Goal: Task Accomplishment & Management: Use online tool/utility

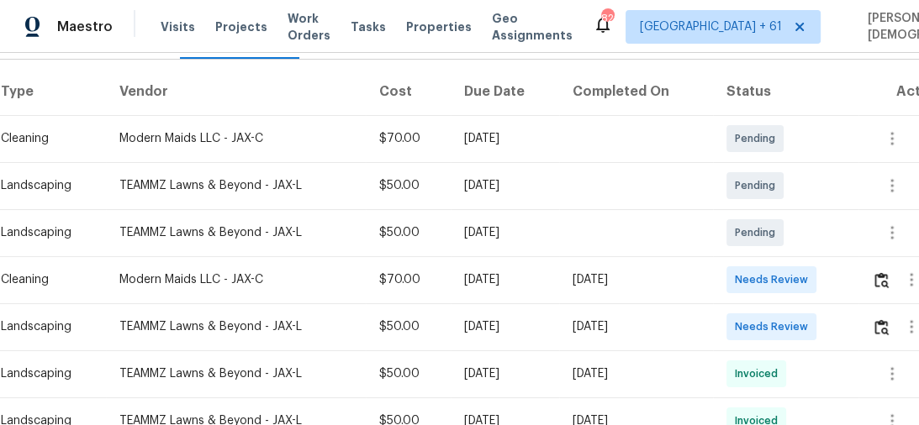
scroll to position [269, 0]
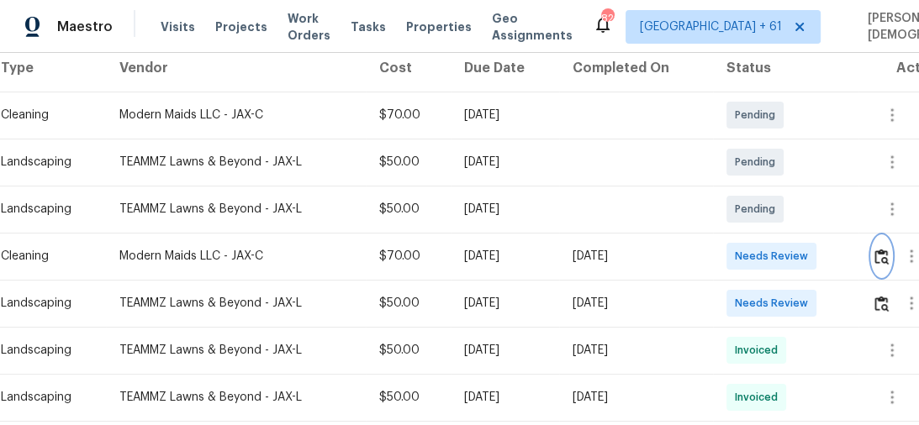
click at [881, 249] on img "button" at bounding box center [881, 257] width 14 height 16
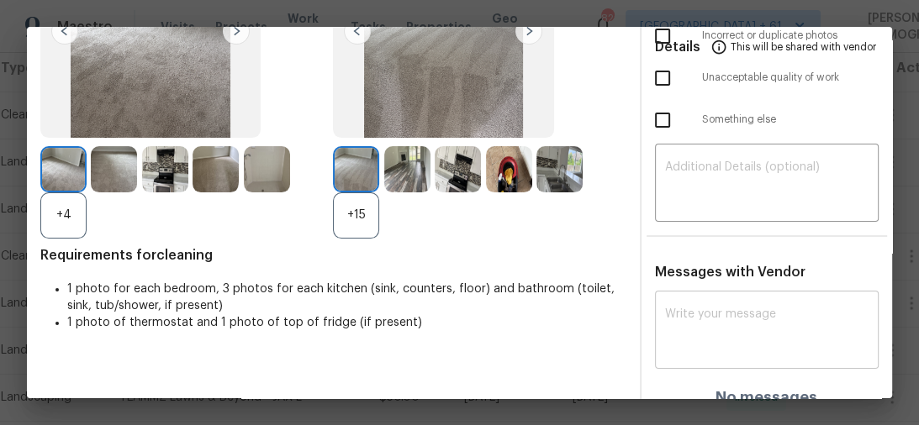
scroll to position [203, 0]
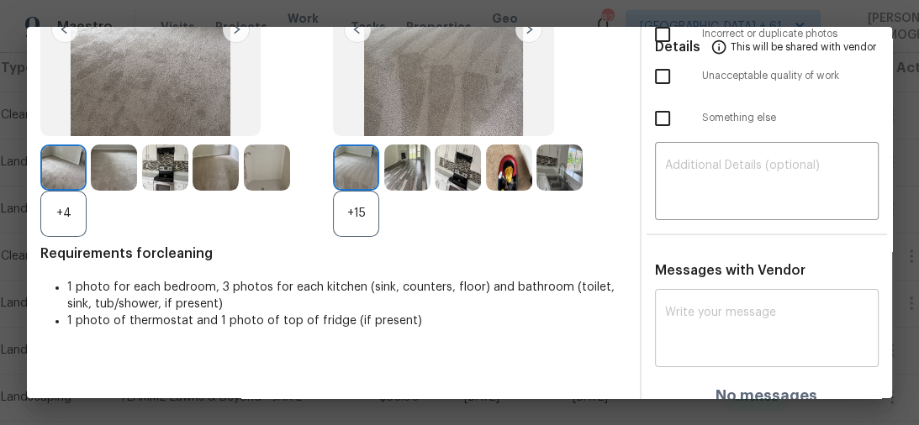
click at [733, 307] on textarea at bounding box center [767, 330] width 204 height 47
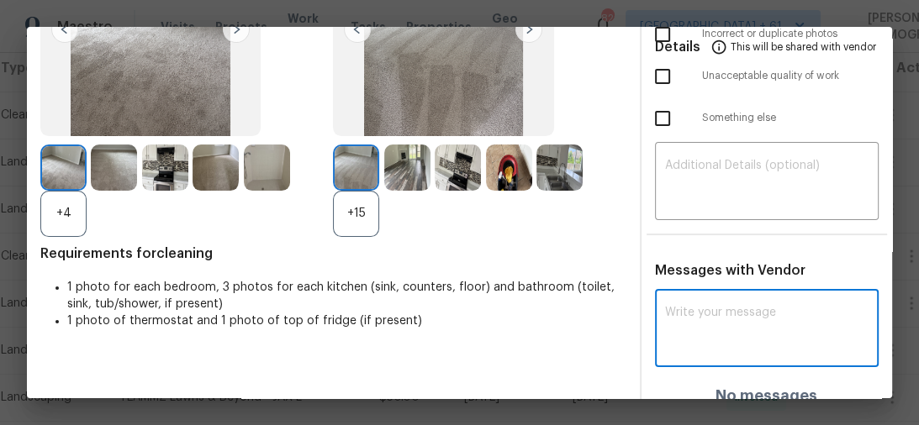
paste textarea "Maintenance Audit Team: Hello! Unfortunately, this cleaning visit completed on …"
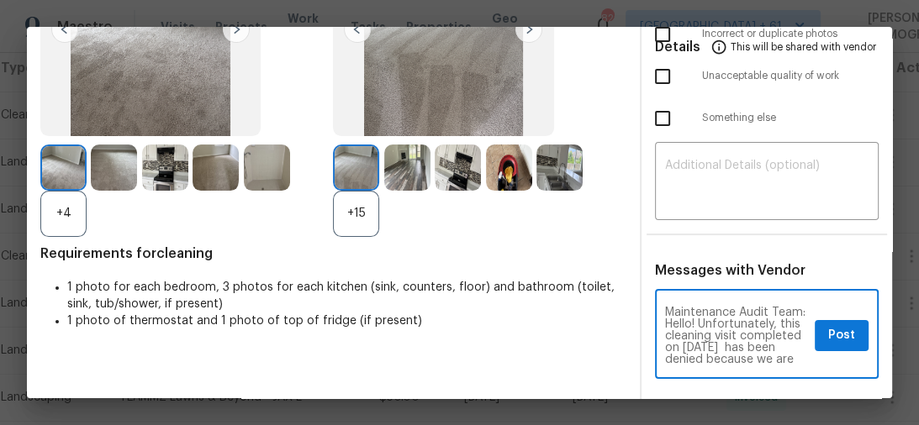
scroll to position [340, 0]
type textarea "Maintenance Audit Team: Hello! Unfortunately, this cleaning visit completed on …"
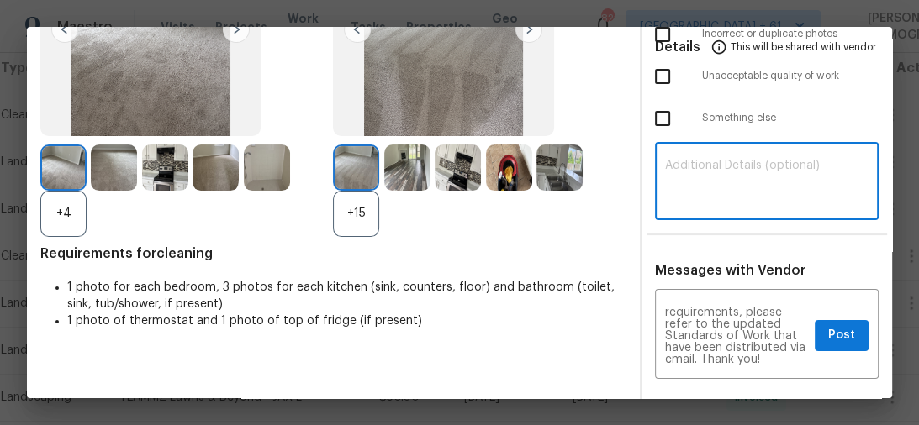
click at [719, 181] on textarea at bounding box center [767, 183] width 204 height 47
paste textarea "Maintenance Audit Team: Hello! Unfortunately, this cleaning visit completed on …"
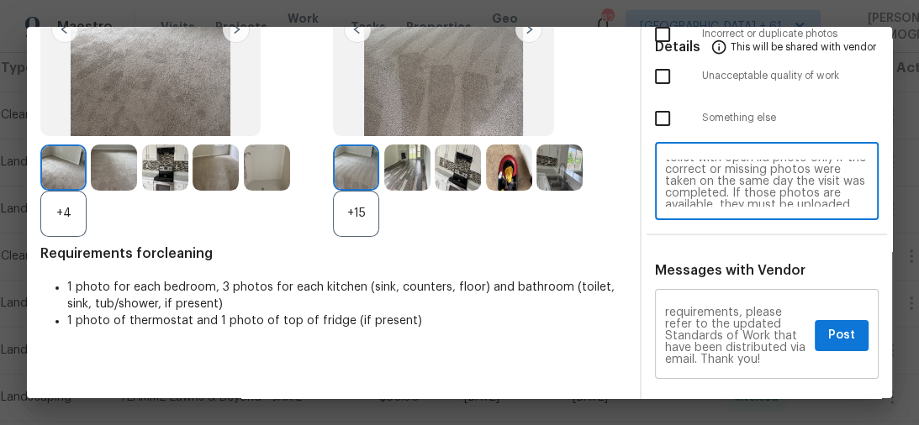
scroll to position [89, 0]
type textarea "Maintenance Audit Team: Hello! Unfortunately, this cleaning visit completed on …"
click at [828, 325] on span "Post" at bounding box center [841, 335] width 27 height 21
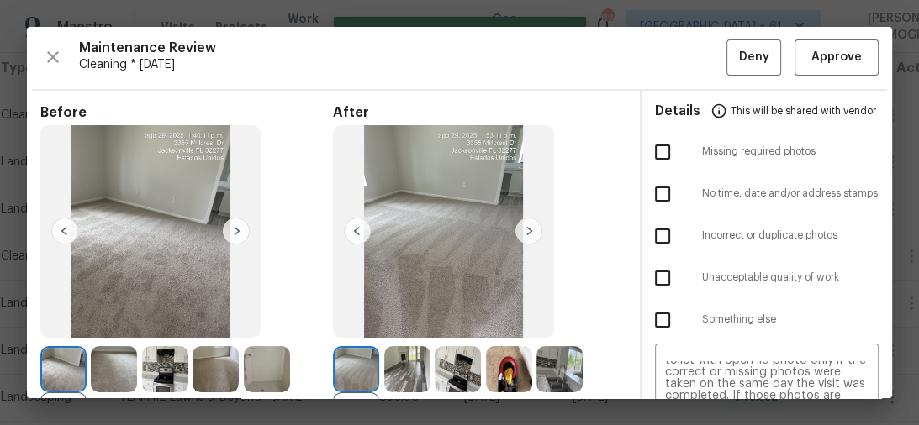
scroll to position [0, 0]
click at [652, 155] on input "checkbox" at bounding box center [662, 151] width 35 height 35
checkbox input "true"
click at [728, 62] on button "Deny" at bounding box center [753, 58] width 55 height 36
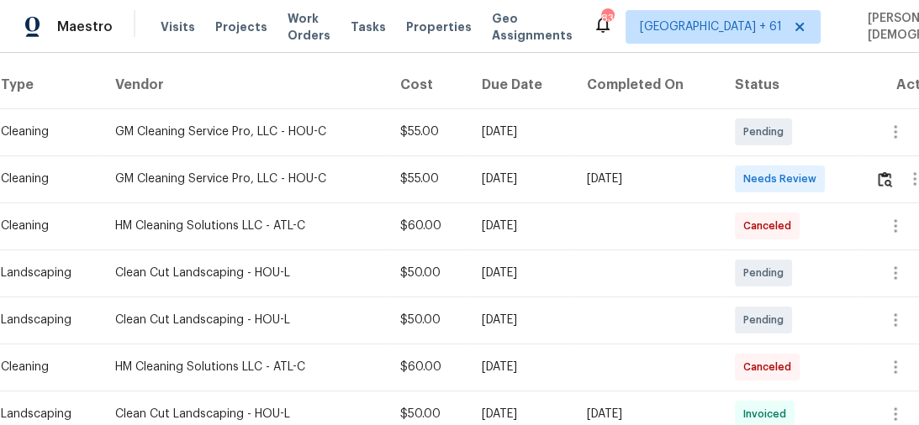
scroll to position [269, 0]
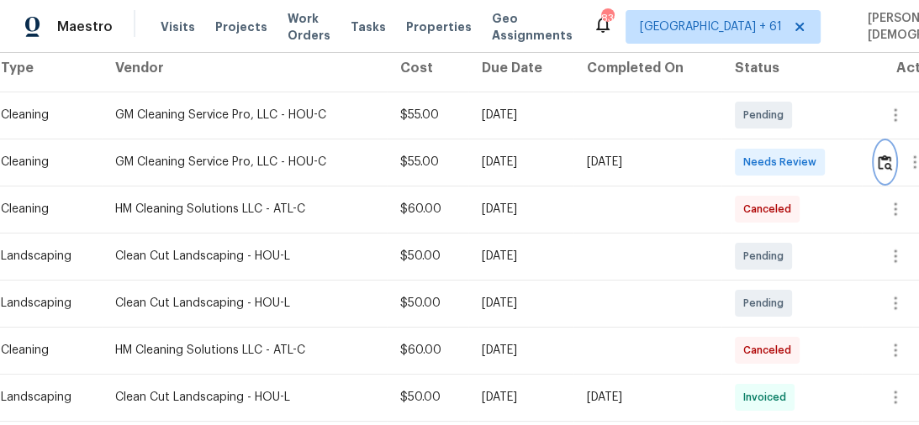
click at [886, 157] on img "button" at bounding box center [884, 163] width 14 height 16
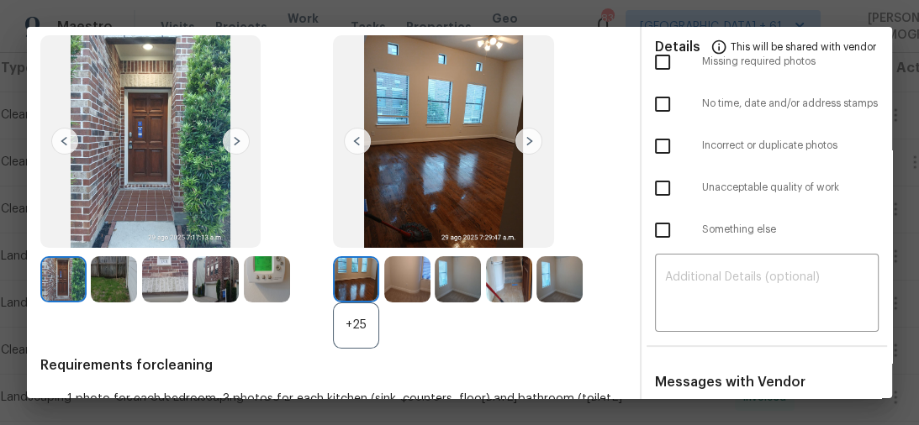
scroll to position [0, 0]
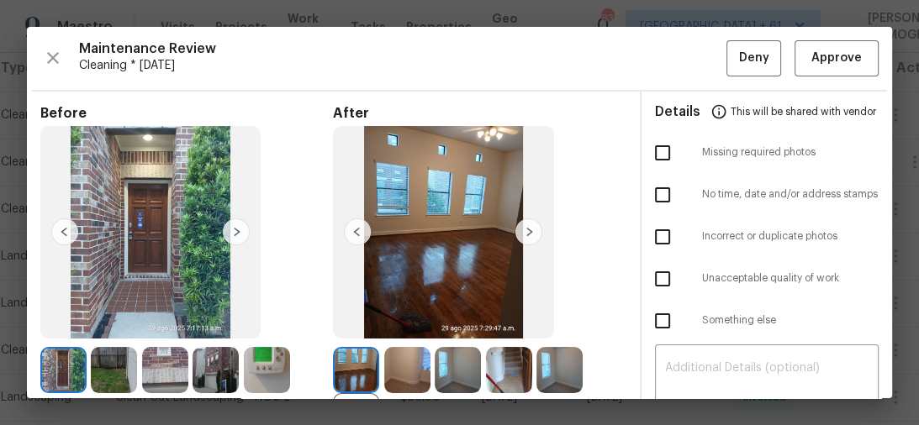
click at [814, 75] on div "Maintenance Review Cleaning * Tue, Aug 26 Deny Approve Before After +25 Require…" at bounding box center [459, 213] width 865 height 372
click at [814, 71] on button "Approve" at bounding box center [836, 58] width 84 height 36
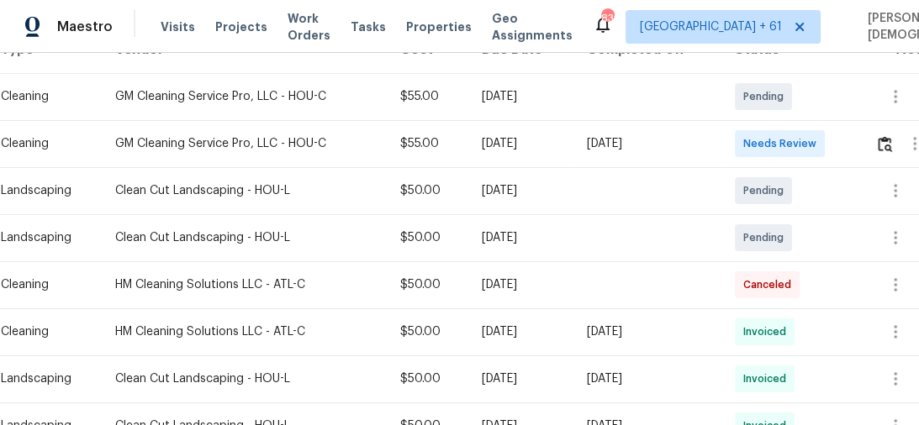
scroll to position [336, 0]
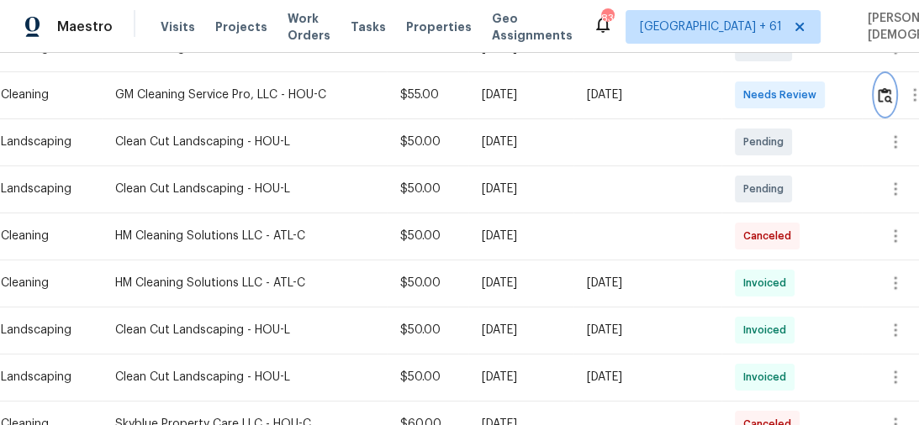
click at [894, 96] on button "button" at bounding box center [884, 95] width 19 height 40
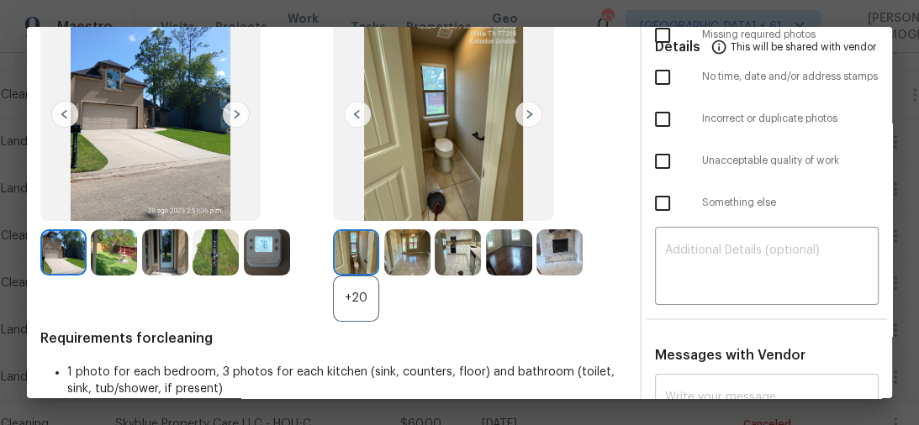
scroll to position [202, 0]
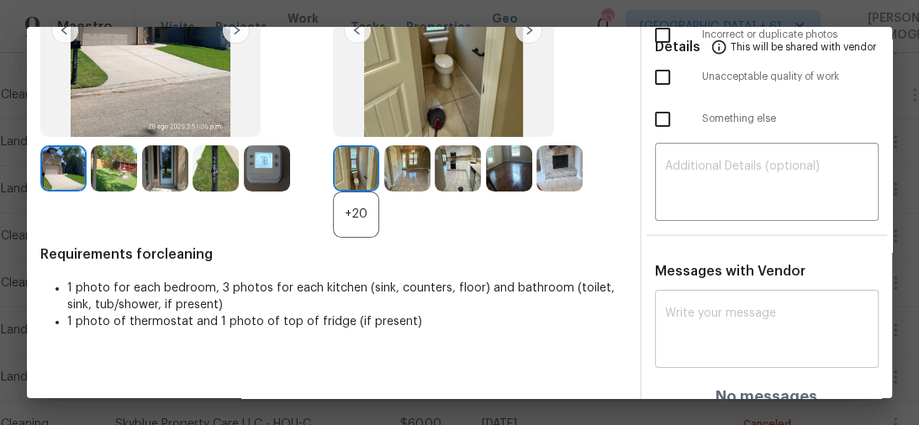
click at [751, 324] on textarea at bounding box center [767, 331] width 204 height 47
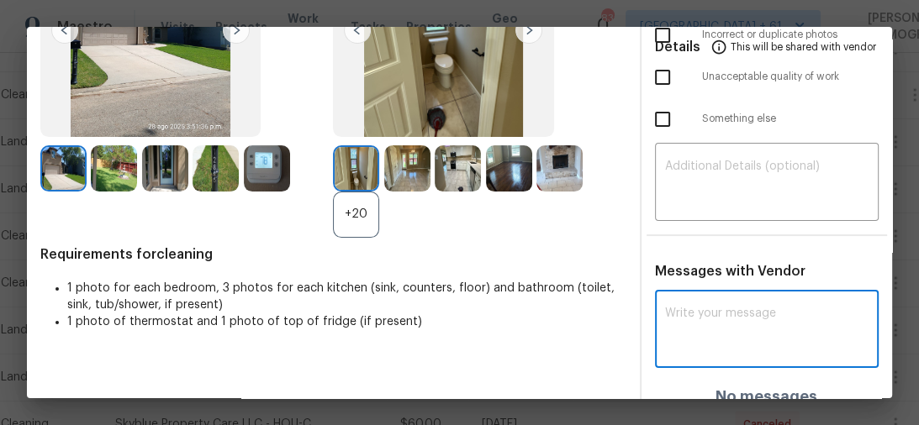
paste textarea "Maintenance Audit Team: Hello! Unfortunately, this cleaning visit completed on …"
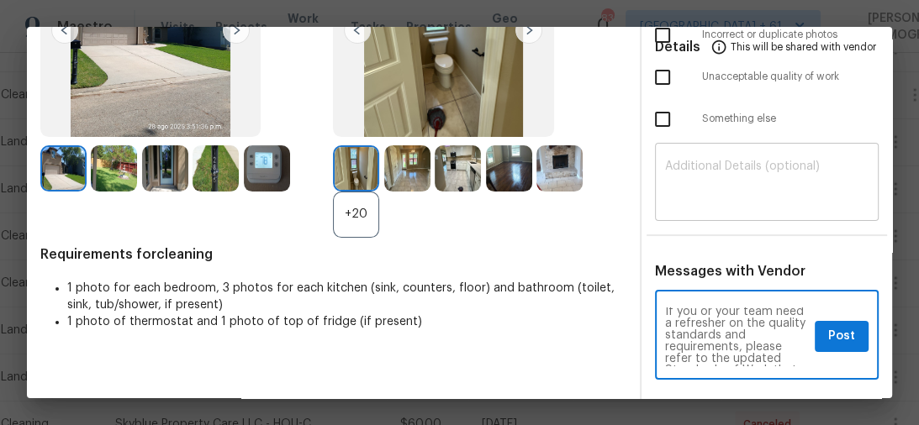
scroll to position [139, 0]
type textarea "Maintenance Audit Team: Hello! Unfortunately, this cleaning visit completed on …"
click at [689, 175] on textarea at bounding box center [767, 184] width 204 height 47
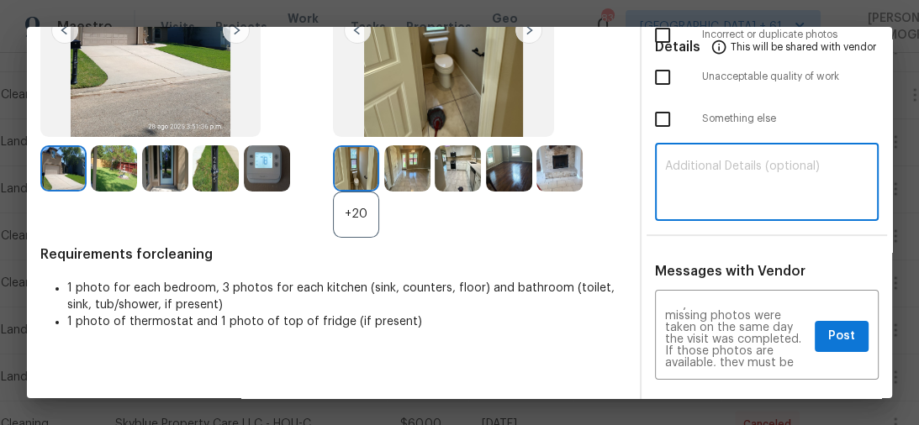
paste textarea "Maintenance Audit Team: Hello! Unfortunately, this cleaning visit completed on …"
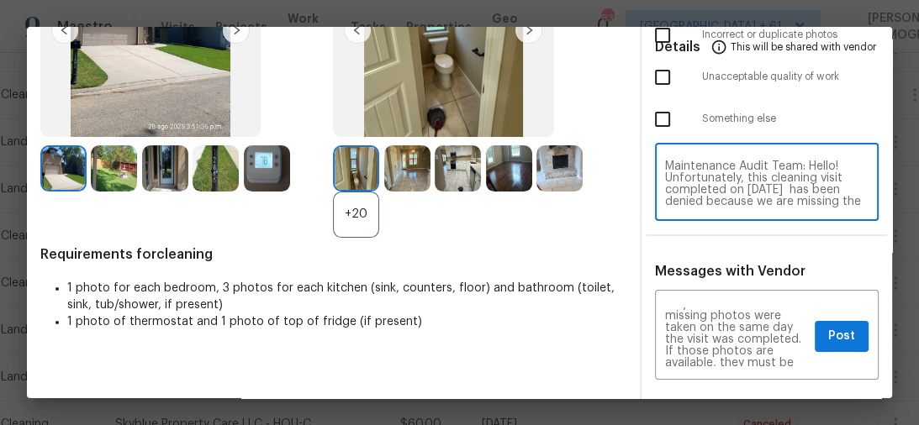
scroll to position [224, 0]
type textarea "Maintenance Audit Team: Hello! Unfortunately, this cleaning visit completed on …"
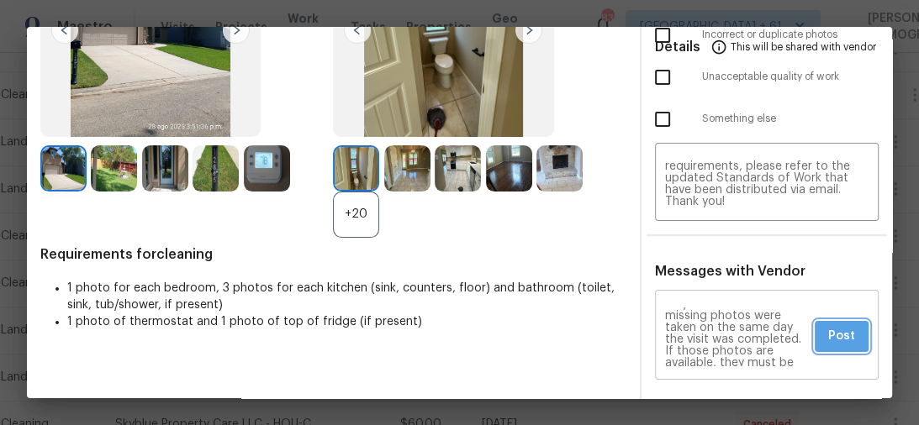
click at [844, 326] on span "Post" at bounding box center [841, 336] width 27 height 21
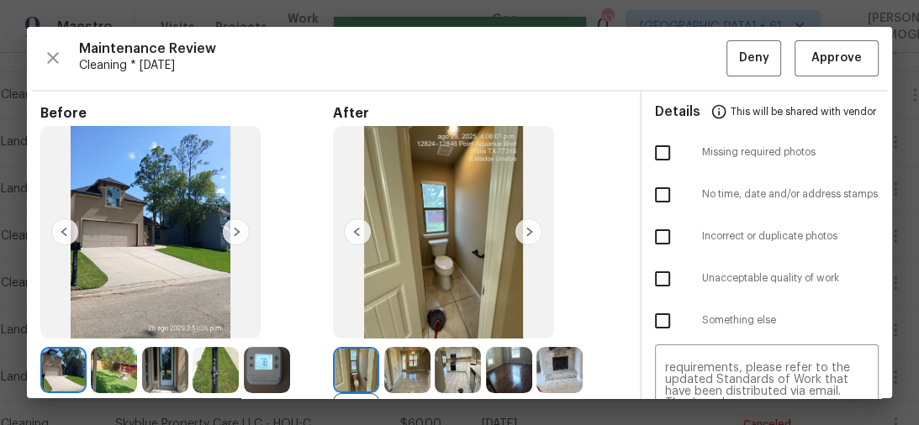
scroll to position [0, 0]
click at [652, 141] on input "checkbox" at bounding box center [662, 152] width 35 height 35
checkbox input "true"
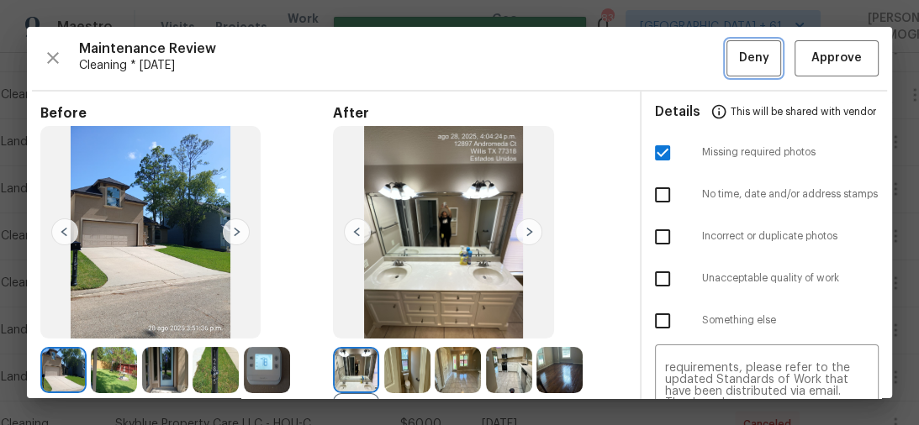
click at [729, 56] on button "Deny" at bounding box center [753, 58] width 55 height 36
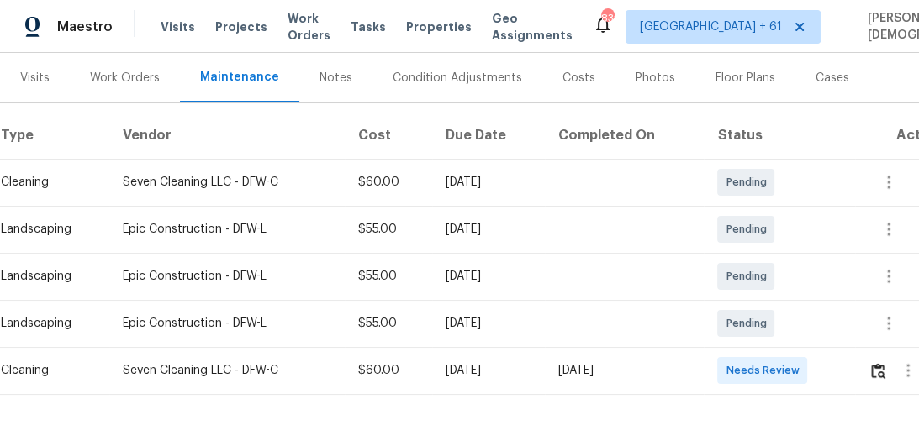
scroll to position [272, 0]
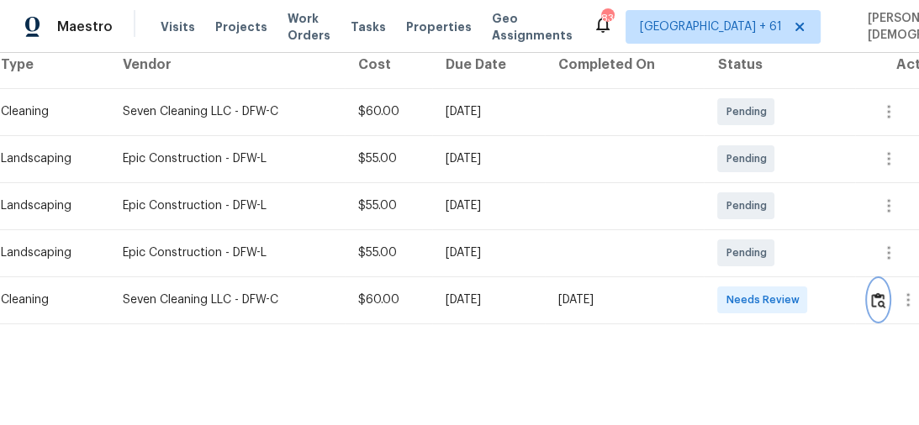
click at [882, 292] on img "button" at bounding box center [878, 300] width 14 height 16
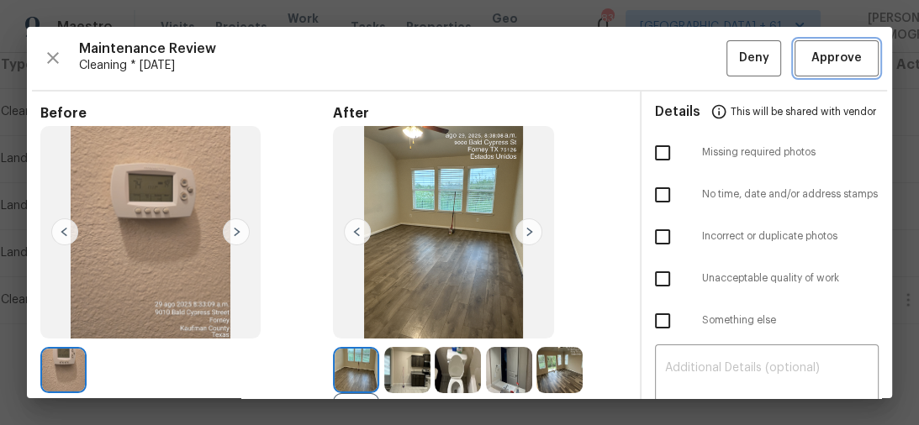
click at [811, 61] on span "Approve" at bounding box center [836, 58] width 50 height 21
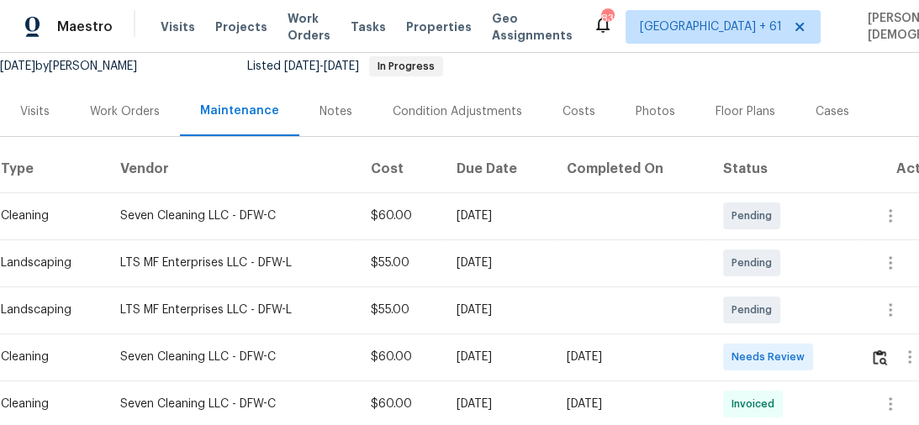
scroll to position [202, 0]
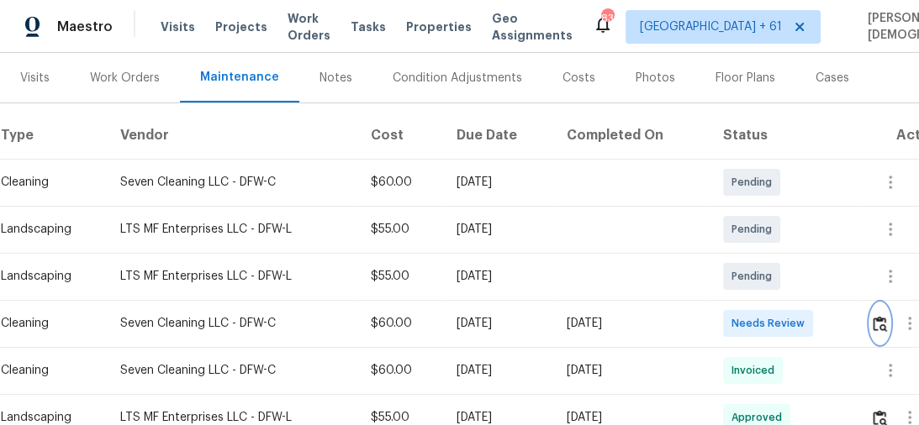
click at [877, 316] on img "button" at bounding box center [879, 324] width 14 height 16
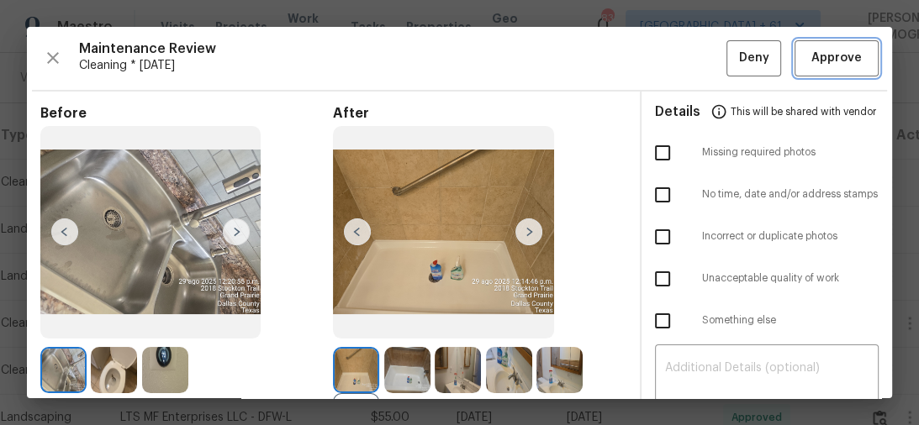
click at [820, 61] on span "Approve" at bounding box center [836, 58] width 50 height 21
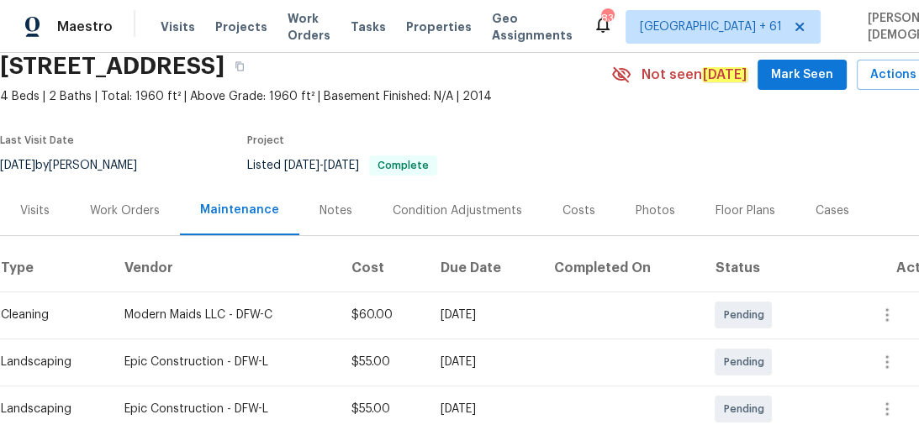
scroll to position [134, 0]
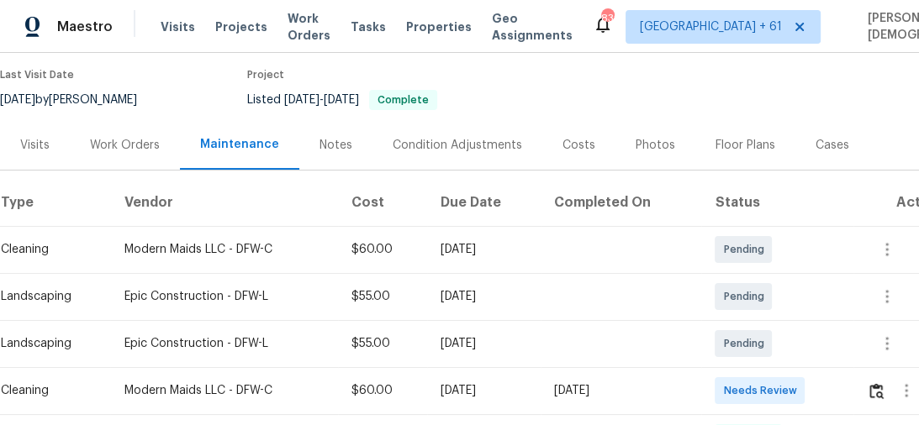
click at [863, 383] on td at bounding box center [901, 390] width 97 height 47
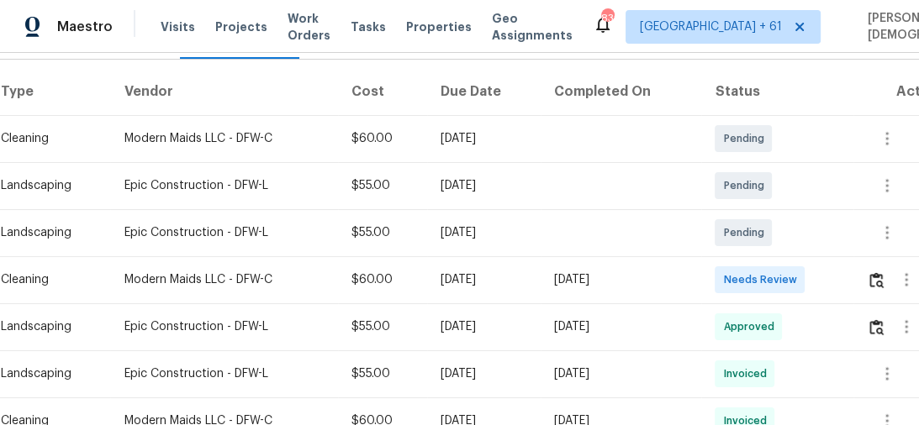
scroll to position [269, 0]
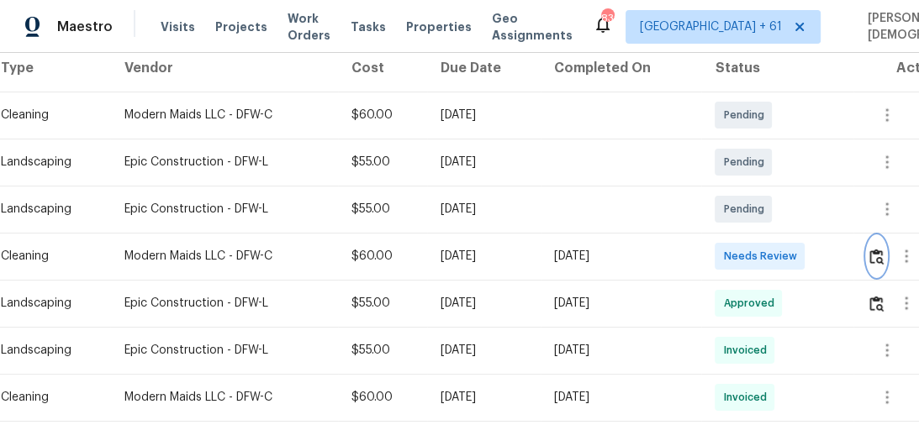
click at [883, 249] on img "button" at bounding box center [876, 257] width 14 height 16
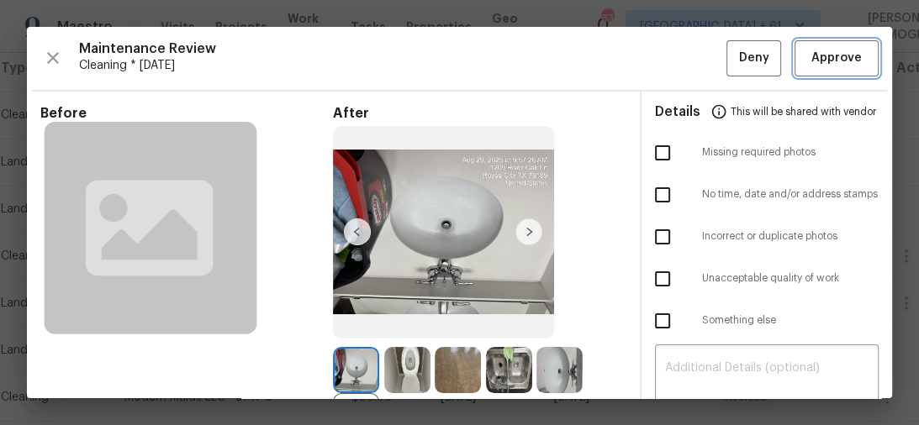
click at [841, 72] on button "Approve" at bounding box center [836, 58] width 84 height 36
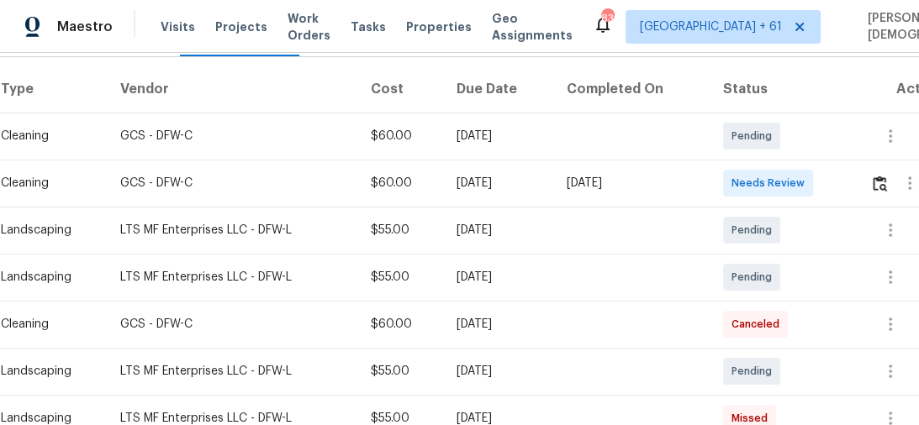
scroll to position [336, 0]
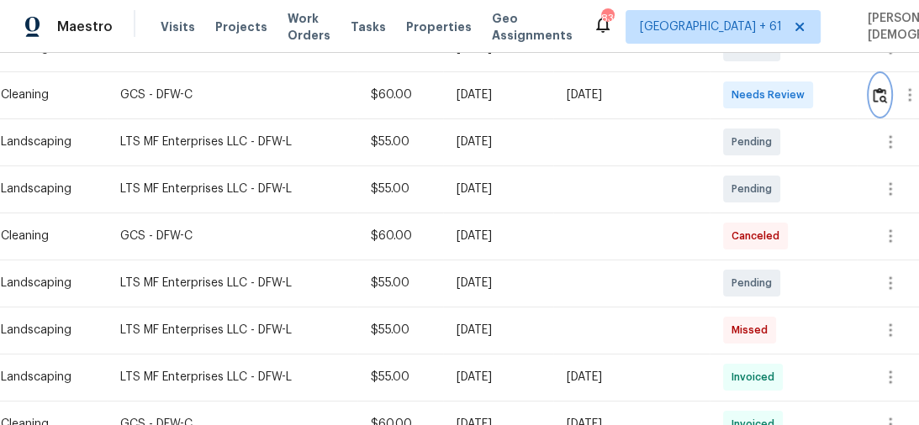
click at [887, 87] on img "button" at bounding box center [879, 95] width 14 height 16
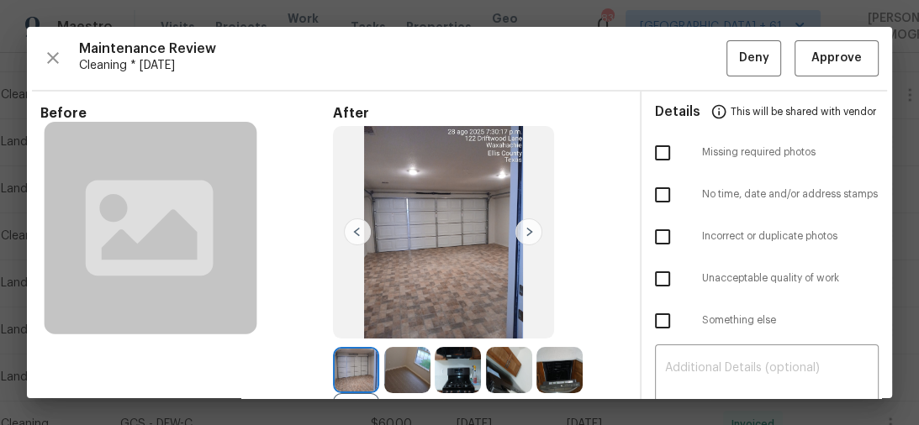
scroll to position [203, 0]
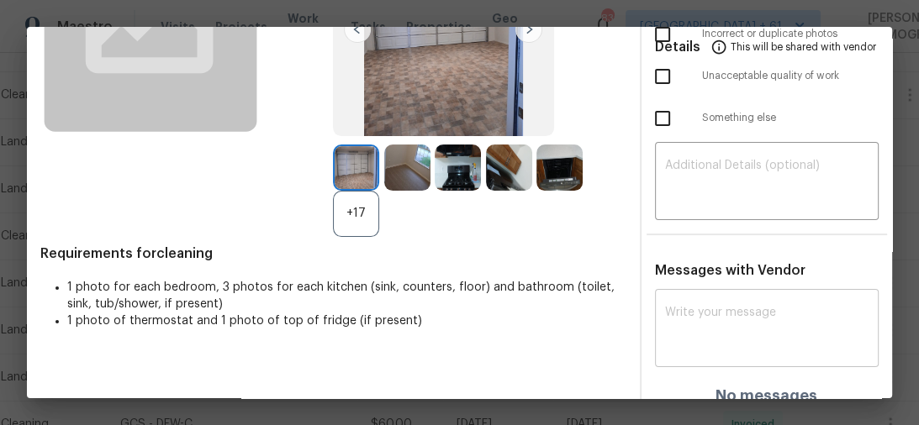
click at [669, 307] on textarea at bounding box center [767, 330] width 204 height 47
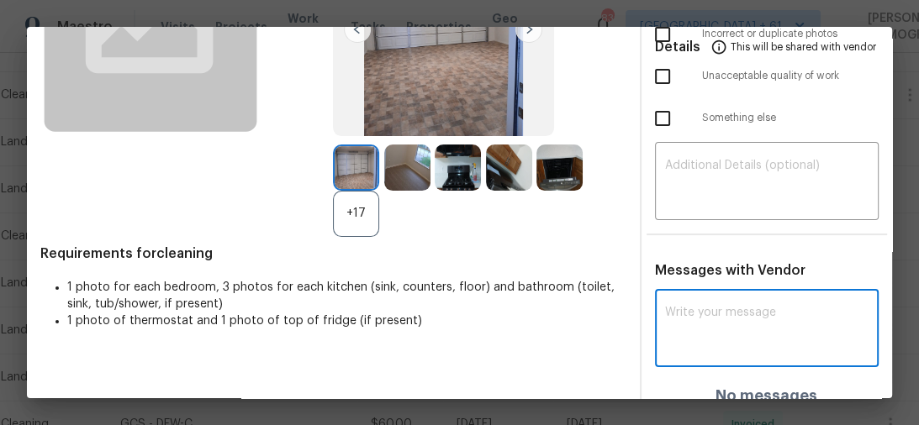
paste textarea "Maintenance Audit Team: Hello! Unfortunately, this cleaning visit completed on …"
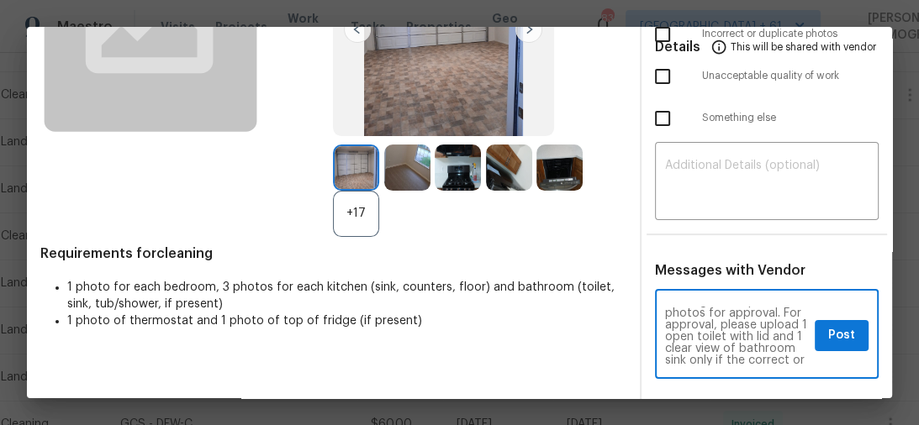
scroll to position [0, 0]
type textarea "Maintenance Audit Team: Hello! Unfortunately, this cleaning visit completed on …"
click at [666, 167] on textarea at bounding box center [767, 183] width 204 height 47
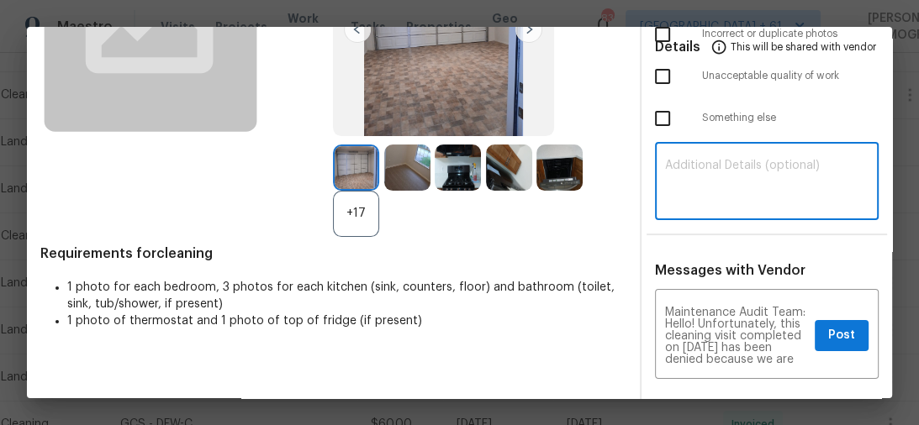
paste textarea "Maintenance Audit Team: Hello! Unfortunately, this cleaning visit completed on …"
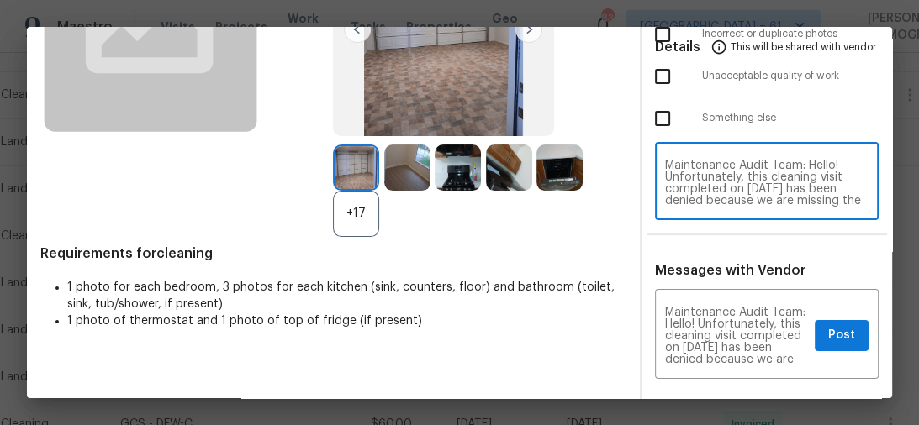
scroll to position [212, 0]
type textarea "Maintenance Audit Team: Hello! Unfortunately, this cleaning visit completed on …"
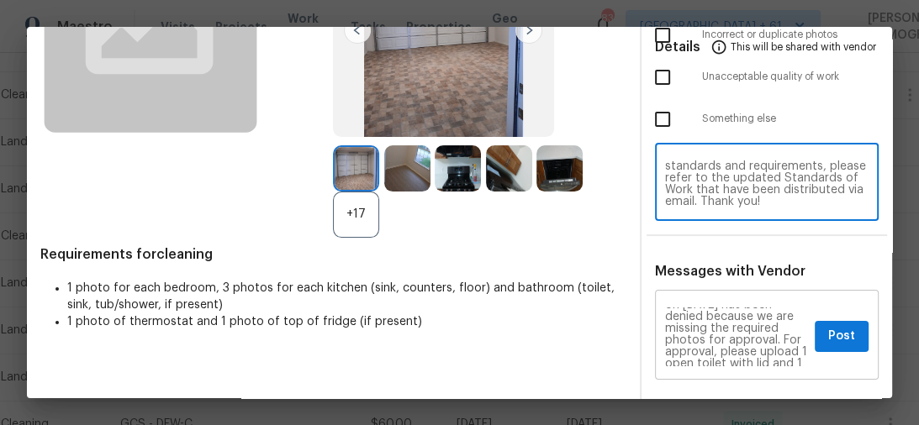
scroll to position [67, 0]
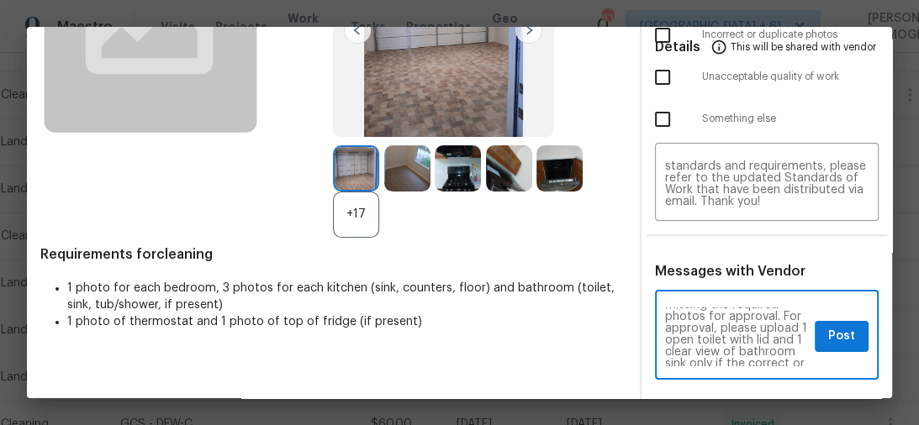
click at [689, 316] on textarea "Maintenance Audit Team: Hello! Unfortunately, this cleaning visit completed on …" at bounding box center [737, 337] width 144 height 59
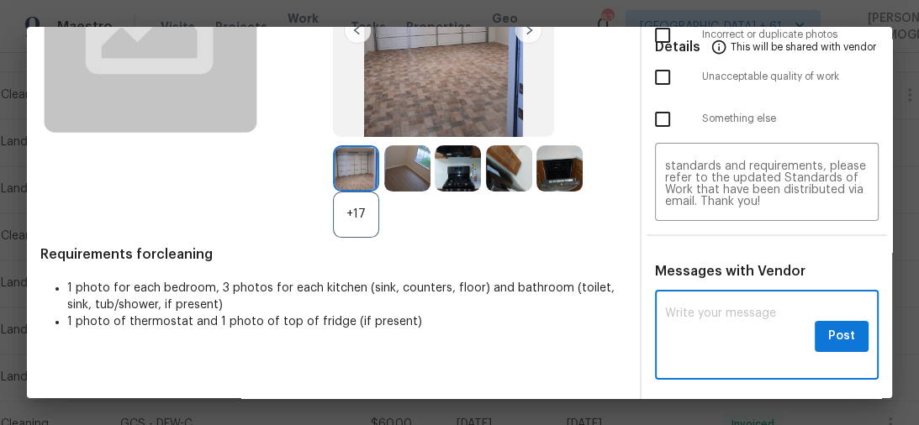
scroll to position [0, 0]
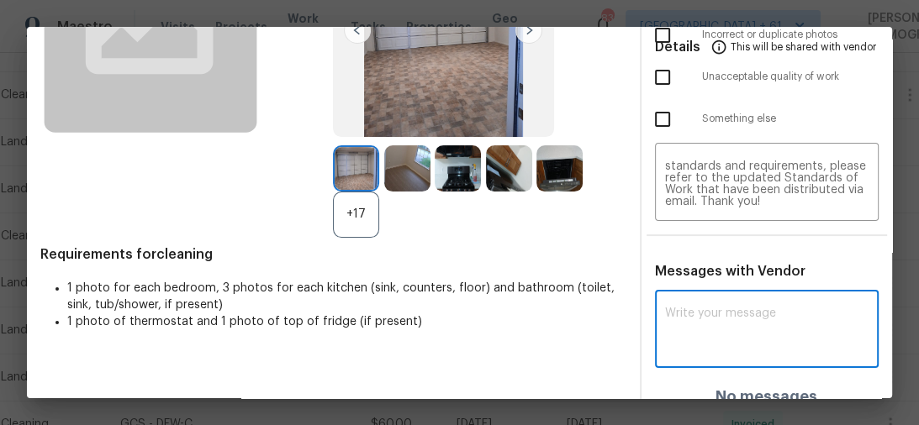
paste textarea "Maintenance Audit Team: Hello! Unfortunately, this cleaning visit completed on …"
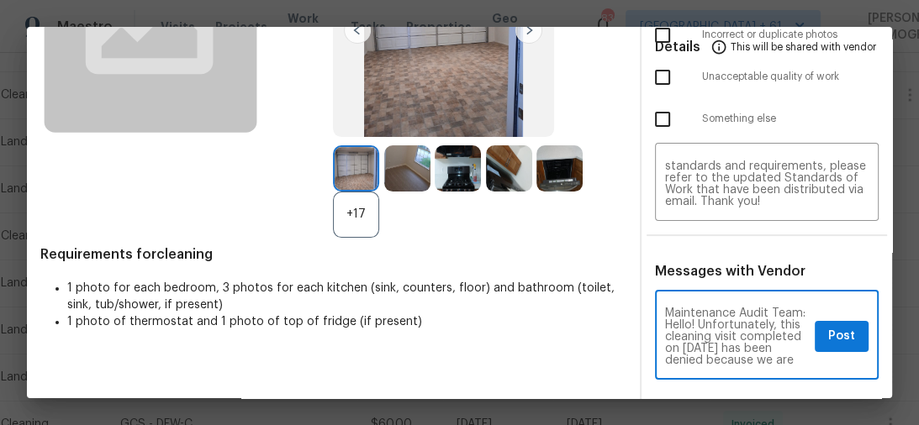
scroll to position [353, 0]
type textarea "Maintenance Audit Team: Hello! Unfortunately, this cleaning visit completed on …"
click at [724, 162] on textarea "Maintenance Audit Team: Hello! Unfortunately, this cleaning visit completed on …" at bounding box center [767, 184] width 204 height 47
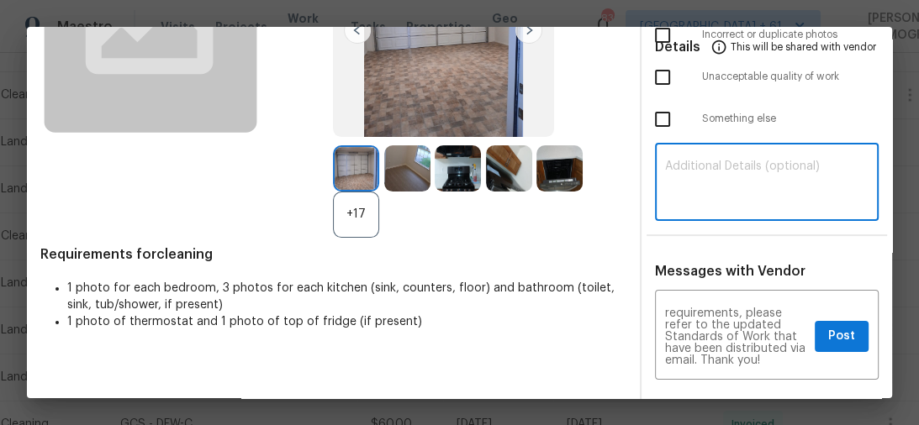
scroll to position [0, 0]
paste textarea "Maintenance Audit Team: Hello! Unfortunately, this cleaning visit completed on …"
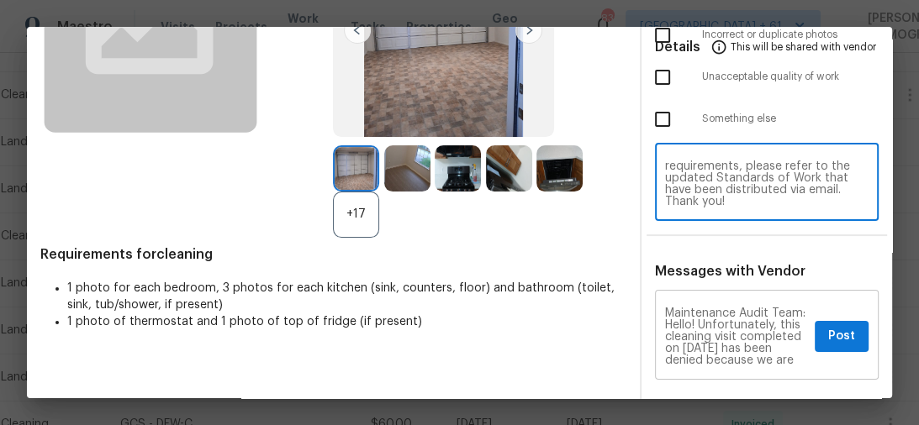
type textarea "Maintenance Audit Team: Hello! Unfortunately, this cleaning visit completed on …"
click at [817, 324] on button "Post" at bounding box center [841, 336] width 54 height 31
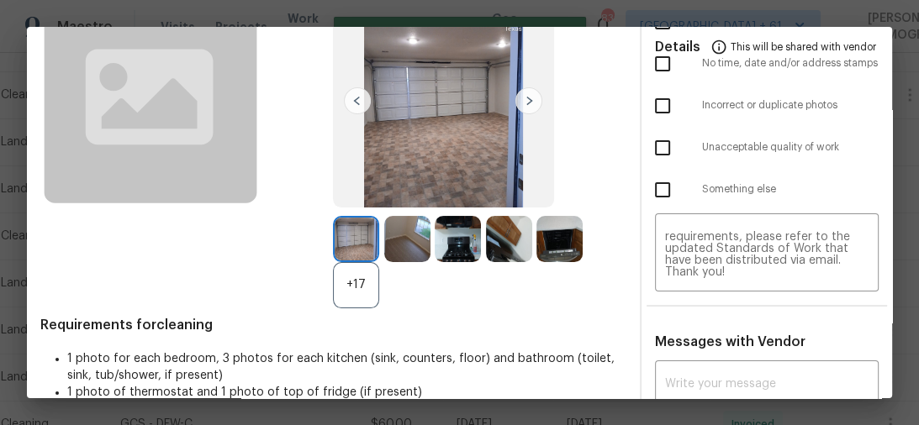
scroll to position [67, 0]
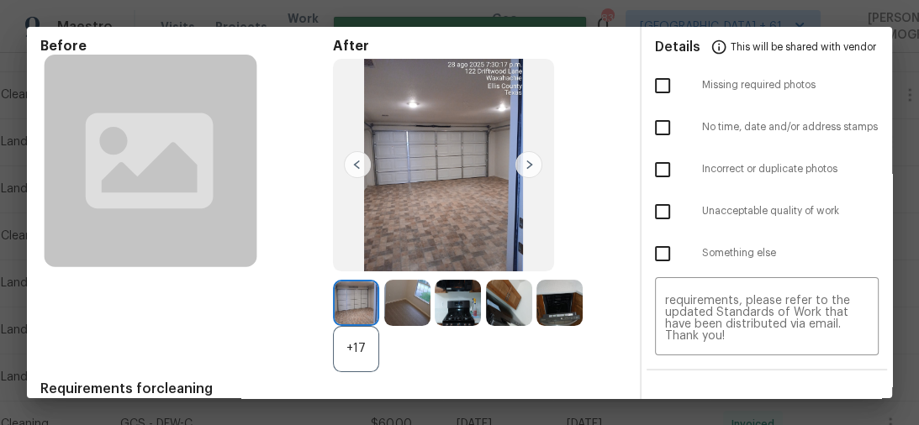
click at [662, 88] on input "checkbox" at bounding box center [662, 85] width 35 height 35
checkbox input "true"
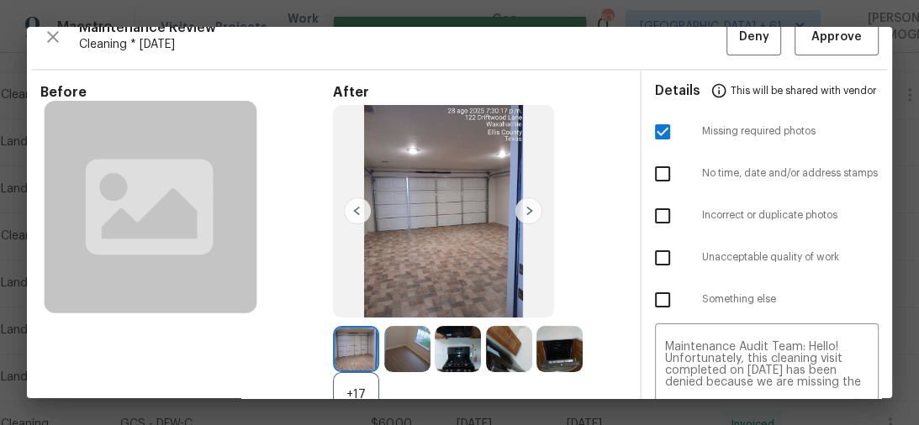
scroll to position [0, 0]
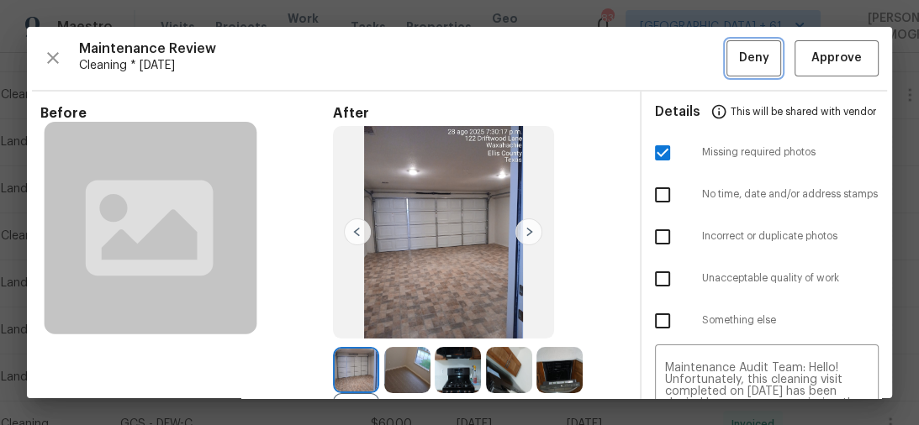
click at [749, 62] on span "Deny" at bounding box center [754, 58] width 30 height 21
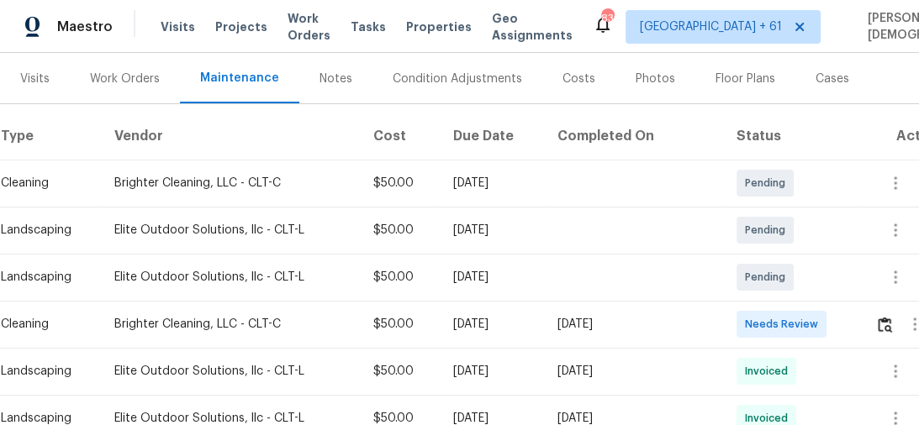
scroll to position [202, 0]
click at [881, 319] on img "button" at bounding box center [884, 324] width 14 height 16
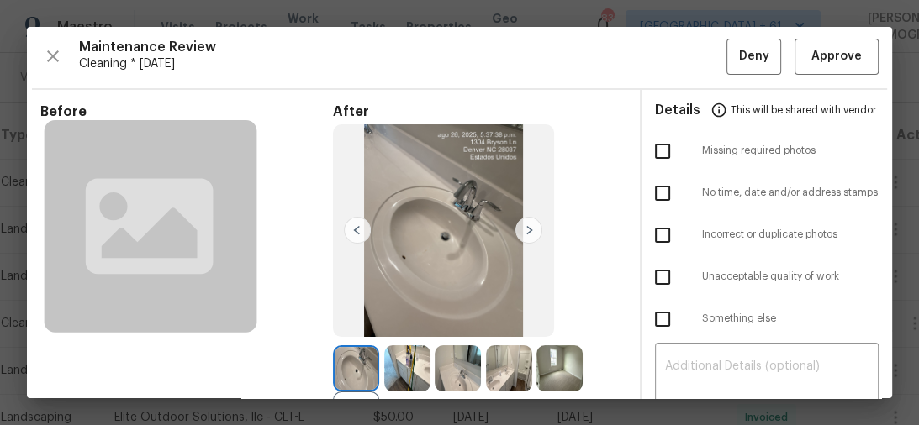
scroll to position [0, 0]
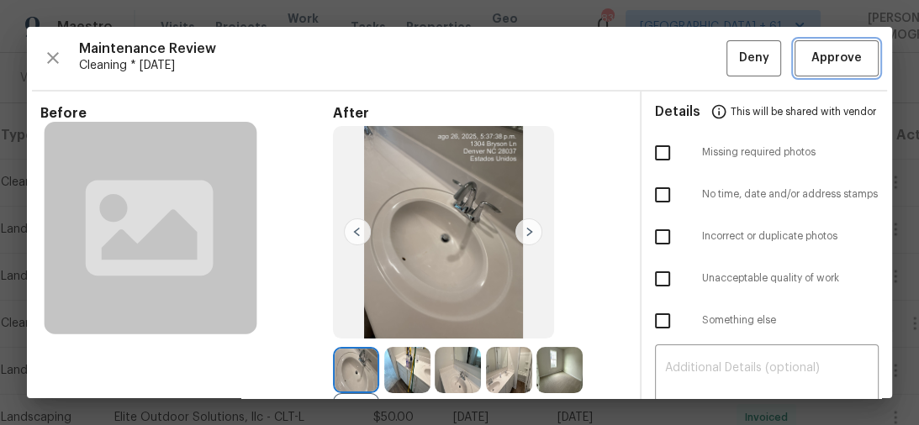
click at [811, 51] on span "Approve" at bounding box center [836, 58] width 50 height 21
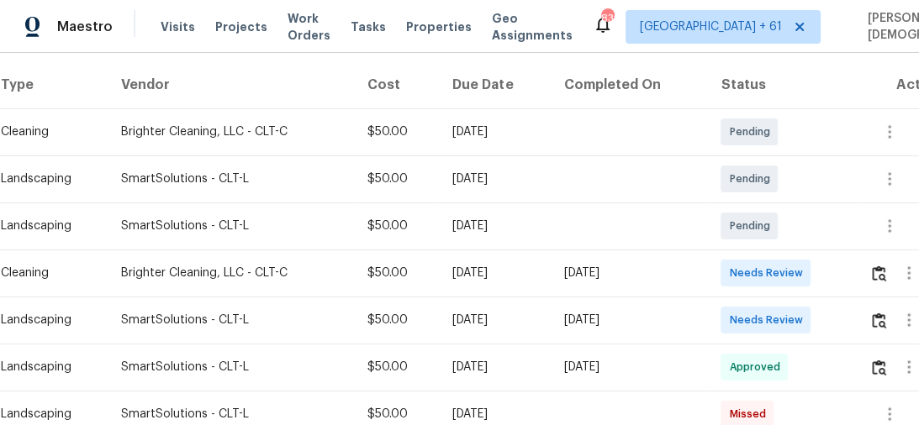
scroll to position [336, 0]
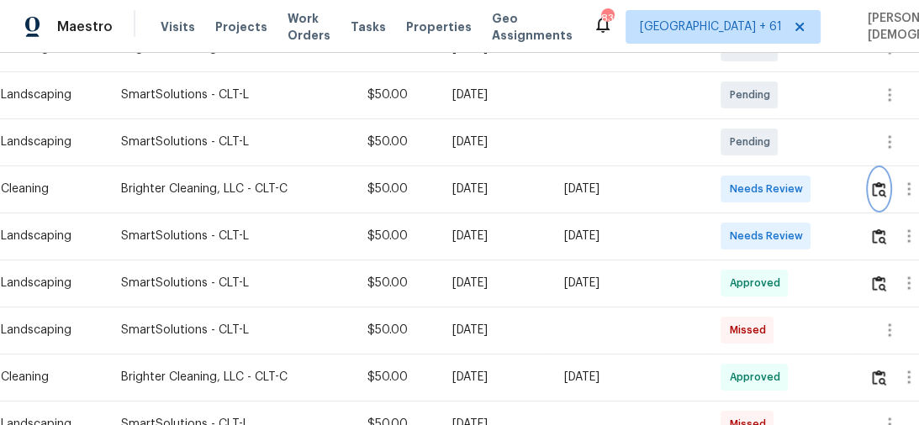
click at [877, 182] on img "button" at bounding box center [879, 190] width 14 height 16
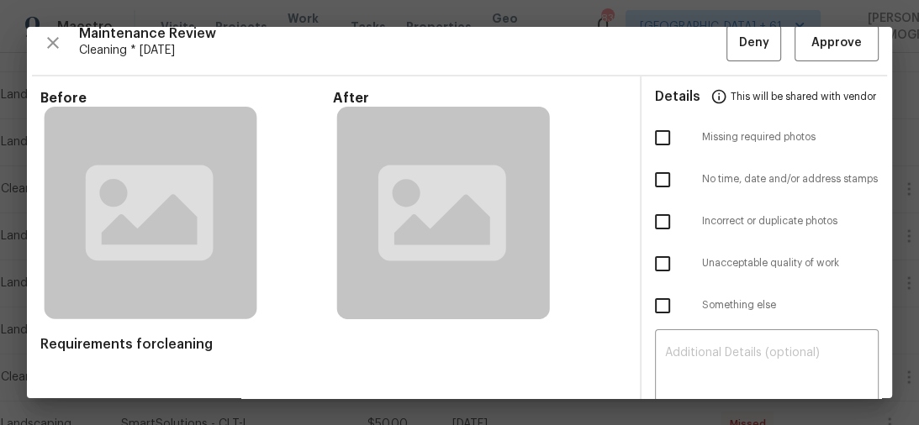
scroll to position [0, 0]
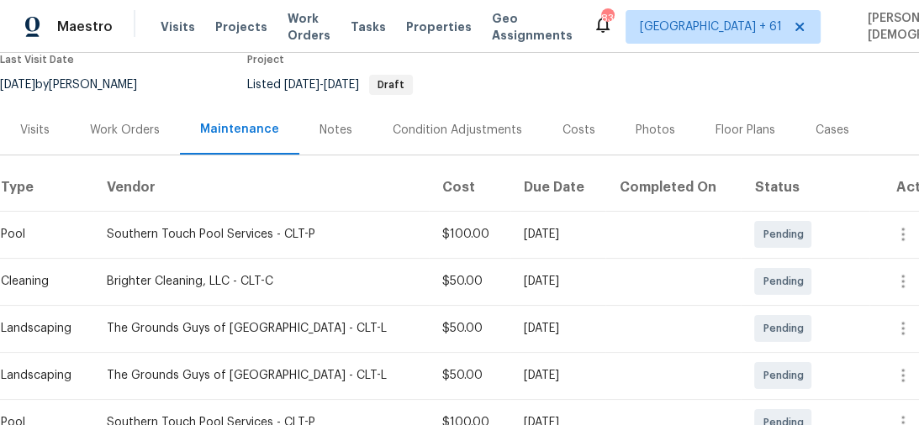
scroll to position [67, 0]
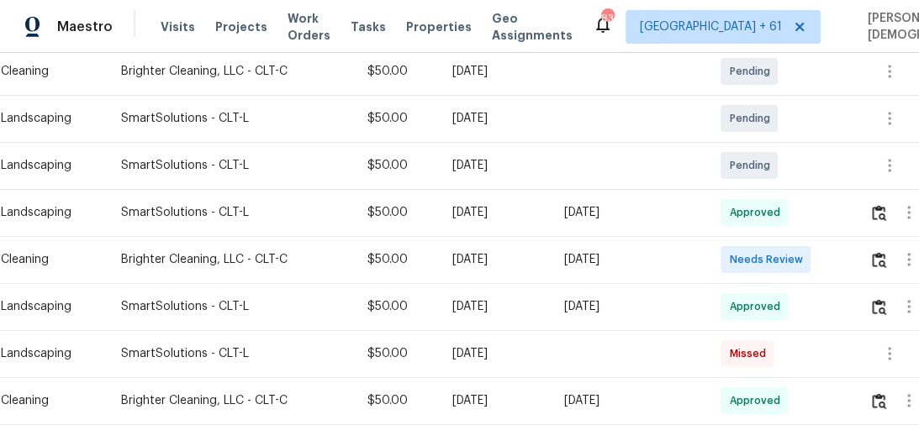
scroll to position [336, 0]
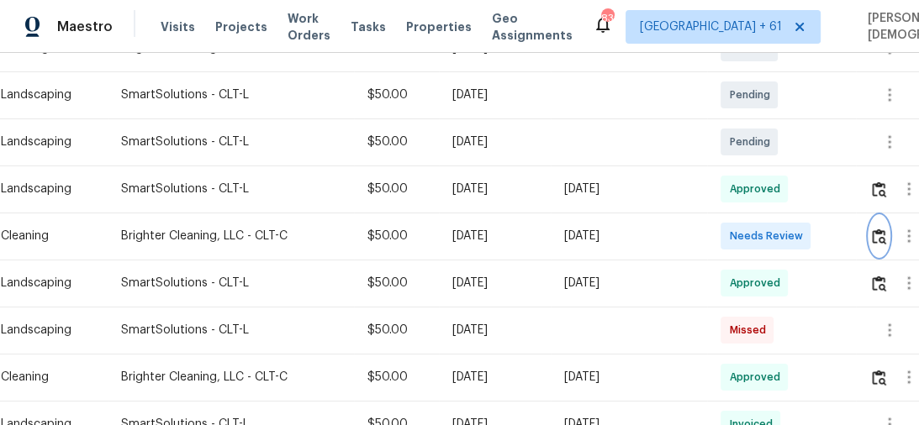
click at [883, 229] on img "button" at bounding box center [879, 237] width 14 height 16
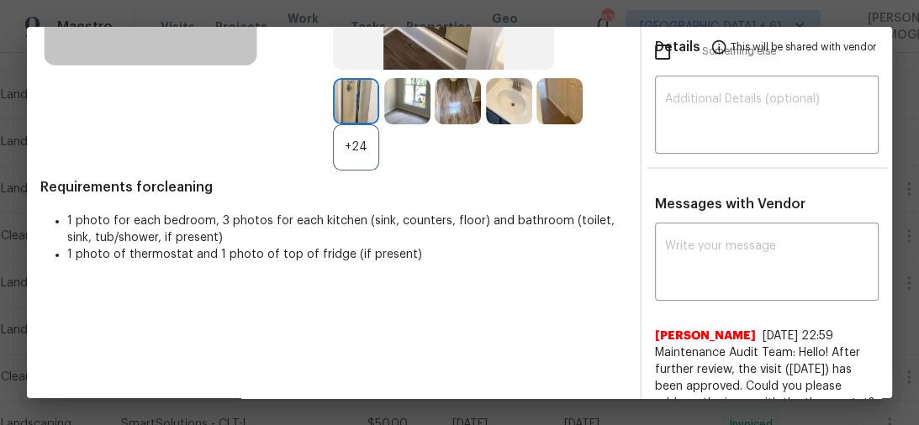
scroll to position [471, 0]
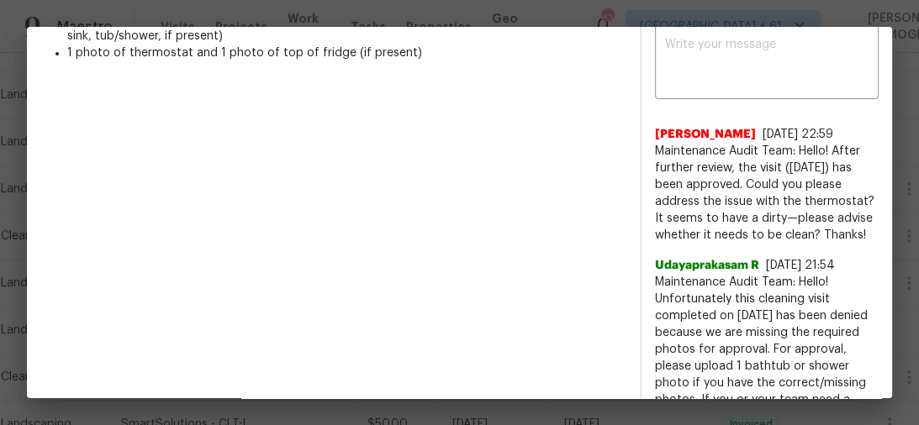
click at [662, 143] on span "Maintenance Audit Team: Hello! After further review, the visit (08/01/2025) has…" at bounding box center [767, 193] width 224 height 101
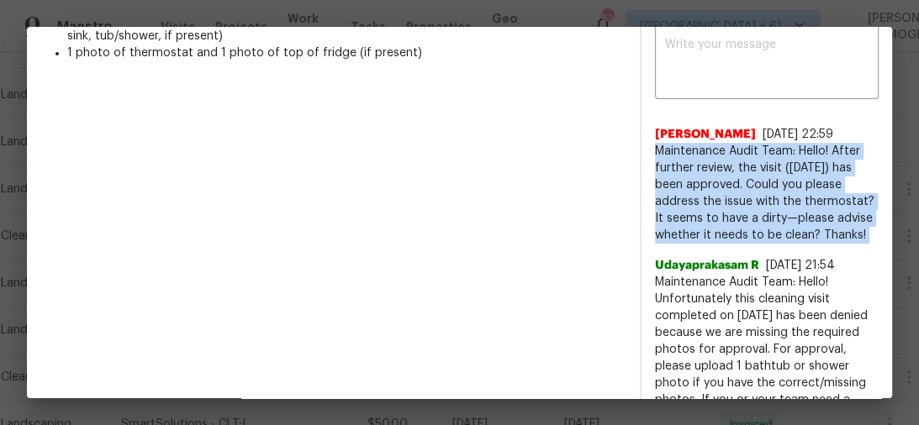
click at [662, 143] on span "Maintenance Audit Team: Hello! After further review, the visit (08/01/2025) has…" at bounding box center [767, 193] width 224 height 101
copy span "Maintenance Audit Team: Hello! After further review, the visit (08/01/2025) has…"
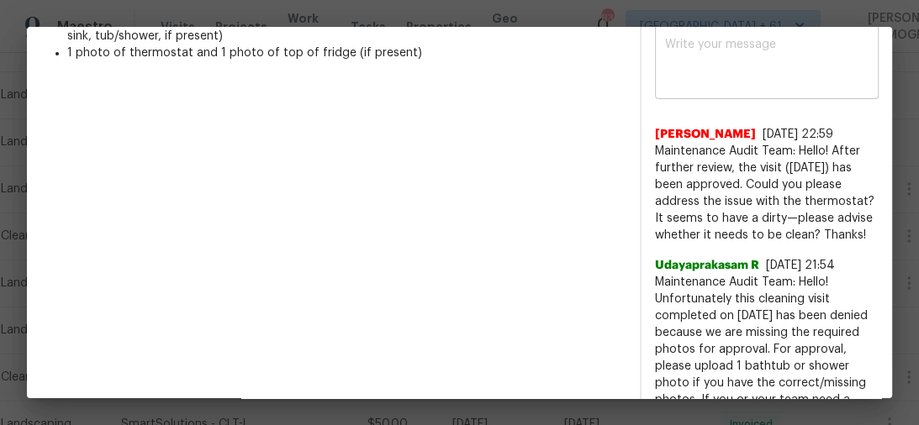
click at [748, 51] on textarea at bounding box center [767, 62] width 204 height 47
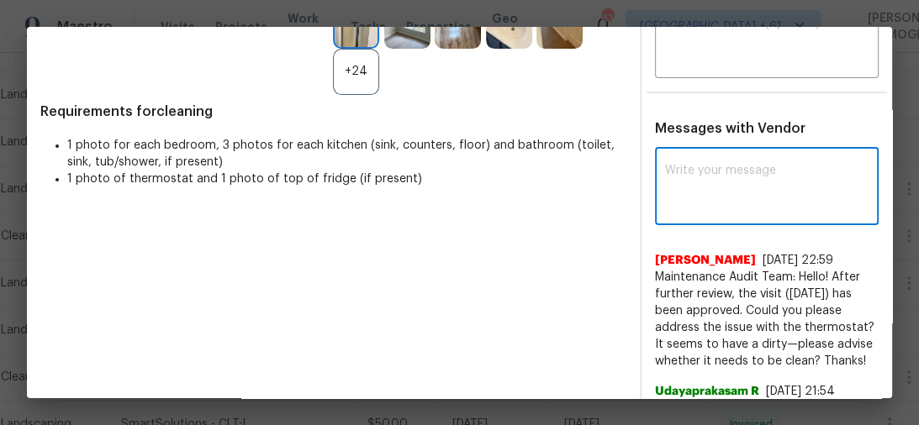
scroll to position [269, 0]
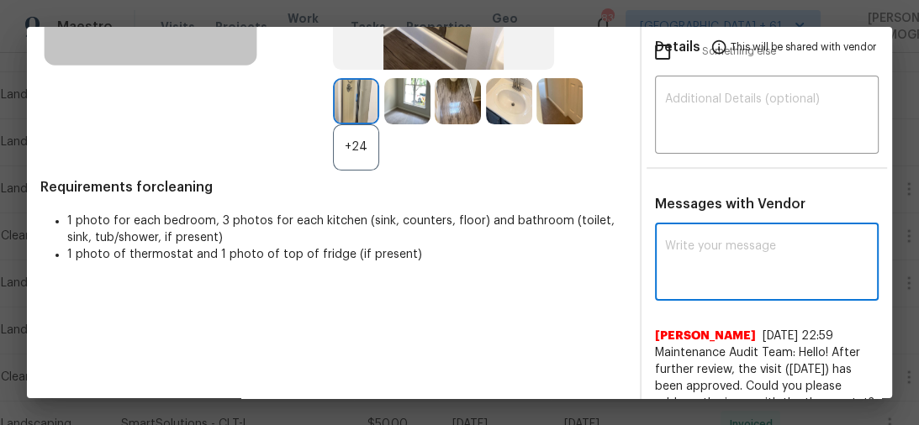
paste textarea "Maintenance Audit Team: Hello! After further review, the visit (08/01/2025) has…"
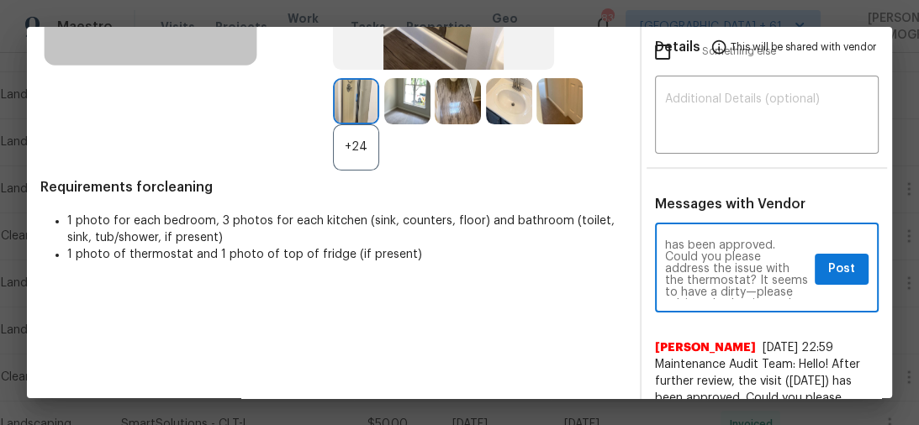
scroll to position [14, 0]
drag, startPoint x: 724, startPoint y: 247, endPoint x: 646, endPoint y: 245, distance: 77.3
click at [655, 245] on div "Maintenance Audit Team: Hello! After further review, the visit (08/01/2025) has…" at bounding box center [767, 270] width 224 height 86
type textarea "Maintenance Audit Team: Hello! After further review, the visit has been approve…"
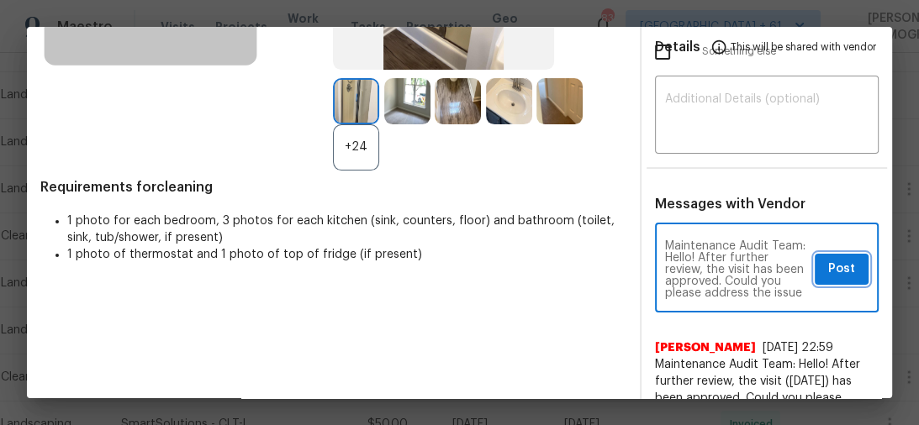
click at [834, 259] on span "Post" at bounding box center [841, 269] width 27 height 21
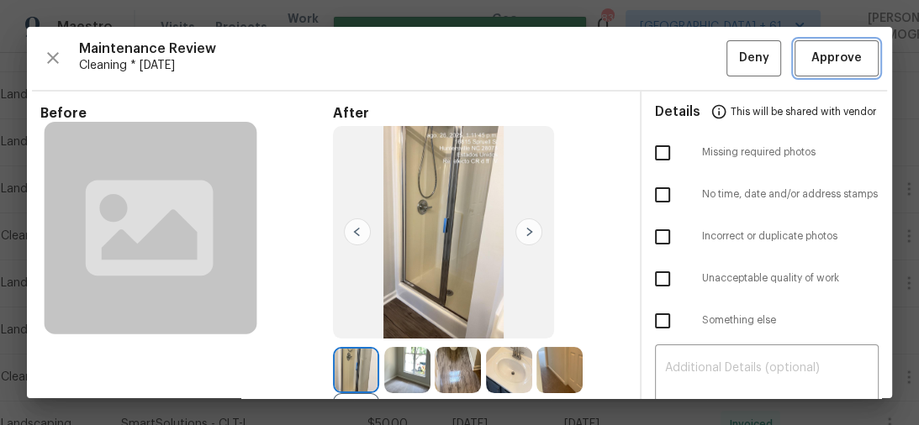
click at [811, 61] on span "Approve" at bounding box center [836, 58] width 50 height 21
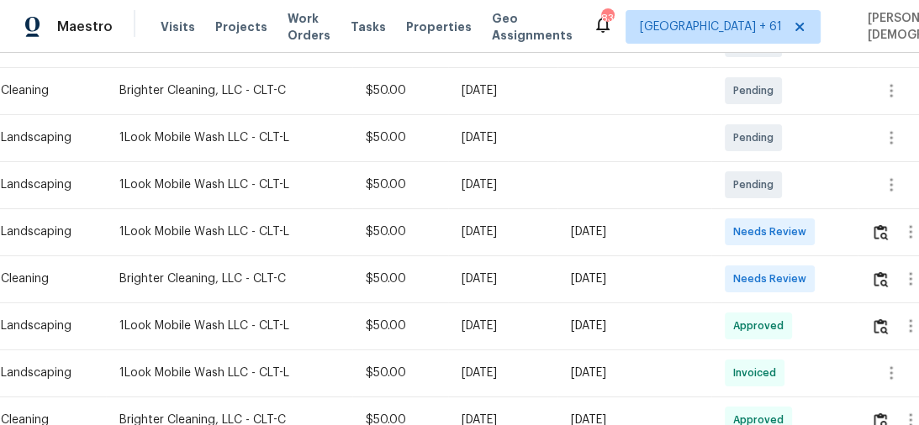
scroll to position [403, 0]
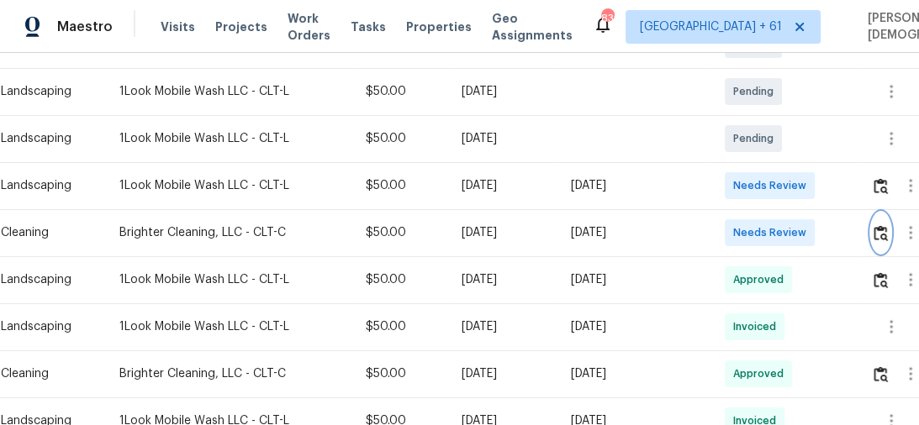
click at [883, 225] on img "button" at bounding box center [880, 233] width 14 height 16
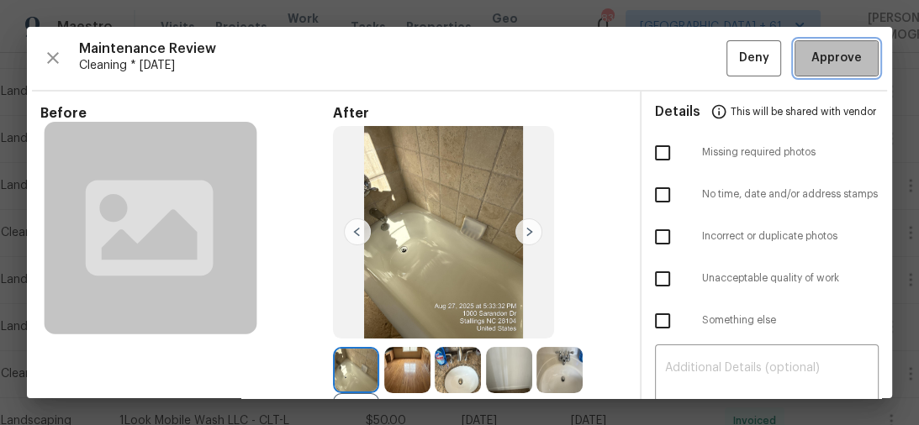
click at [829, 64] on span "Approve" at bounding box center [836, 58] width 50 height 21
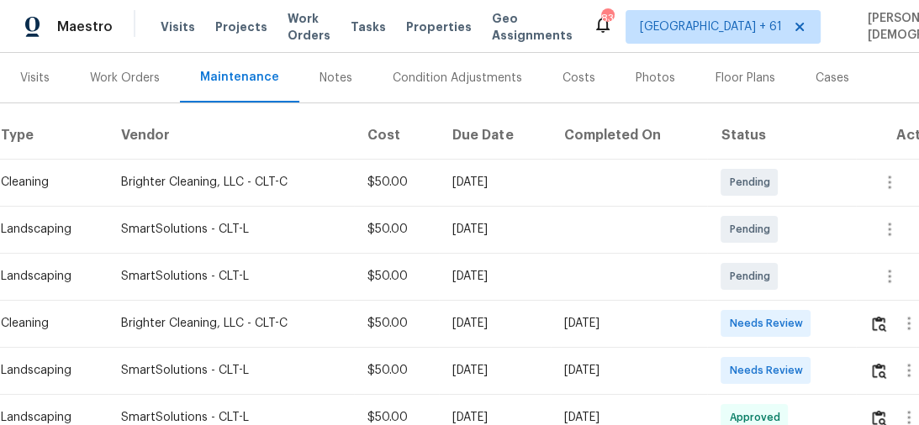
scroll to position [269, 0]
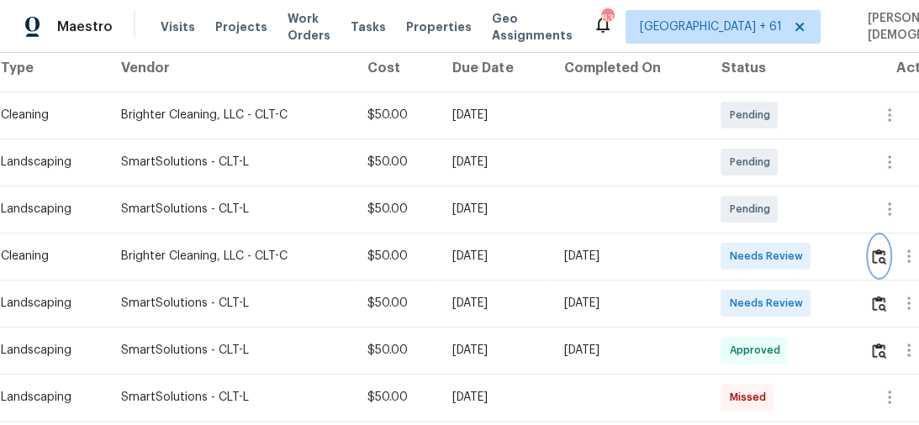
click at [886, 249] on img "button" at bounding box center [879, 257] width 14 height 16
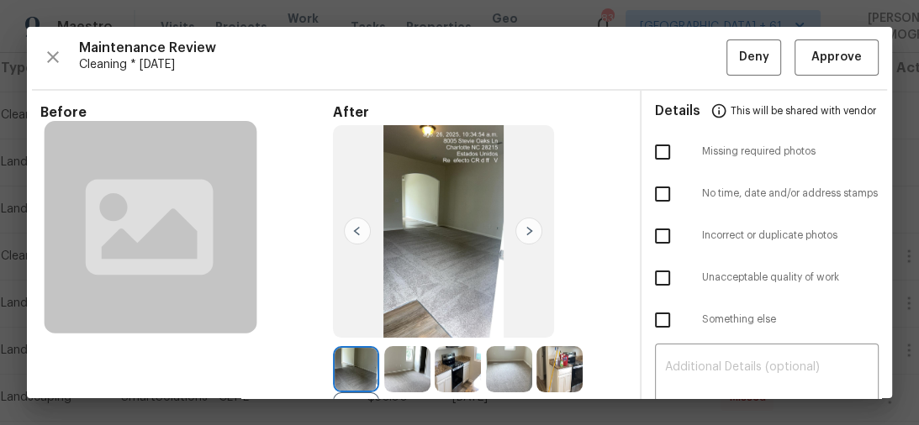
scroll to position [0, 0]
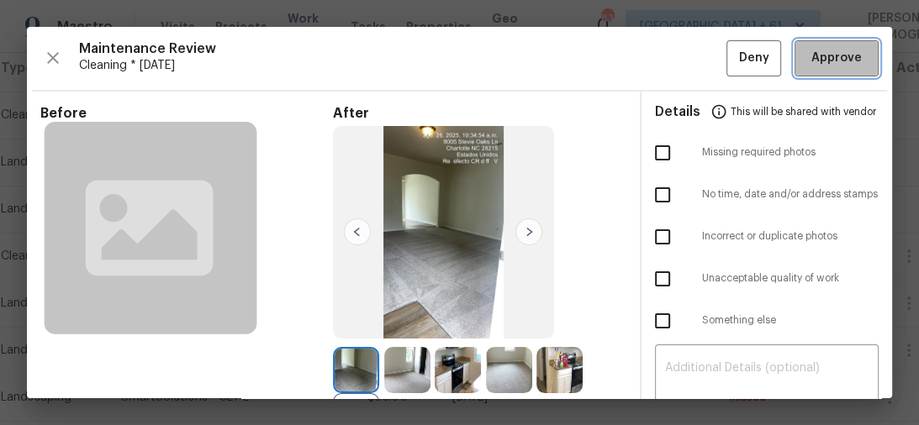
click at [835, 67] on button "Approve" at bounding box center [836, 58] width 84 height 36
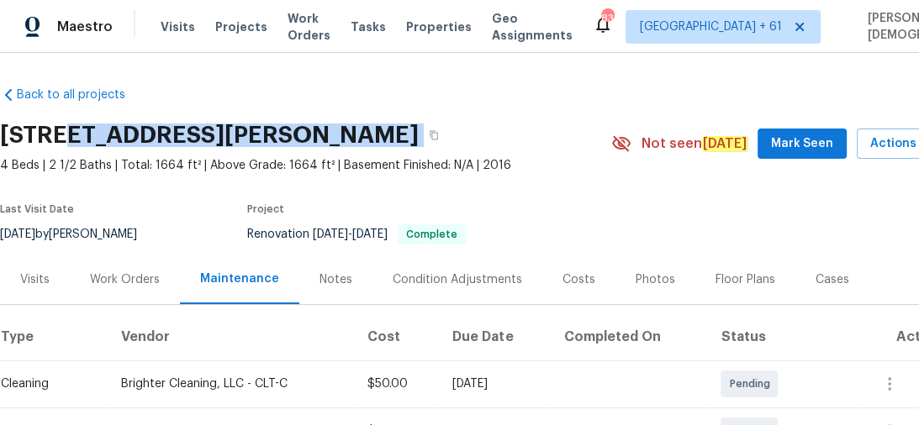
drag, startPoint x: 62, startPoint y: 125, endPoint x: 447, endPoint y: 120, distance: 385.0
click at [447, 120] on div "[STREET_ADDRESS][PERSON_NAME]" at bounding box center [305, 135] width 611 height 44
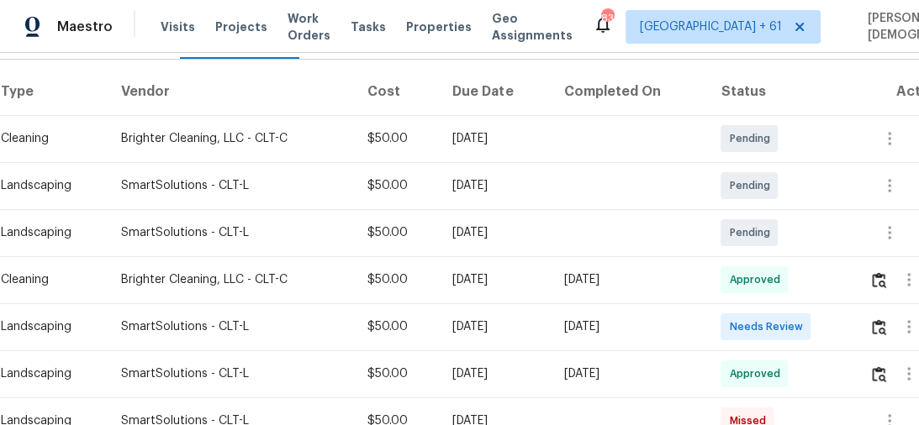
scroll to position [269, 0]
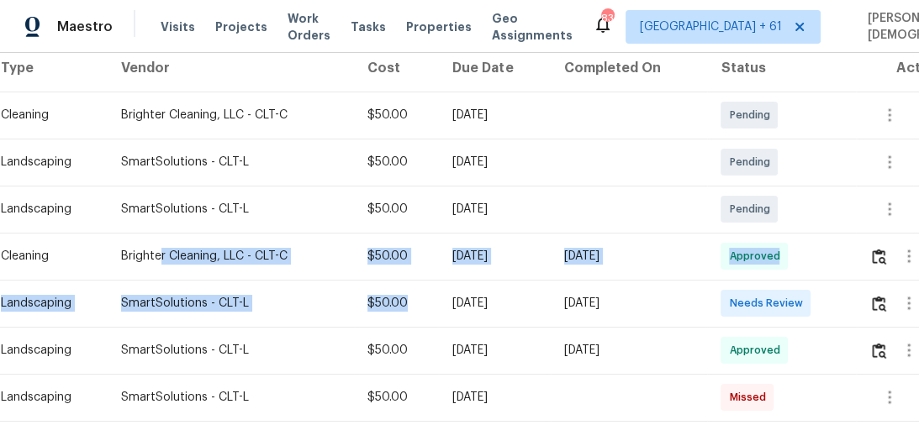
drag, startPoint x: 157, startPoint y: 242, endPoint x: 467, endPoint y: 289, distance: 313.7
click at [467, 289] on tbody "Cleaning Brighter Cleaning, LLC - CLT-C $50.00 [DATE] Pending Landscaping Smart…" at bounding box center [475, 421] width 950 height 659
click at [514, 235] on td "[DATE]" at bounding box center [494, 256] width 111 height 47
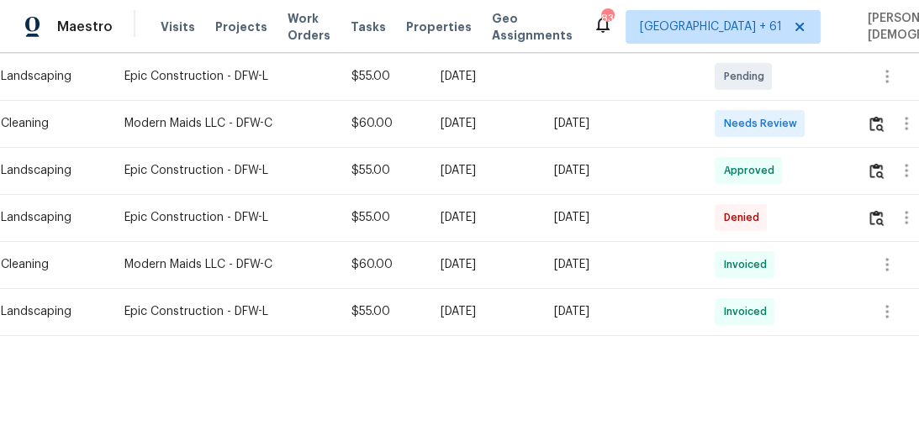
scroll to position [403, 0]
click at [873, 115] on button "button" at bounding box center [876, 122] width 19 height 40
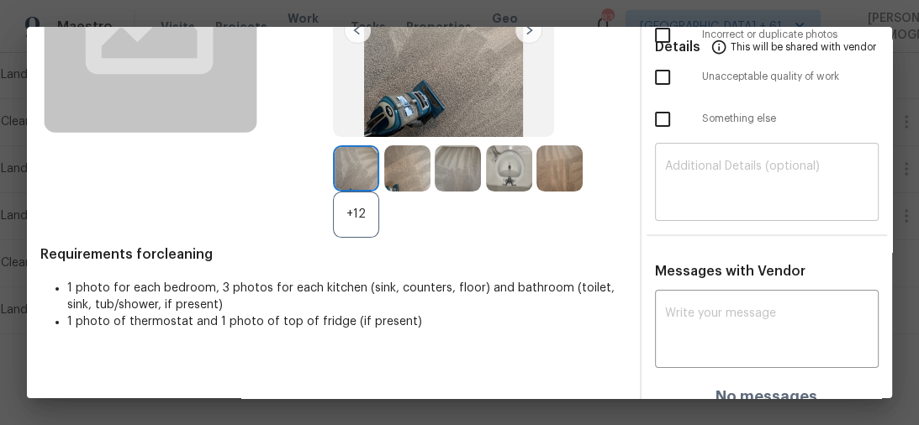
scroll to position [0, 0]
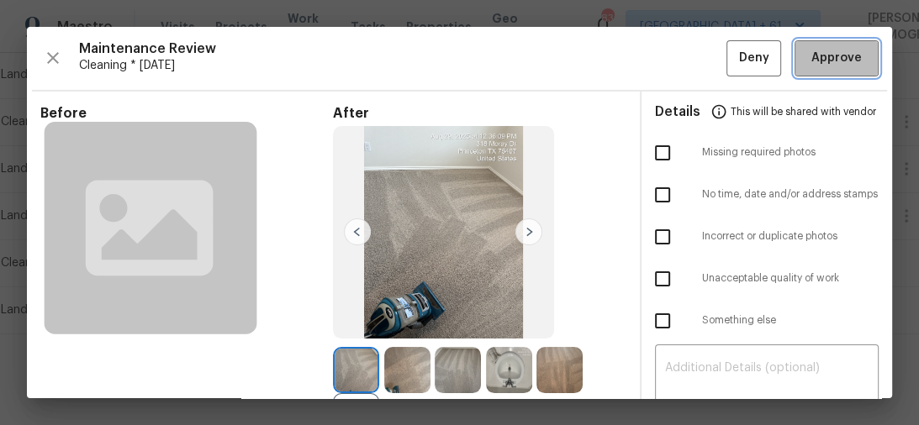
click at [821, 45] on button "Approve" at bounding box center [836, 58] width 84 height 36
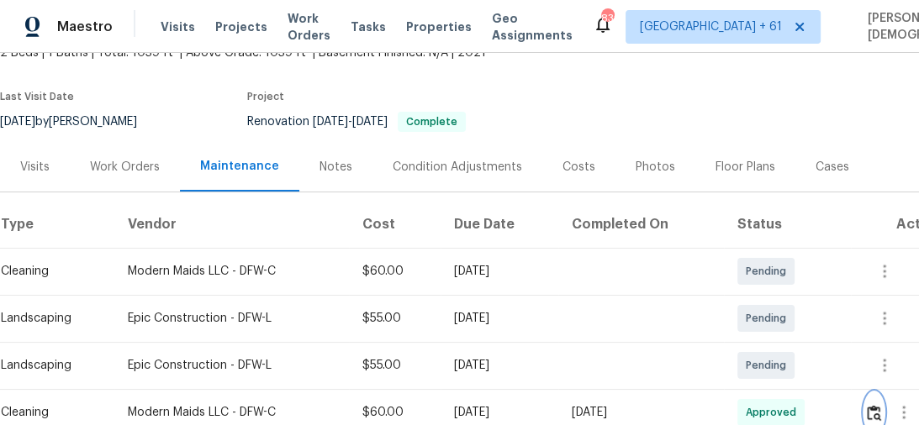
scroll to position [67, 0]
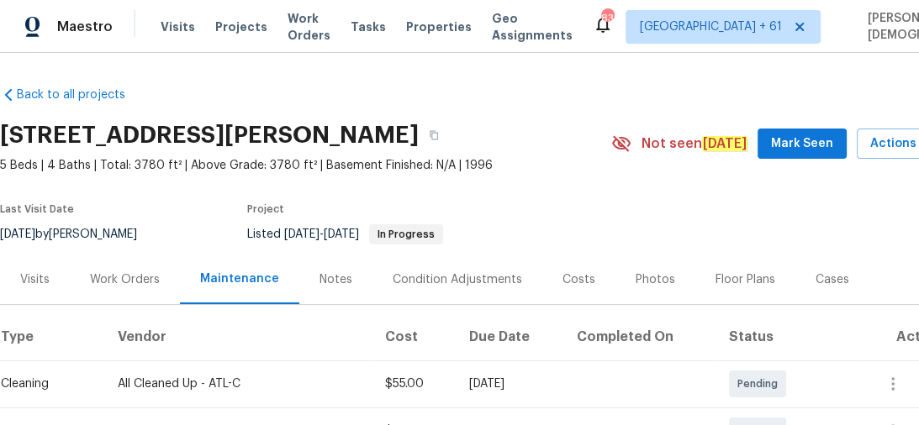
scroll to position [269, 0]
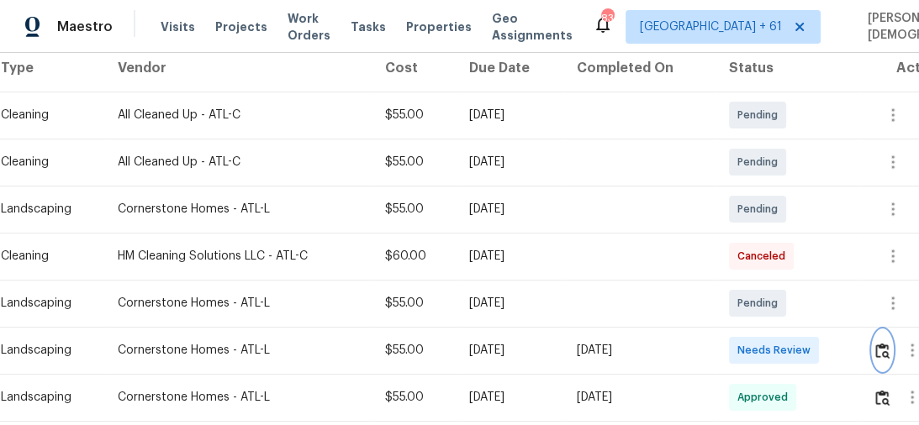
click at [888, 344] on img "button" at bounding box center [882, 351] width 14 height 16
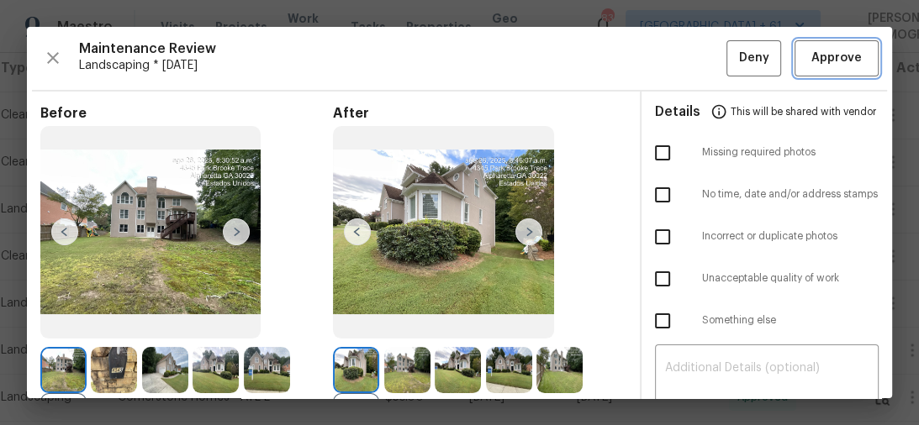
click at [820, 63] on span "Approve" at bounding box center [836, 58] width 50 height 21
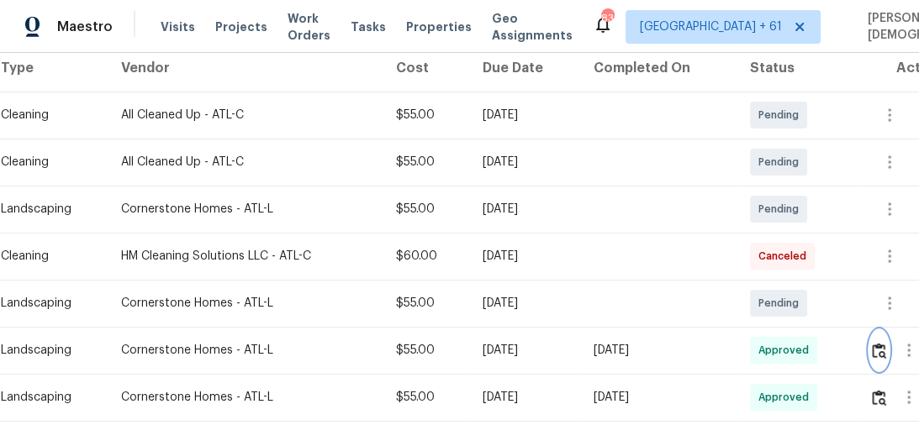
scroll to position [336, 0]
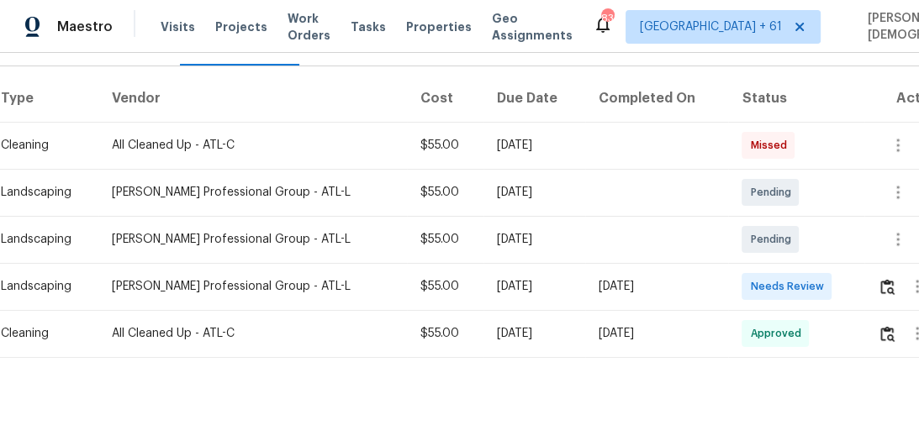
scroll to position [272, 0]
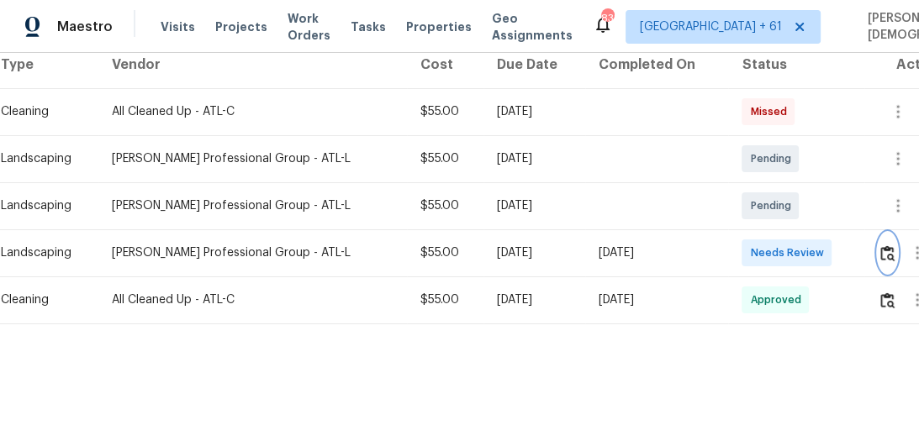
click at [881, 245] on img "button" at bounding box center [887, 253] width 14 height 16
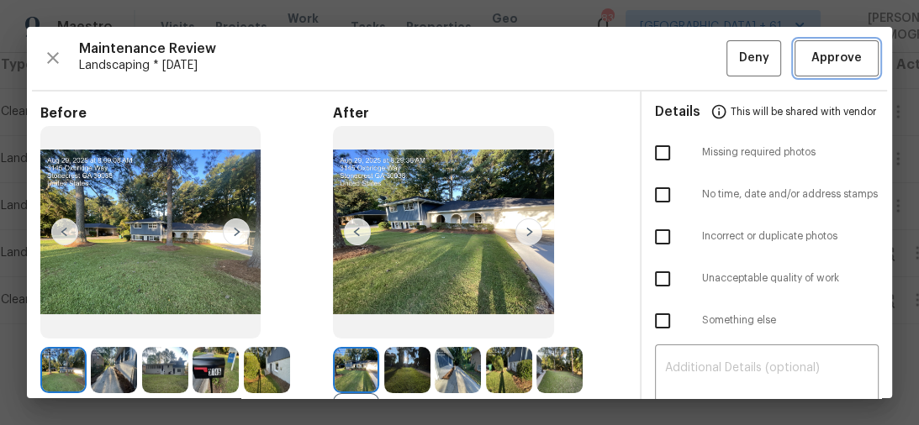
click at [851, 65] on span "Approve" at bounding box center [836, 58] width 57 height 21
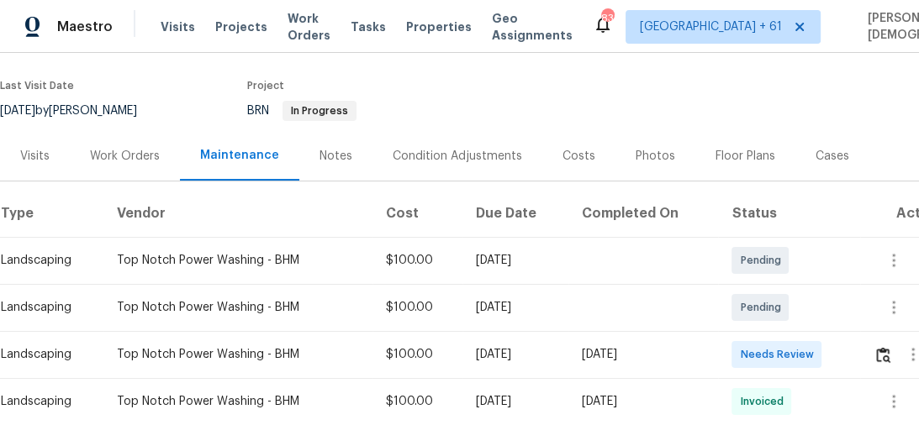
scroll to position [202, 0]
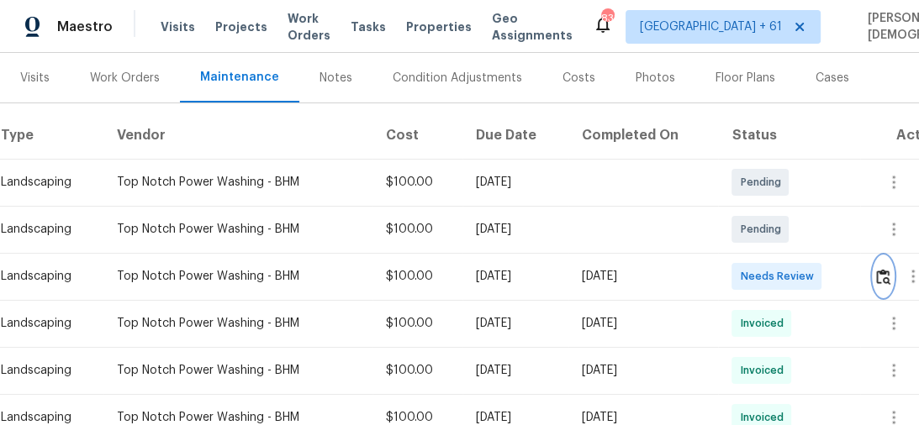
click at [888, 269] on img "button" at bounding box center [883, 277] width 14 height 16
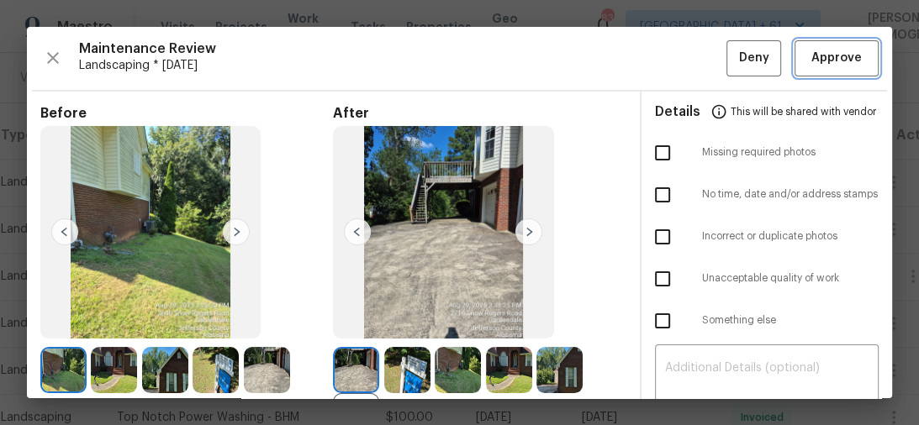
click at [811, 58] on span "Approve" at bounding box center [836, 58] width 50 height 21
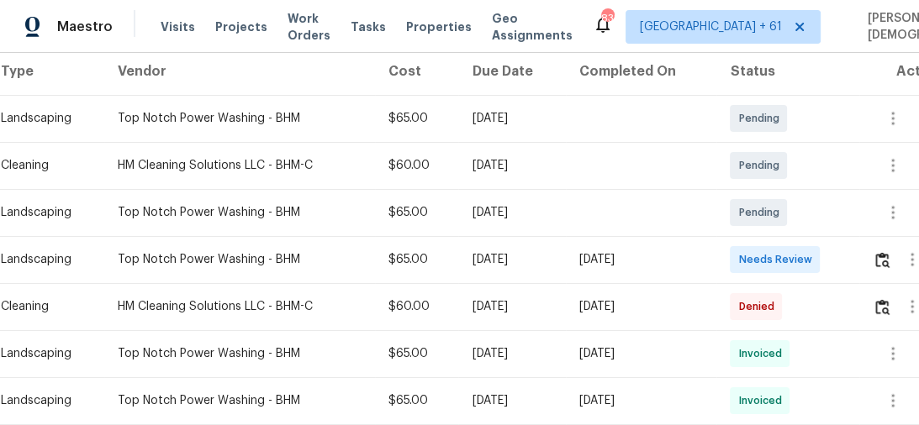
scroll to position [336, 0]
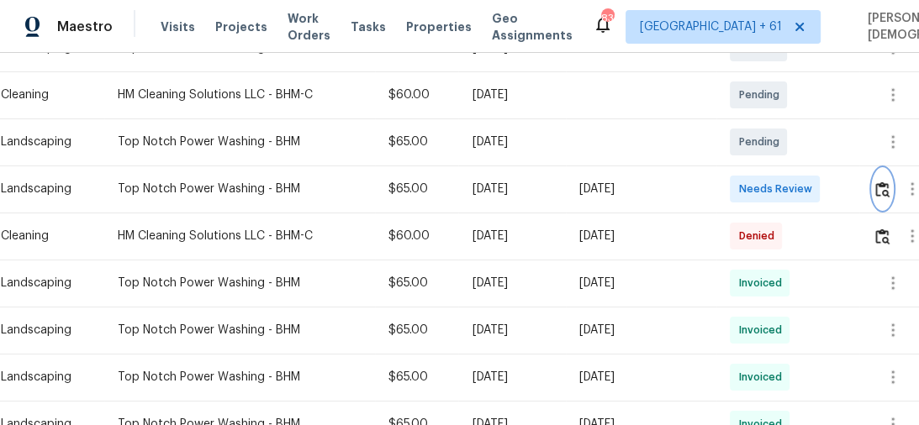
click at [886, 182] on img "button" at bounding box center [882, 190] width 14 height 16
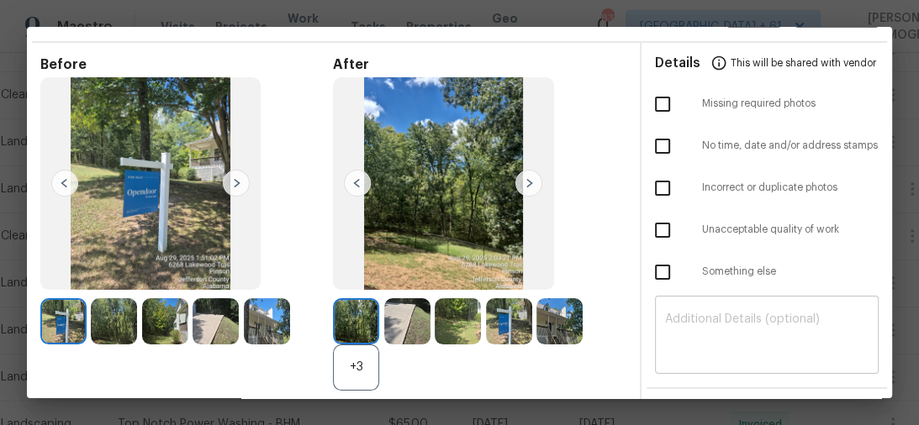
scroll to position [0, 0]
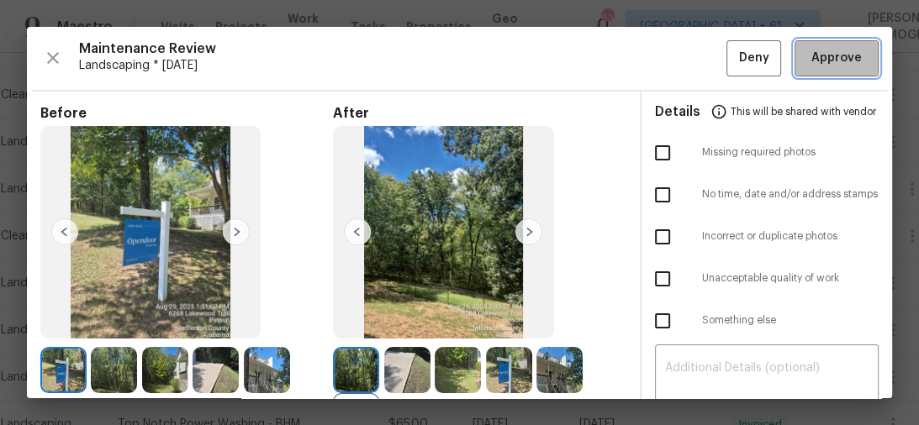
click at [845, 61] on span "Approve" at bounding box center [836, 58] width 50 height 21
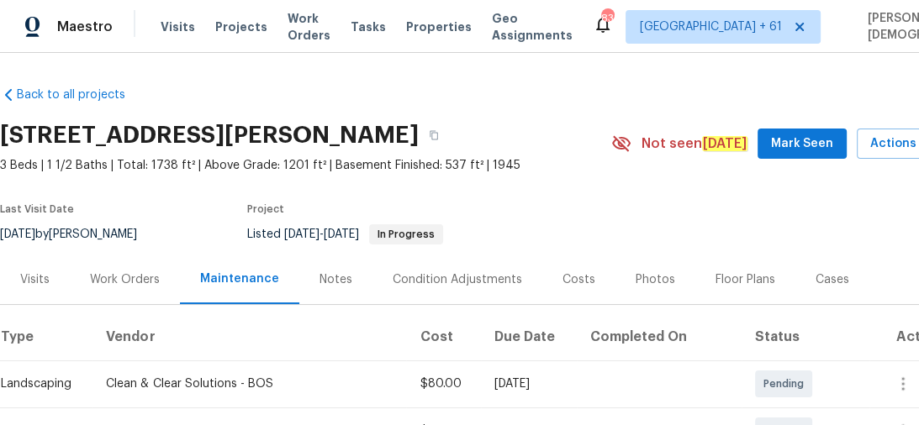
scroll to position [202, 0]
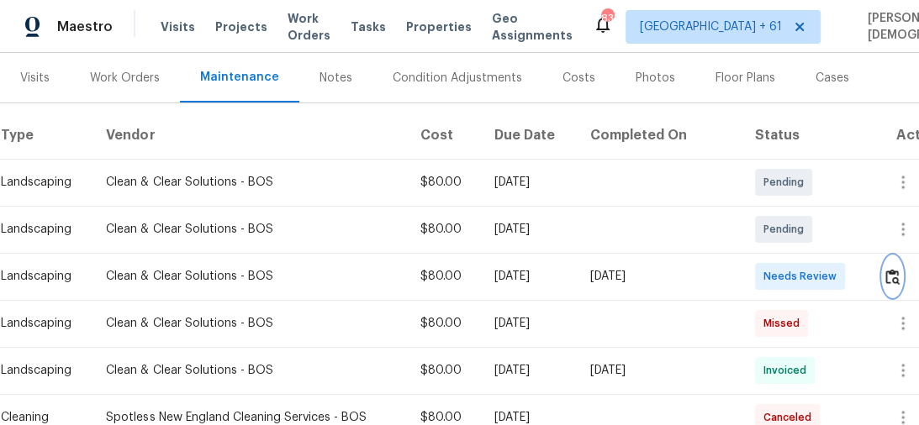
click at [888, 269] on img "button" at bounding box center [892, 277] width 14 height 16
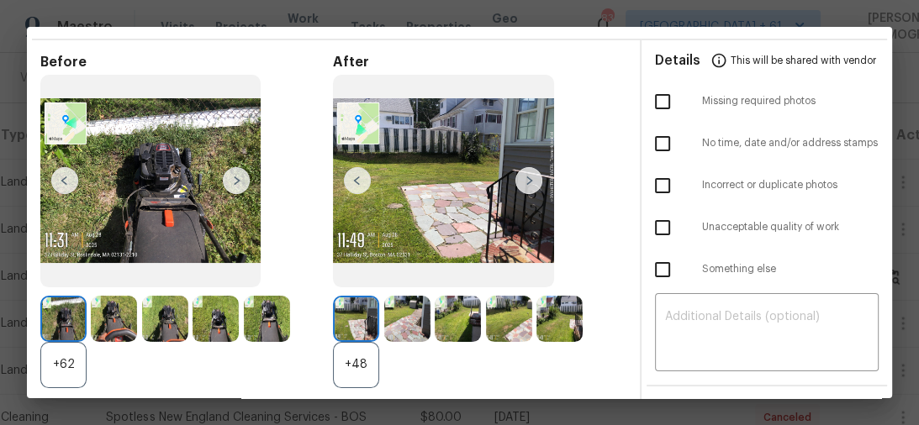
scroll to position [0, 0]
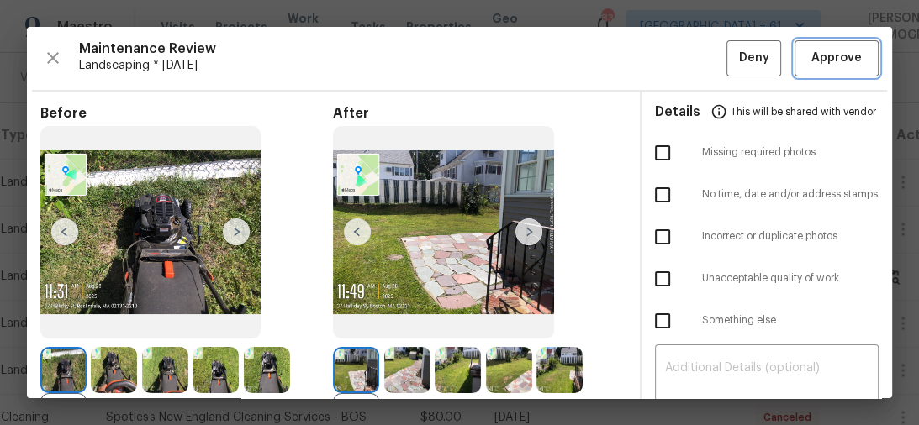
click at [835, 64] on span "Approve" at bounding box center [836, 58] width 50 height 21
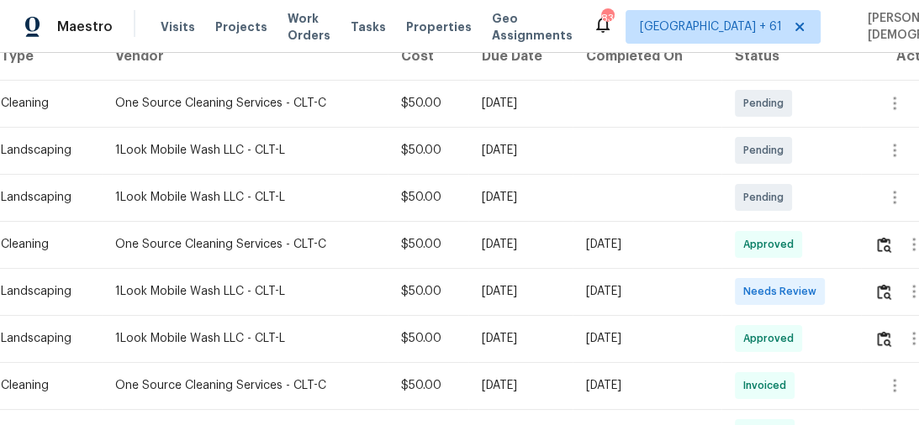
scroll to position [403, 0]
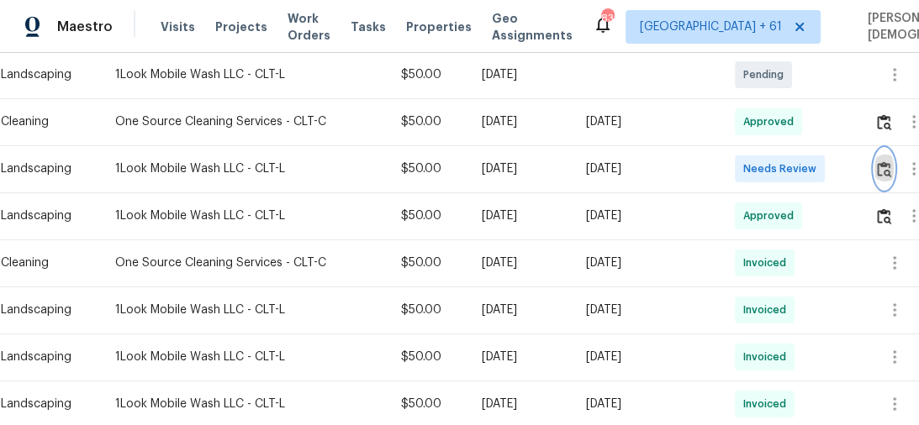
click at [890, 165] on img "button" at bounding box center [884, 169] width 14 height 16
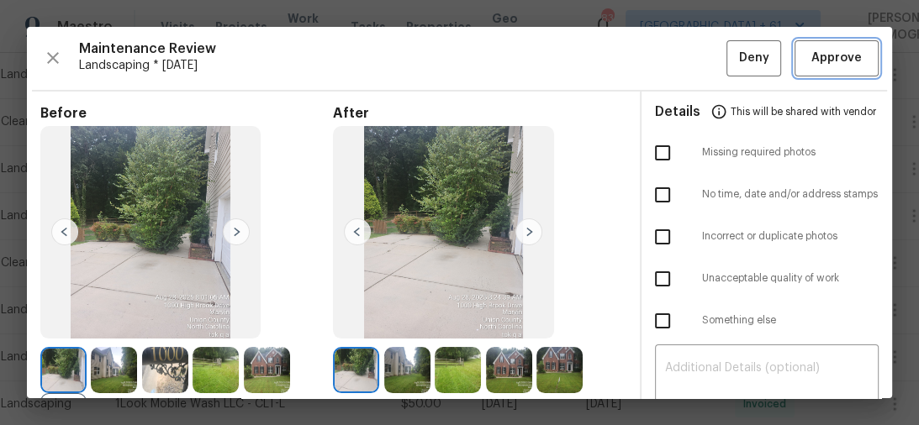
click at [811, 57] on span "Approve" at bounding box center [836, 58] width 50 height 21
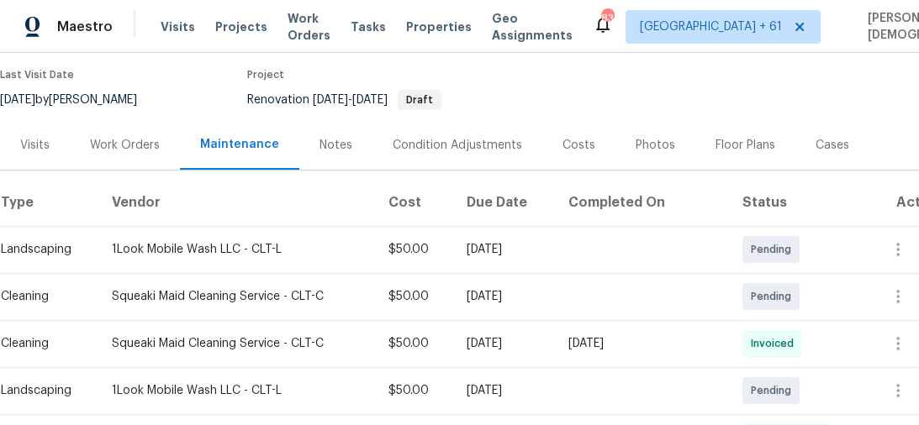
scroll to position [269, 0]
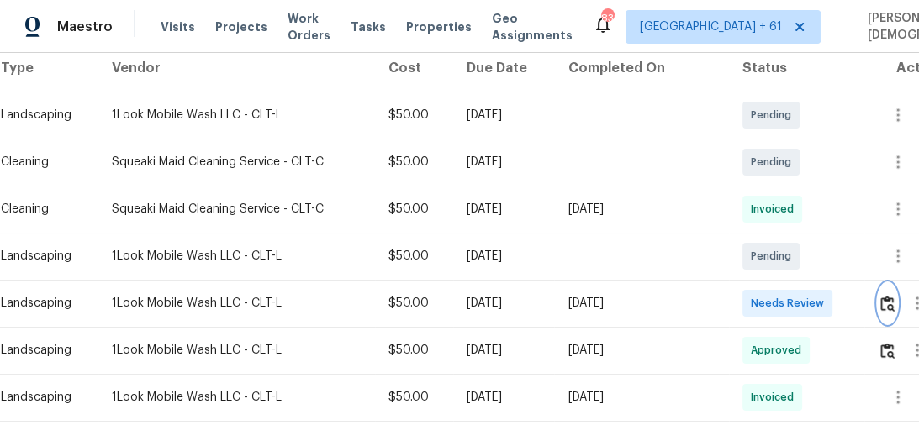
click at [882, 296] on img "button" at bounding box center [887, 304] width 14 height 16
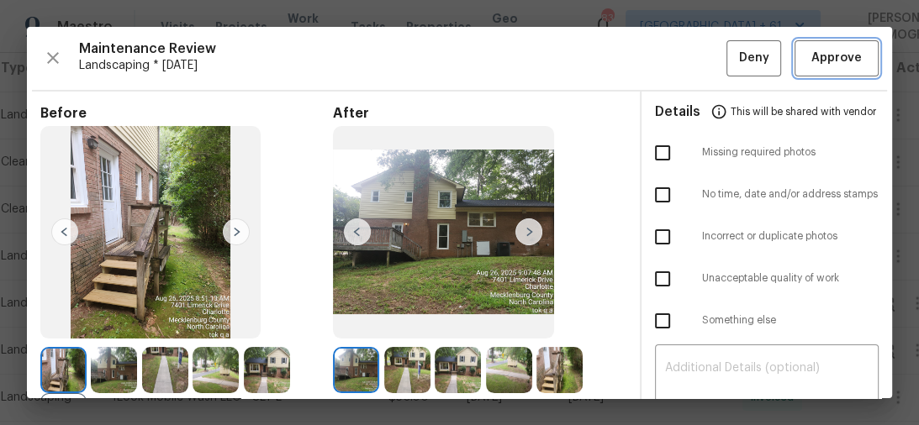
click at [808, 57] on span "Approve" at bounding box center [836, 58] width 57 height 21
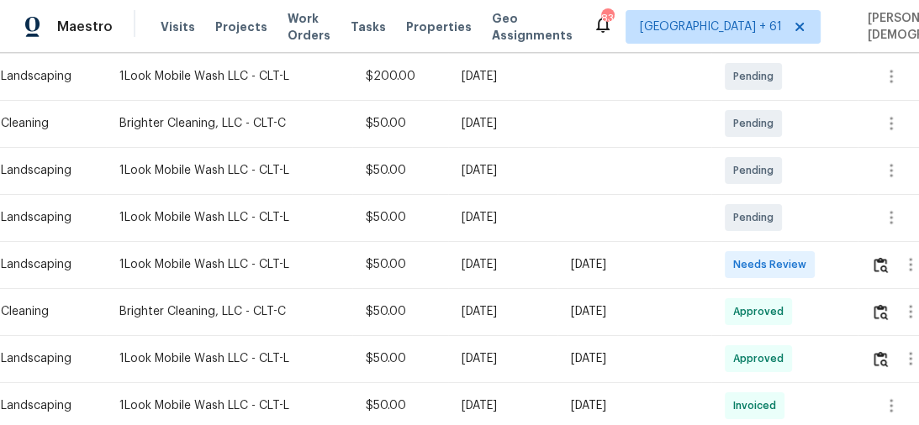
scroll to position [336, 0]
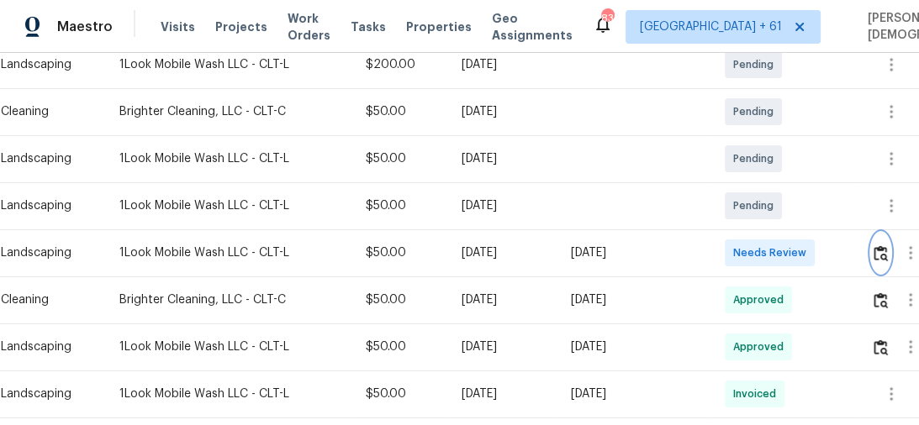
click at [877, 245] on img "button" at bounding box center [880, 253] width 14 height 16
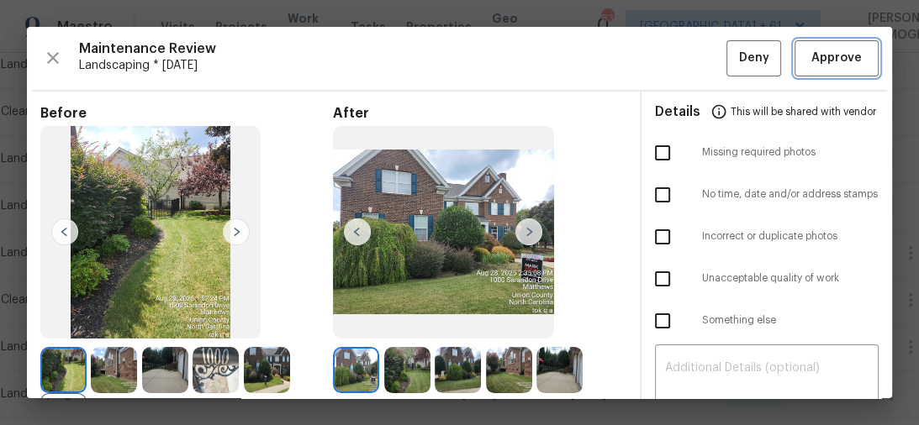
click at [837, 70] on button "Approve" at bounding box center [836, 58] width 84 height 36
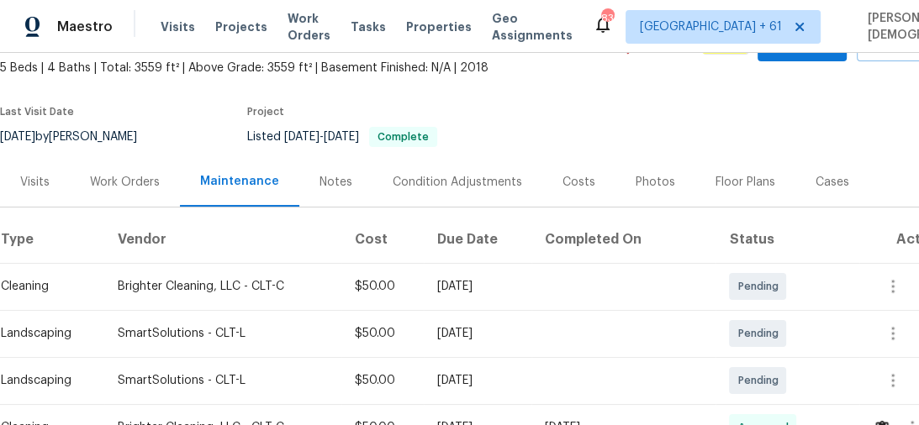
scroll to position [202, 0]
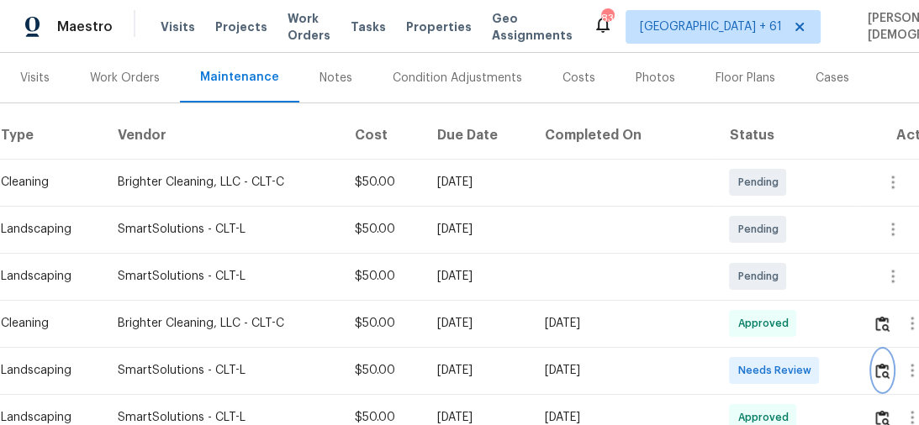
click at [885, 363] on img "button" at bounding box center [882, 371] width 14 height 16
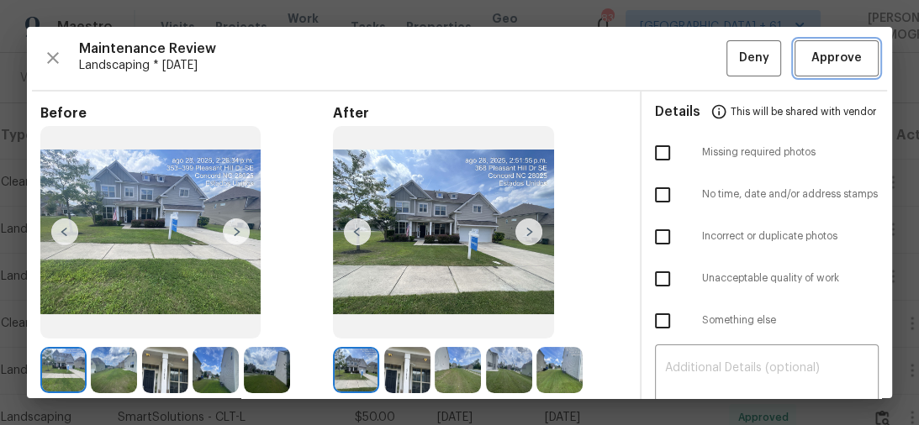
click at [811, 64] on span "Approve" at bounding box center [836, 58] width 50 height 21
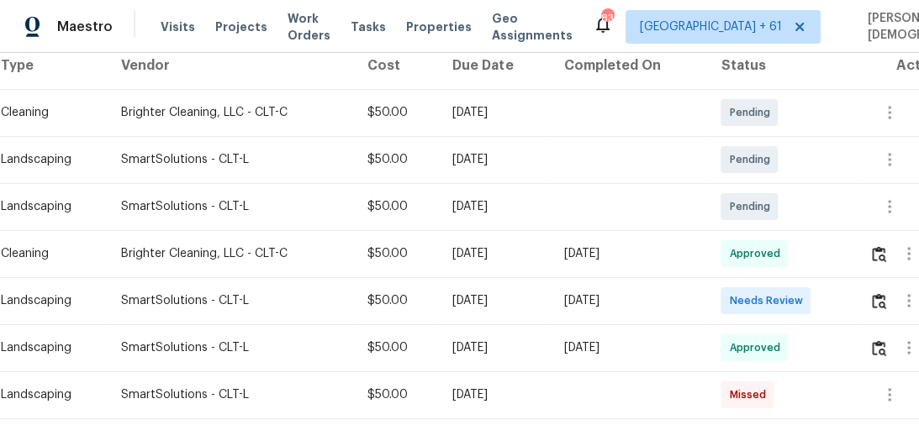
scroll to position [336, 0]
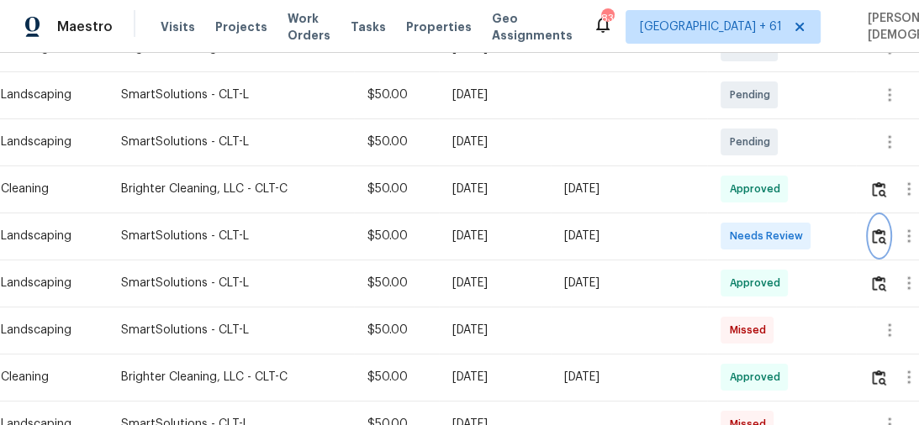
click at [882, 232] on img "button" at bounding box center [879, 237] width 14 height 16
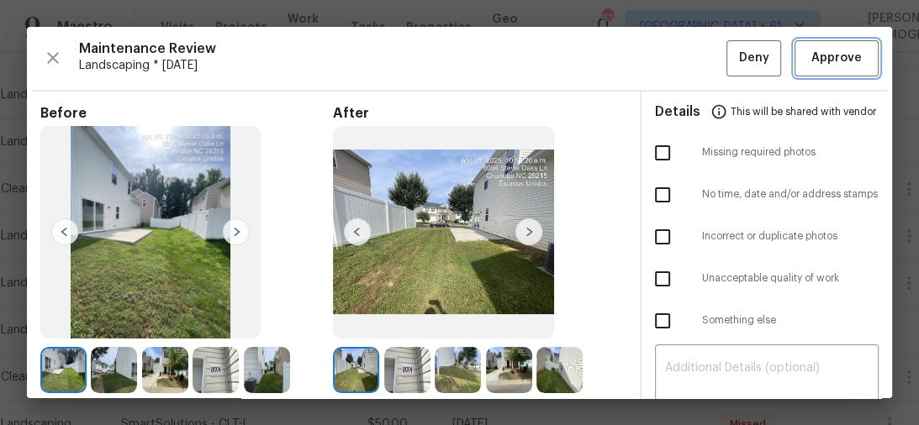
click at [810, 70] on button "Approve" at bounding box center [836, 58] width 84 height 36
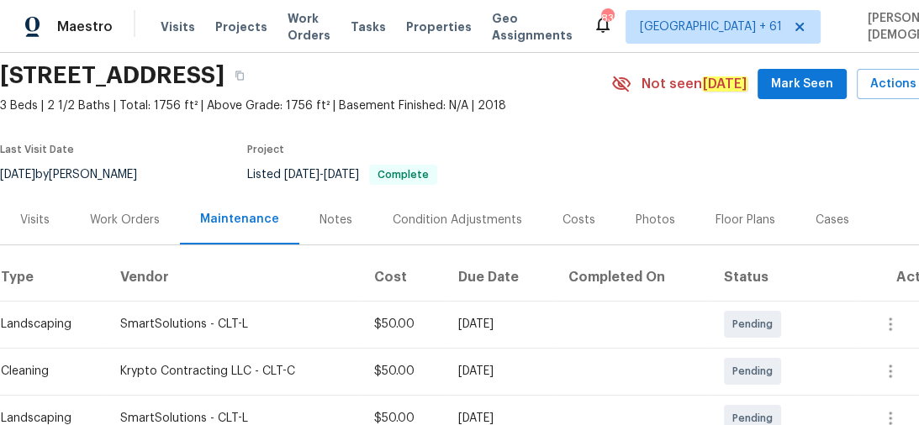
scroll to position [134, 0]
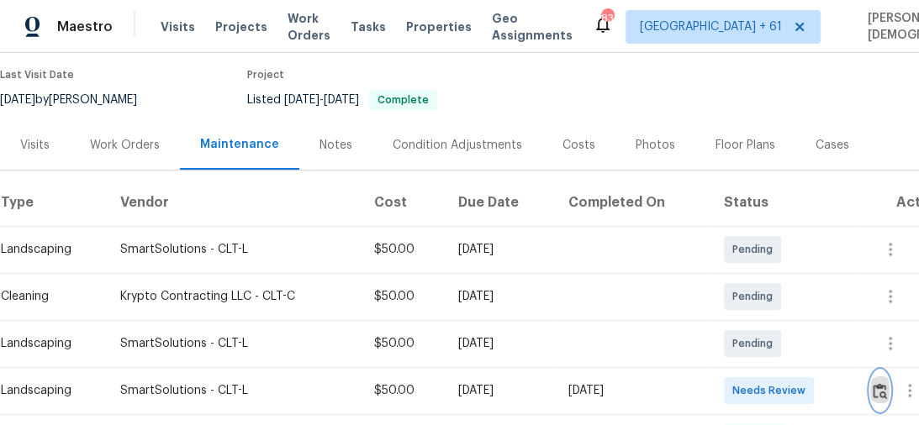
click at [878, 383] on img "button" at bounding box center [879, 391] width 14 height 16
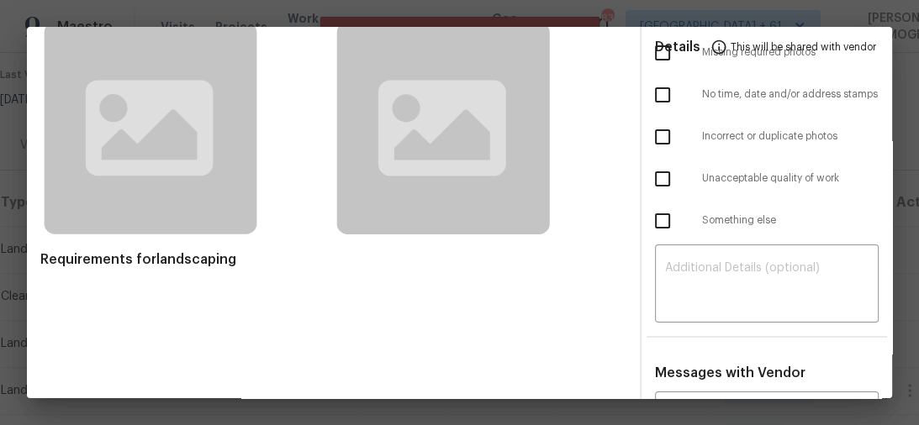
scroll to position [0, 0]
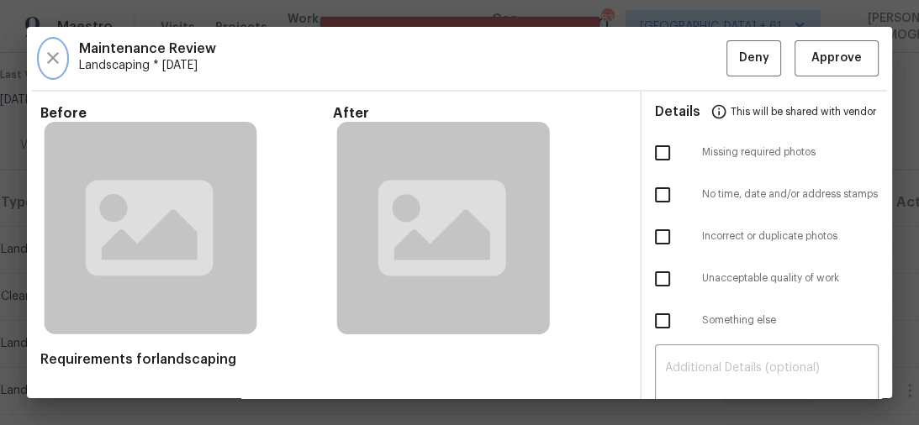
click at [53, 54] on icon "button" at bounding box center [53, 58] width 12 height 12
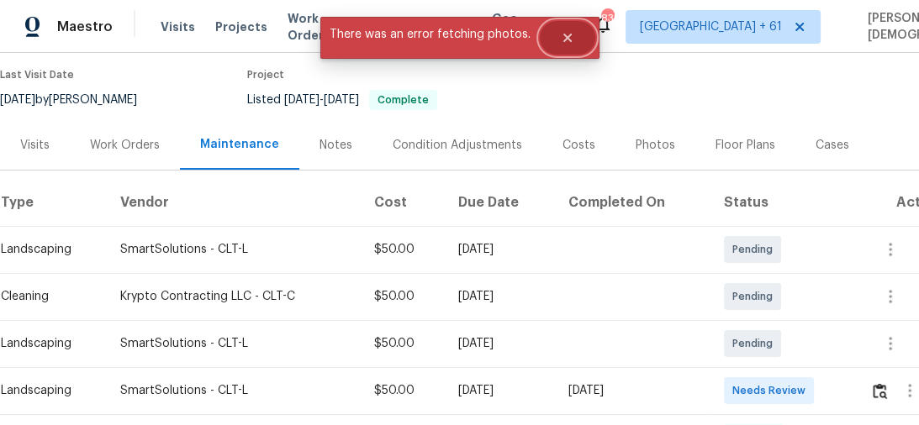
click at [561, 40] on icon "Close" at bounding box center [567, 37] width 13 height 13
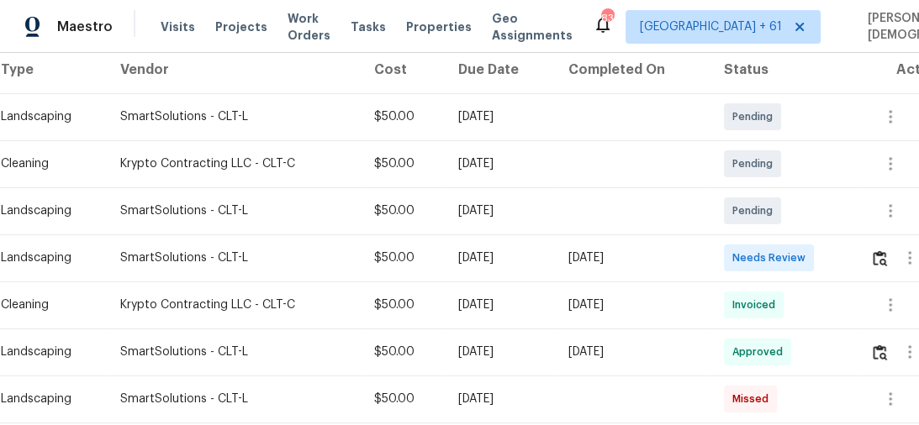
scroll to position [269, 0]
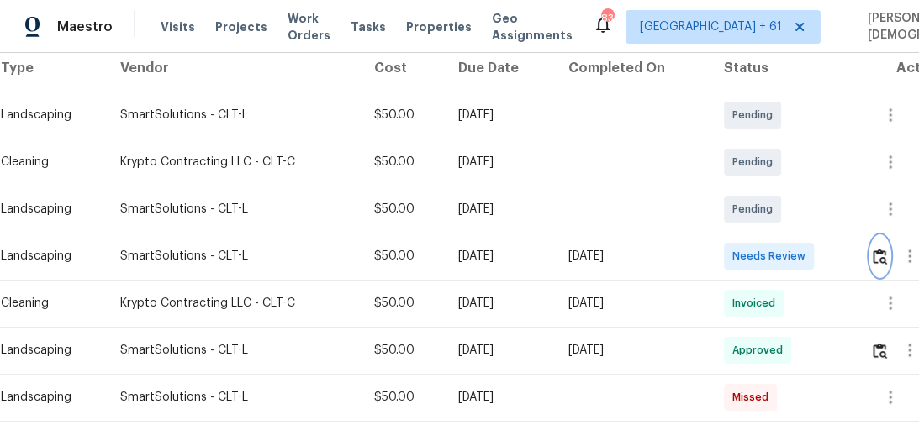
click at [889, 243] on button "button" at bounding box center [879, 256] width 19 height 40
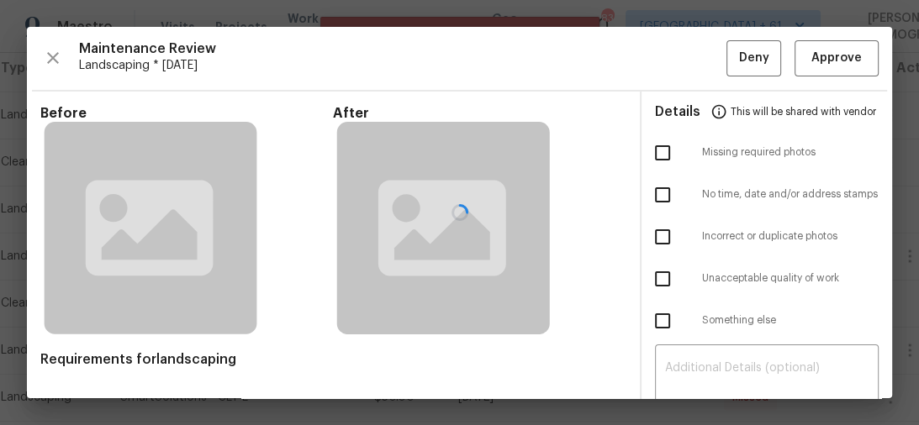
click at [814, 59] on div at bounding box center [459, 213] width 865 height 372
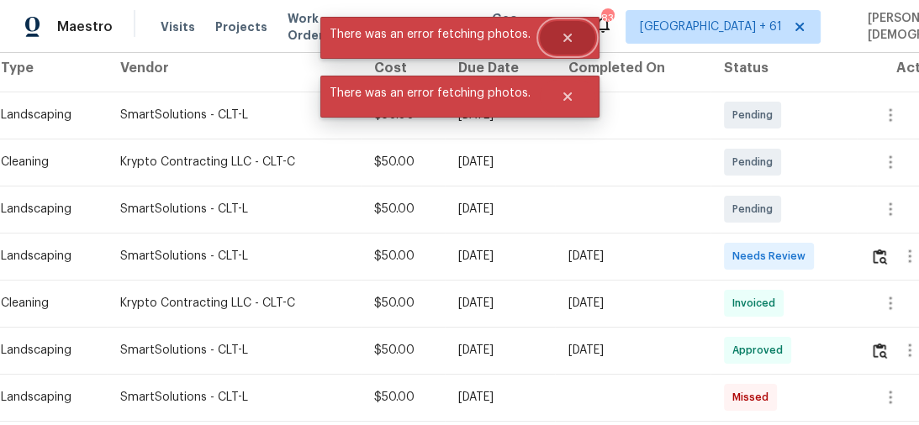
click at [568, 34] on icon "Close" at bounding box center [566, 38] width 8 height 8
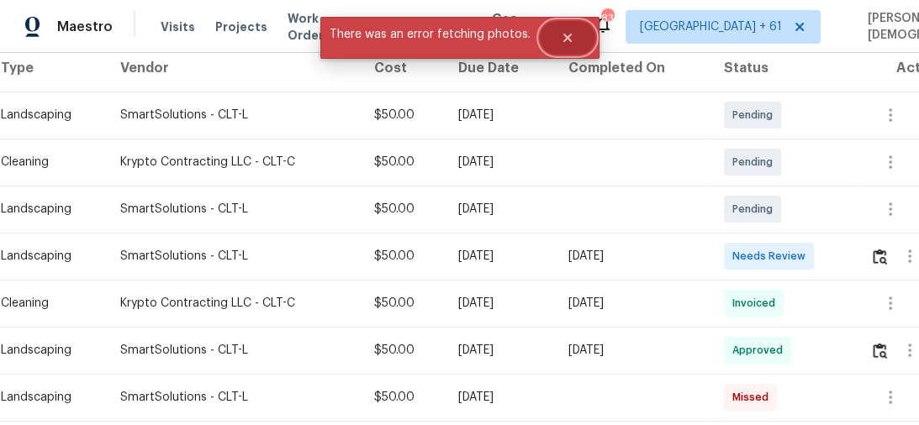
click at [564, 43] on icon "Close" at bounding box center [567, 37] width 13 height 13
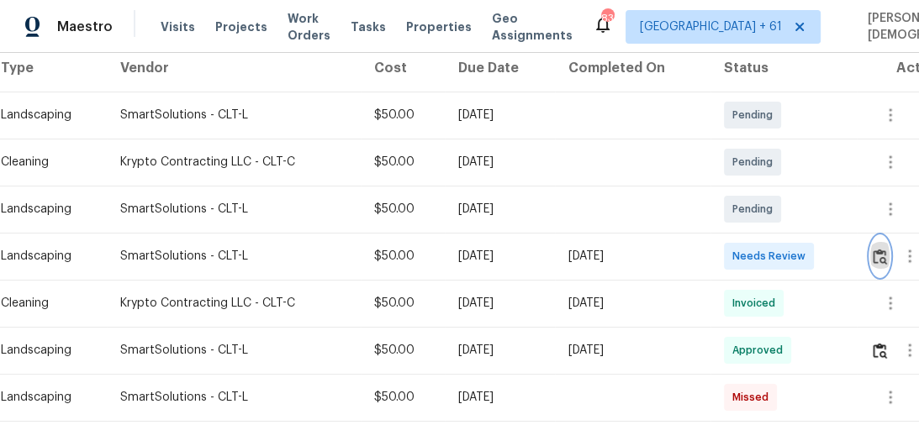
click at [875, 247] on button "button" at bounding box center [879, 256] width 19 height 40
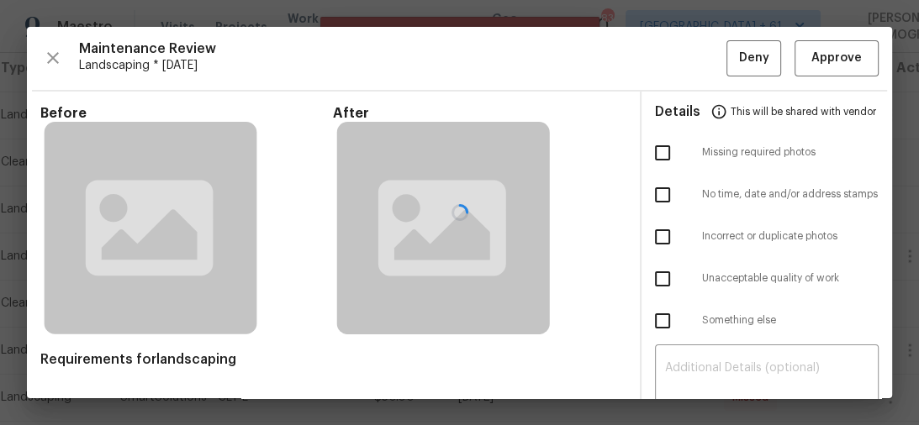
click at [830, 58] on div at bounding box center [459, 213] width 865 height 372
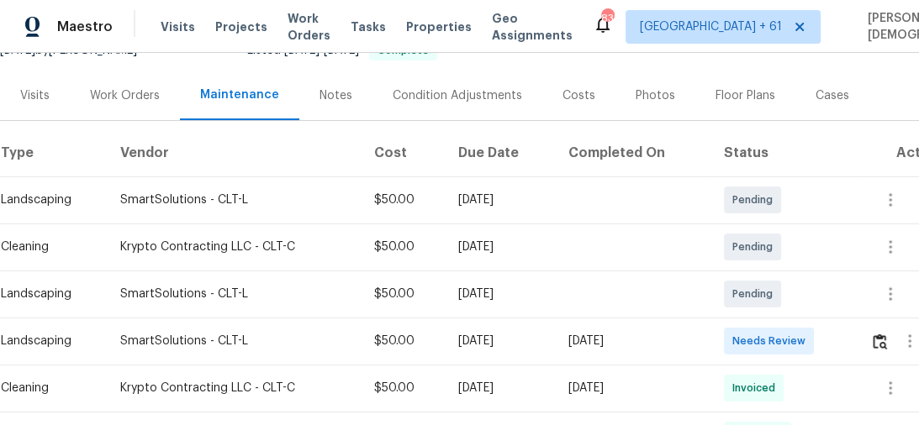
scroll to position [269, 0]
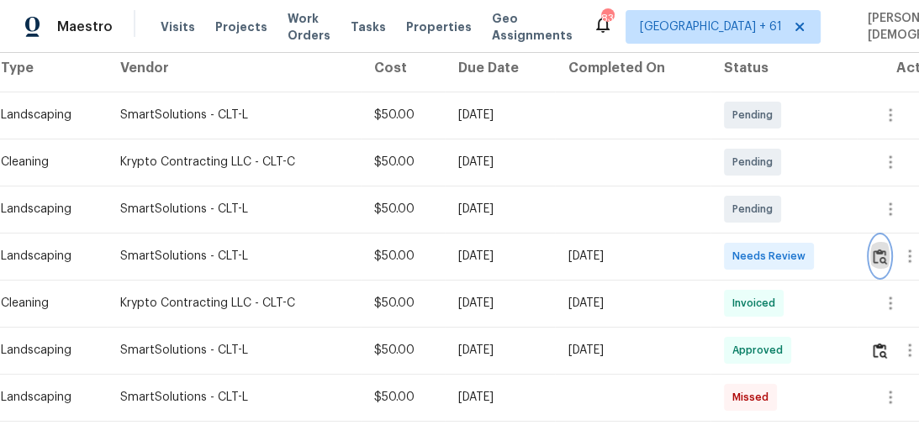
click at [887, 250] on img "button" at bounding box center [879, 257] width 14 height 16
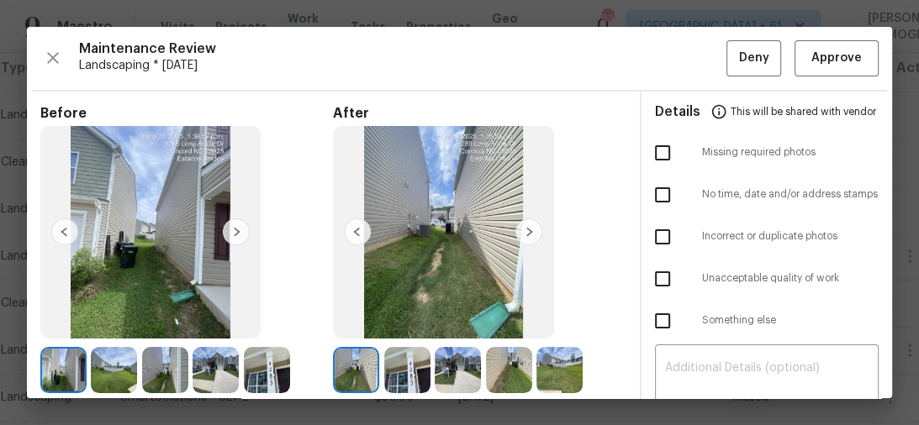
scroll to position [0, 0]
click at [796, 55] on button "Approve" at bounding box center [836, 58] width 84 height 36
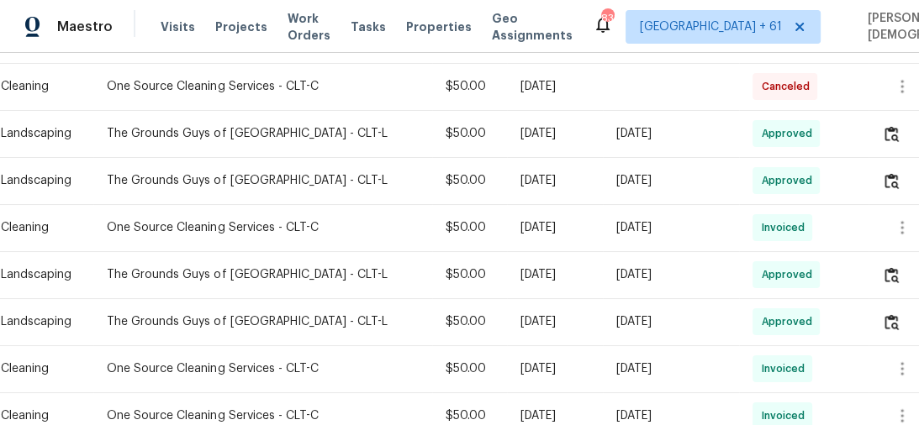
scroll to position [403, 0]
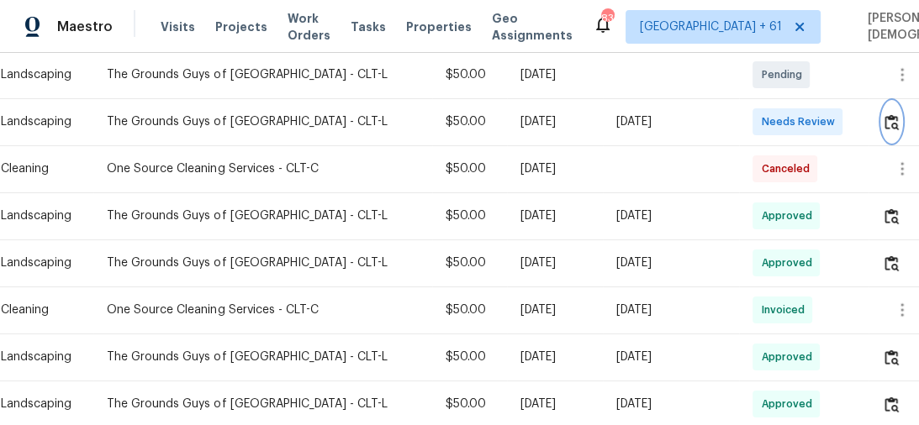
click at [887, 121] on button "button" at bounding box center [891, 122] width 19 height 40
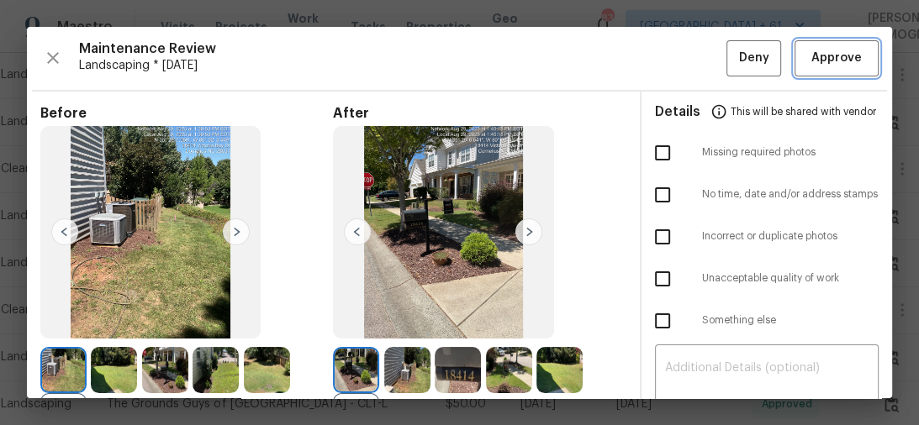
click at [811, 62] on span "Approve" at bounding box center [836, 58] width 50 height 21
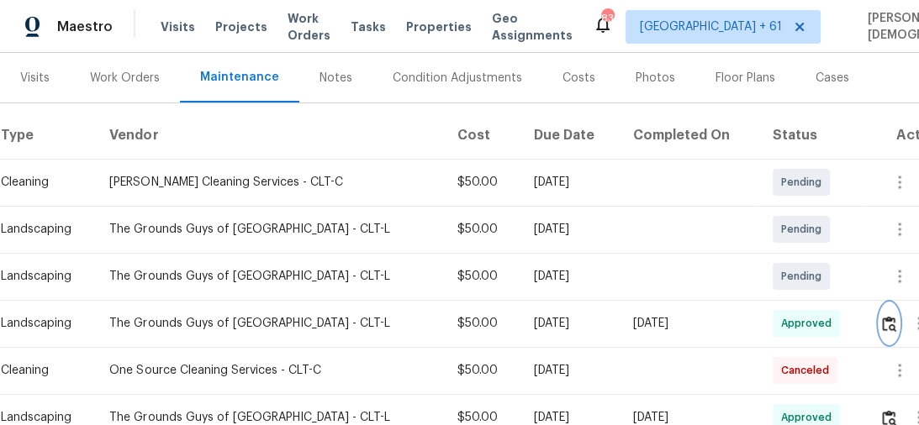
scroll to position [202, 0]
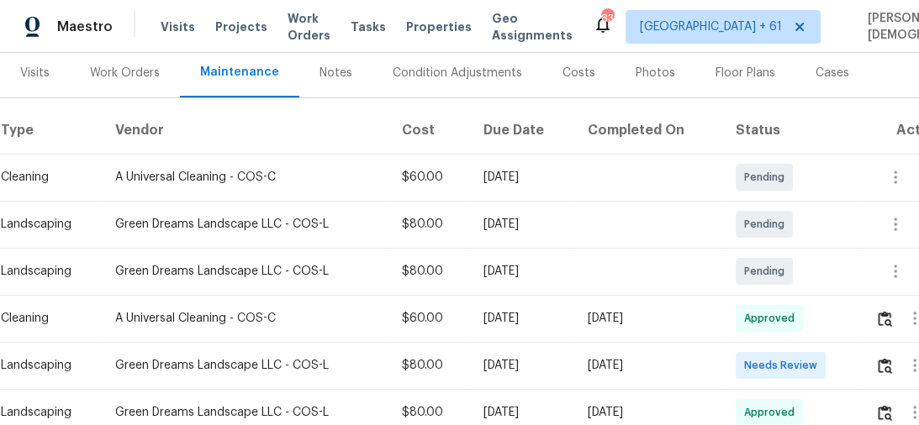
scroll to position [269, 0]
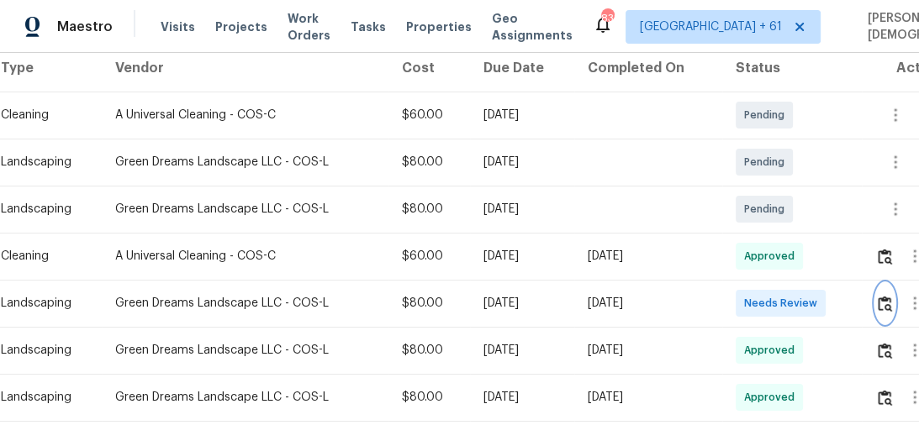
click at [886, 303] on img "button" at bounding box center [884, 304] width 14 height 16
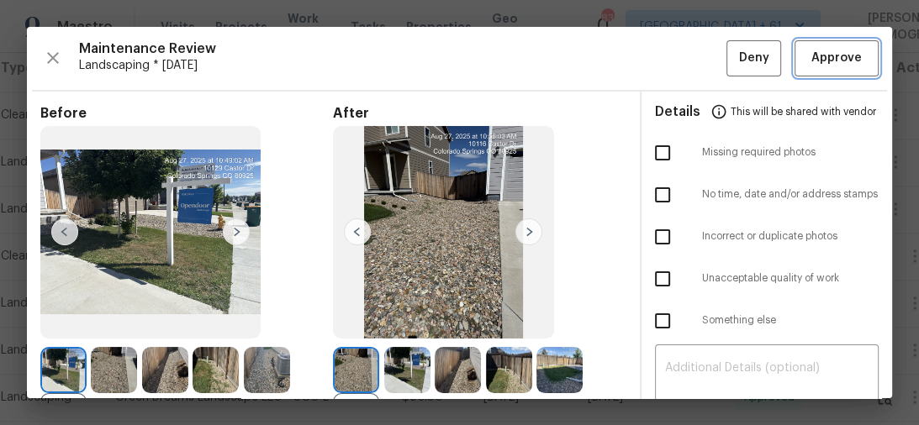
click at [814, 62] on span "Approve" at bounding box center [836, 58] width 50 height 21
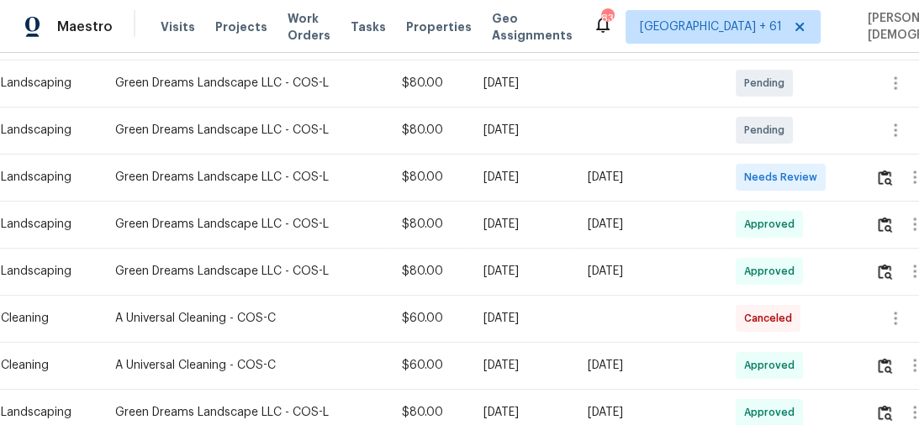
scroll to position [403, 0]
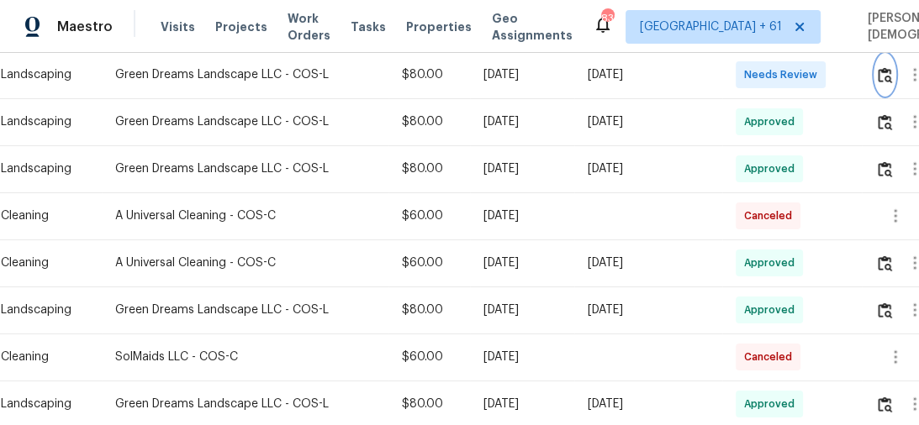
click at [888, 71] on img "button" at bounding box center [884, 75] width 14 height 16
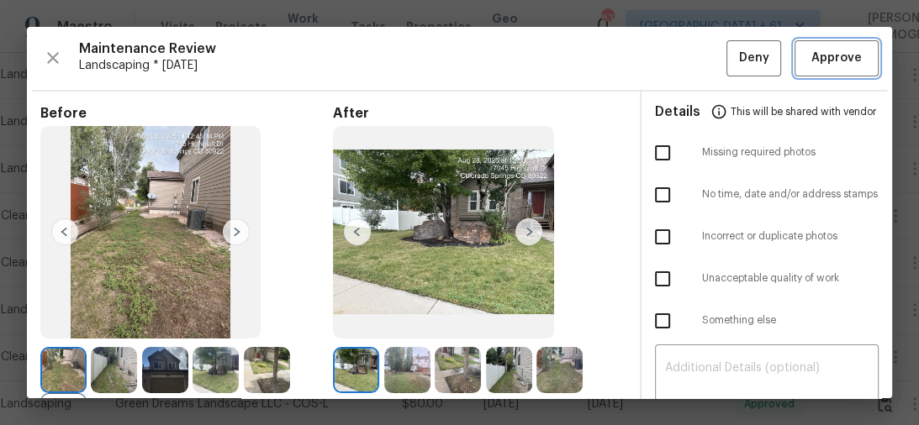
click at [827, 64] on span "Approve" at bounding box center [836, 58] width 50 height 21
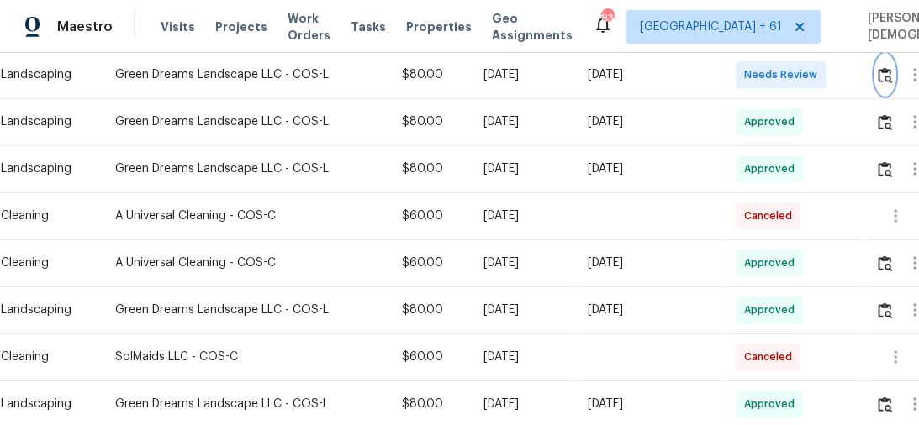
scroll to position [397, 0]
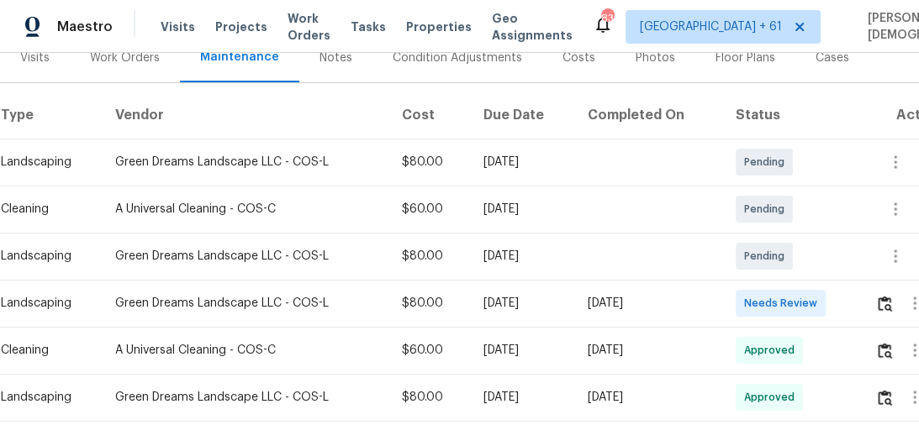
scroll to position [269, 0]
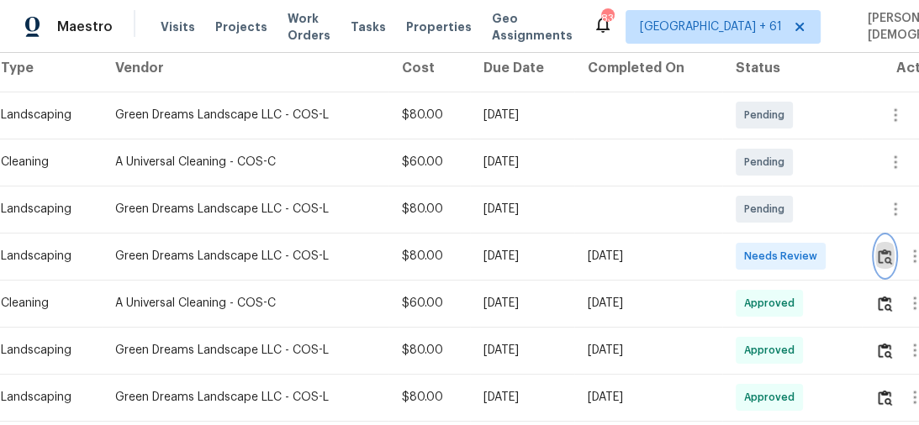
click at [884, 249] on img "button" at bounding box center [884, 257] width 14 height 16
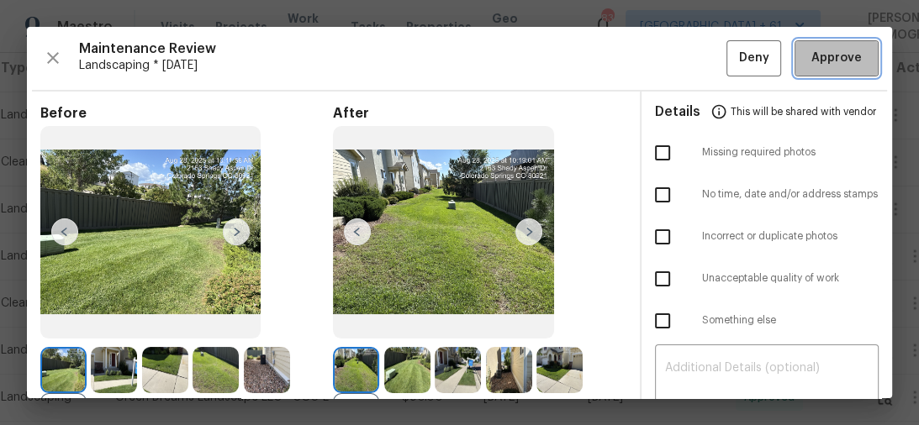
click at [811, 61] on span "Approve" at bounding box center [836, 58] width 50 height 21
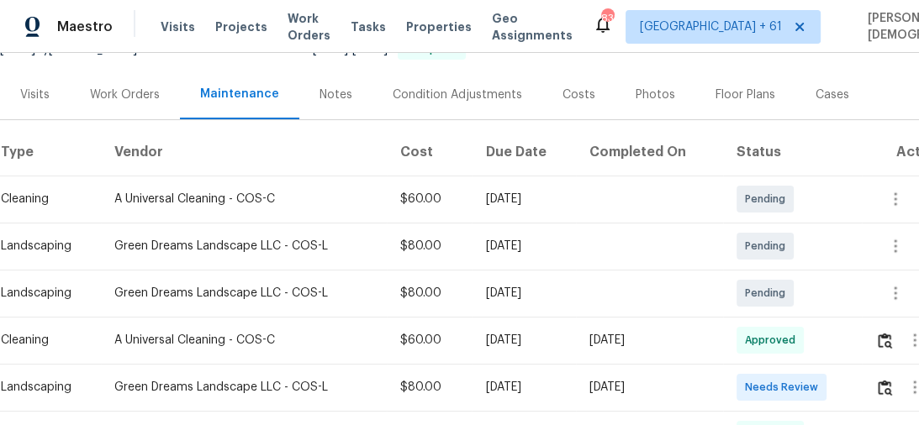
scroll to position [269, 0]
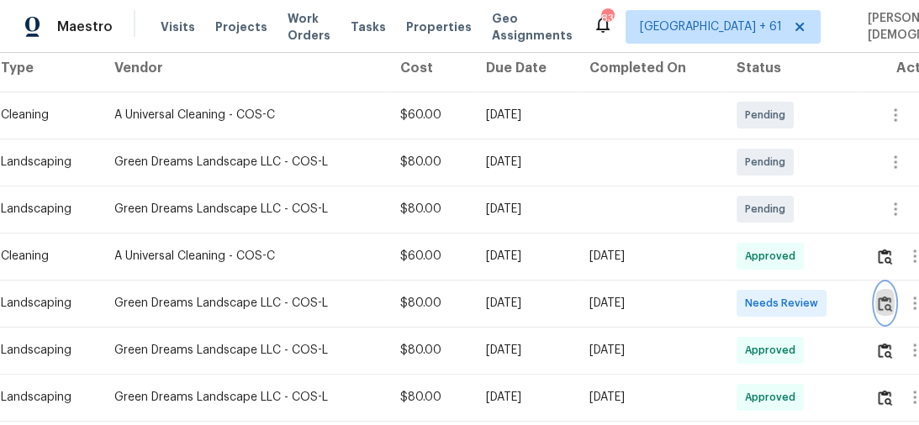
click at [891, 297] on img "button" at bounding box center [884, 304] width 14 height 16
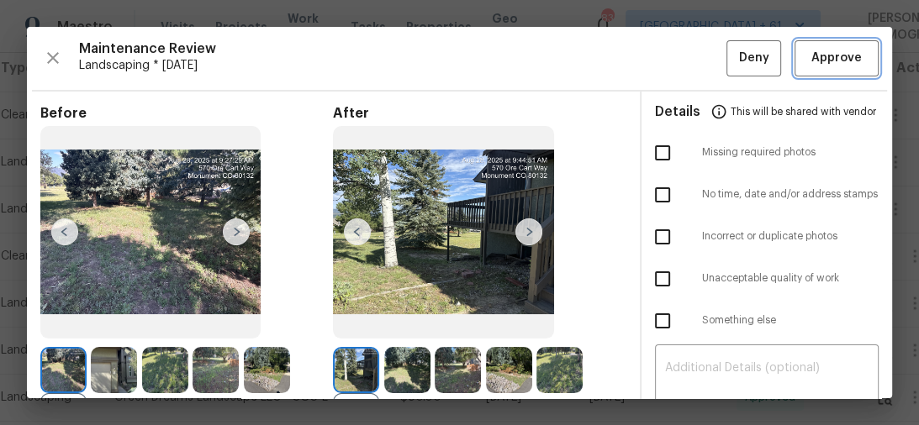
click at [818, 56] on span "Approve" at bounding box center [836, 58] width 50 height 21
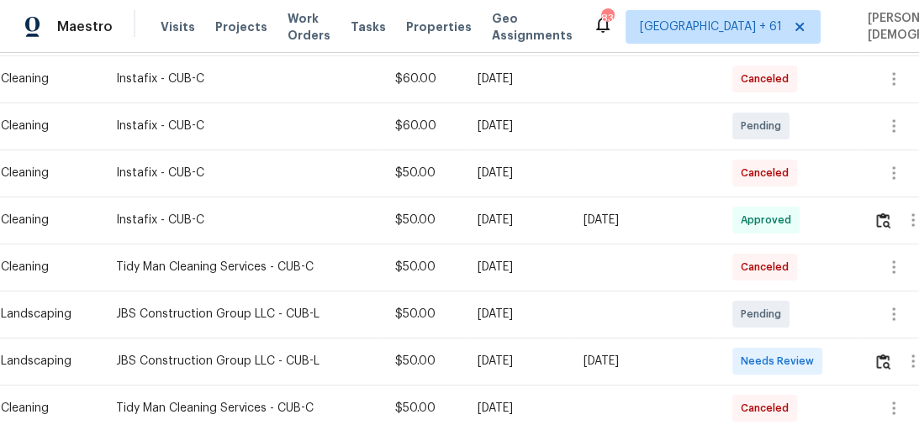
scroll to position [471, 0]
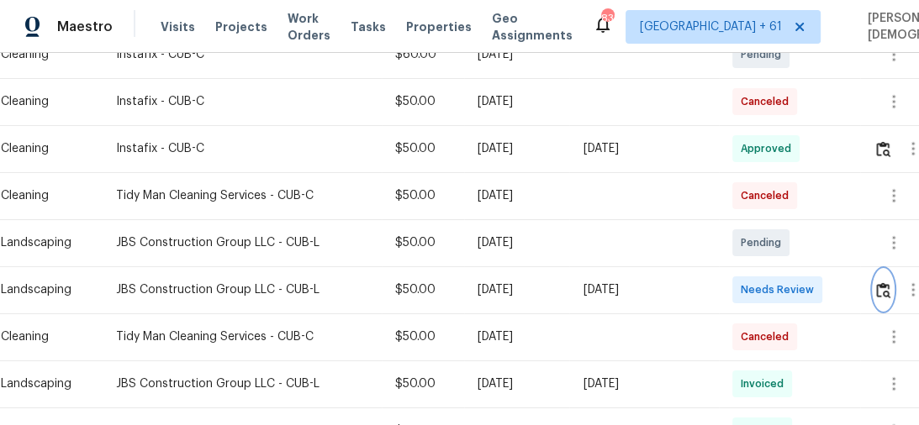
click at [888, 283] on img "button" at bounding box center [883, 290] width 14 height 16
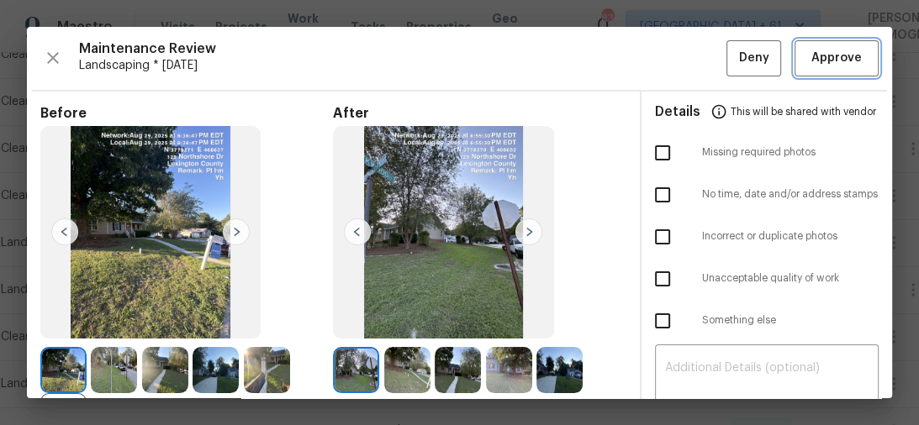
click at [824, 54] on span "Approve" at bounding box center [836, 58] width 50 height 21
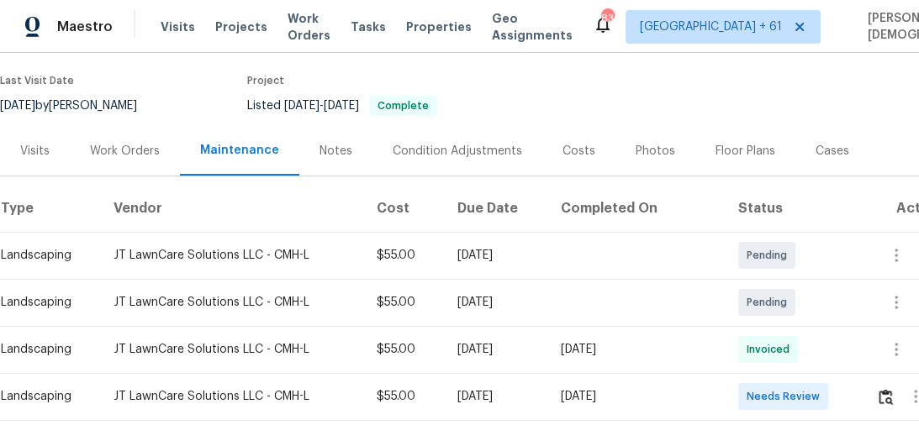
scroll to position [202, 0]
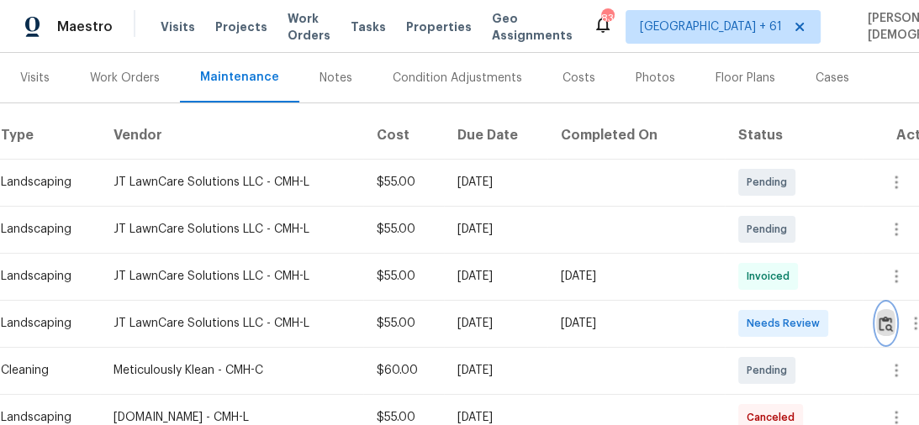
click at [888, 321] on img "button" at bounding box center [885, 324] width 14 height 16
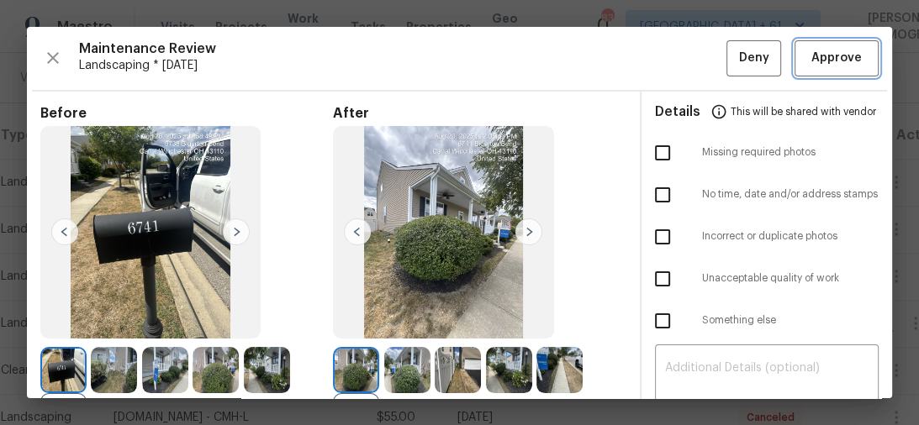
click at [819, 62] on span "Approve" at bounding box center [836, 58] width 50 height 21
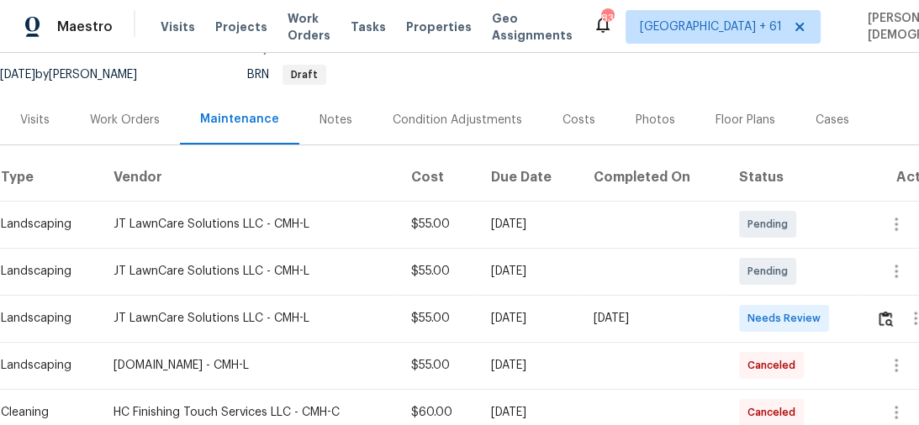
scroll to position [269, 0]
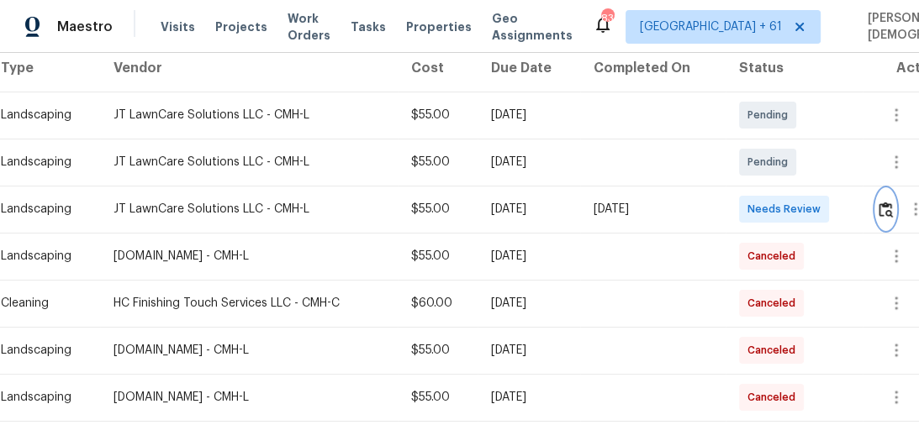
click at [890, 208] on img "button" at bounding box center [885, 210] width 14 height 16
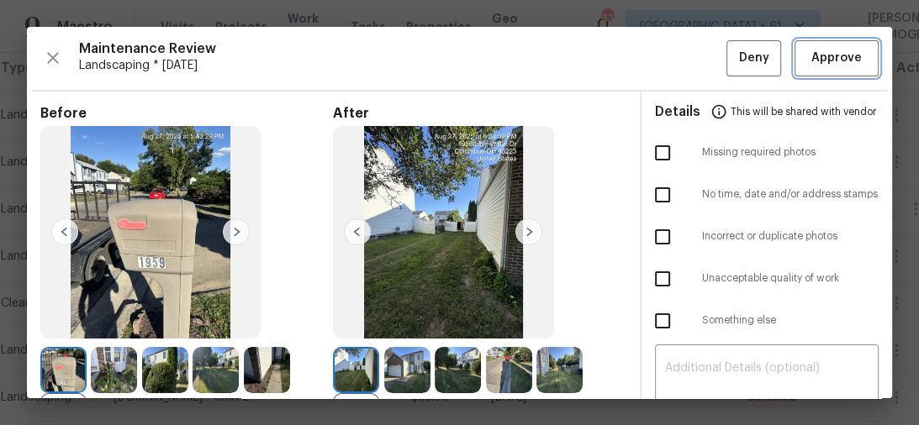
click at [814, 51] on span "Approve" at bounding box center [836, 58] width 50 height 21
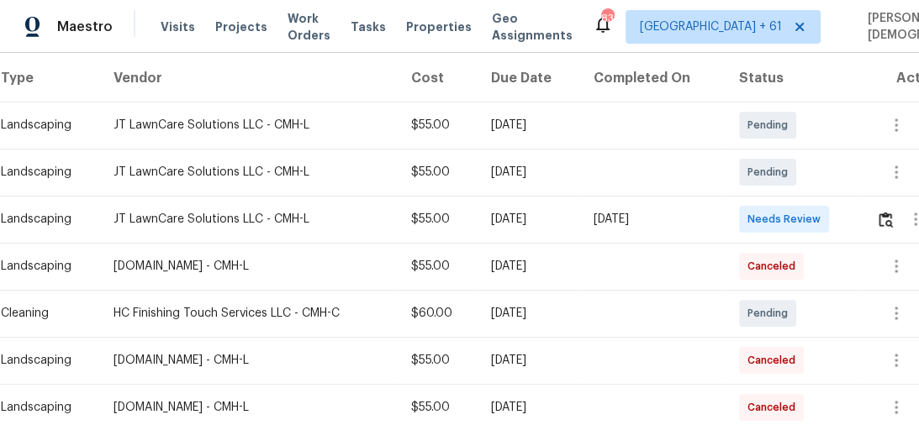
scroll to position [336, 0]
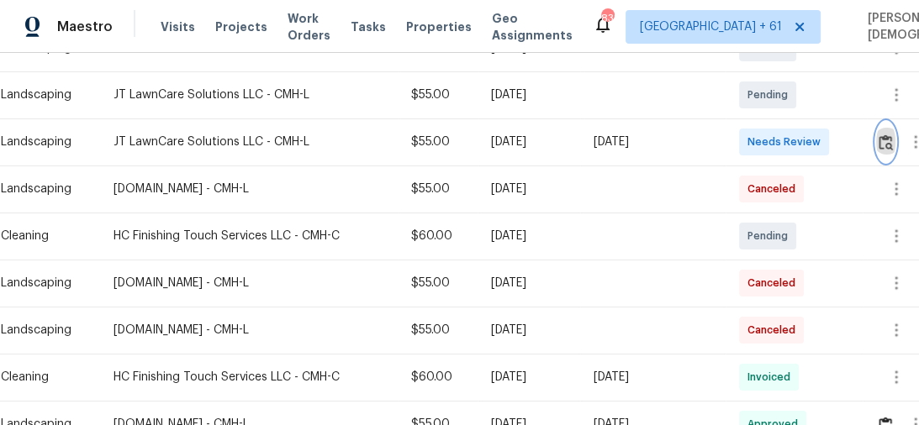
click at [884, 134] on img "button" at bounding box center [885, 142] width 14 height 16
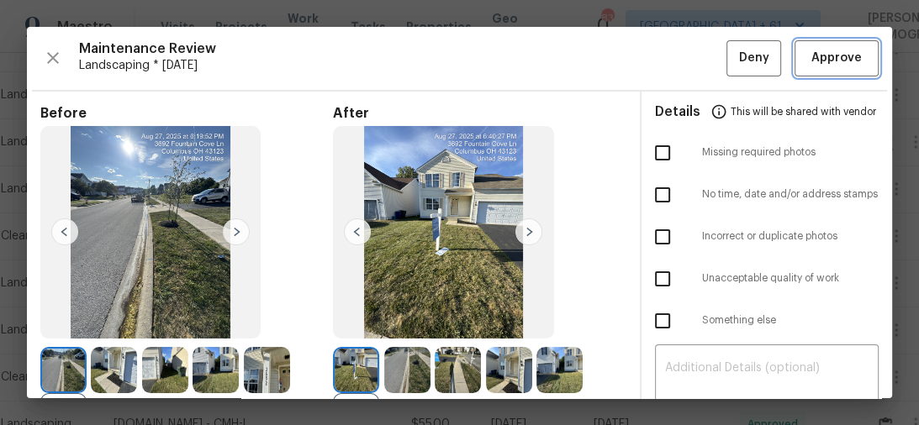
click at [811, 55] on span "Approve" at bounding box center [836, 58] width 50 height 21
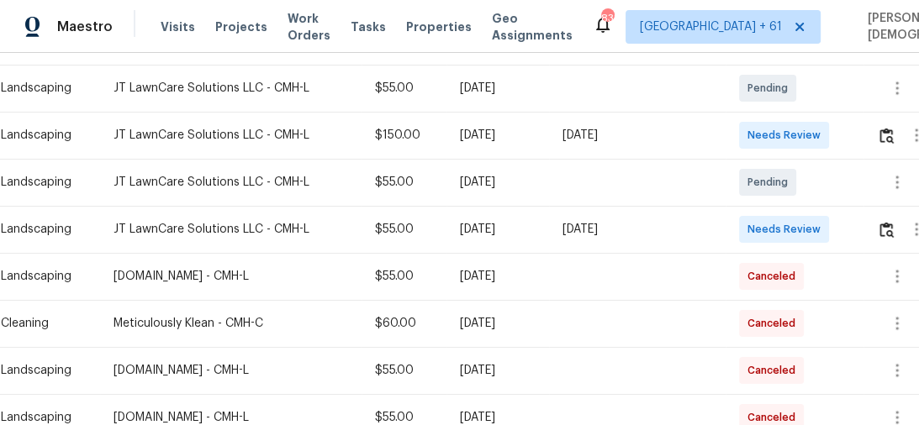
scroll to position [202, 0]
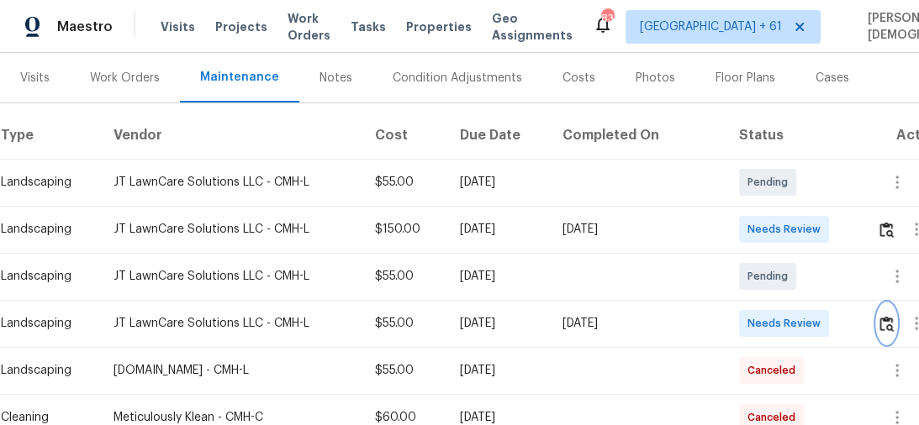
click at [888, 316] on img "button" at bounding box center [886, 324] width 14 height 16
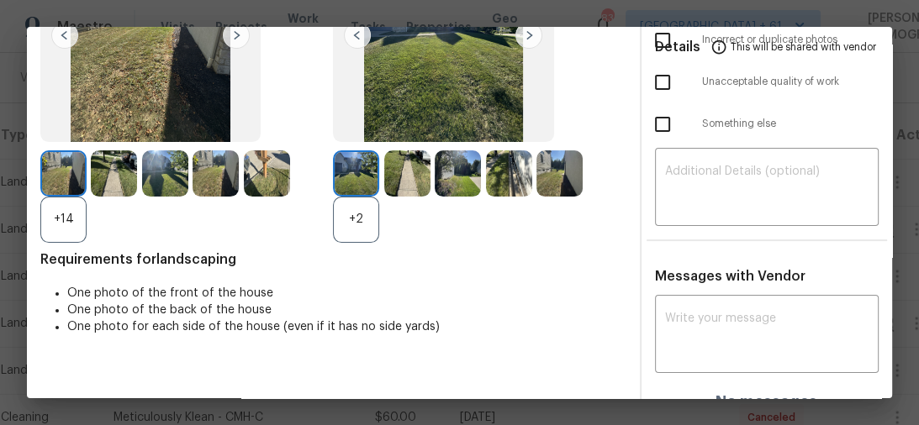
scroll to position [203, 0]
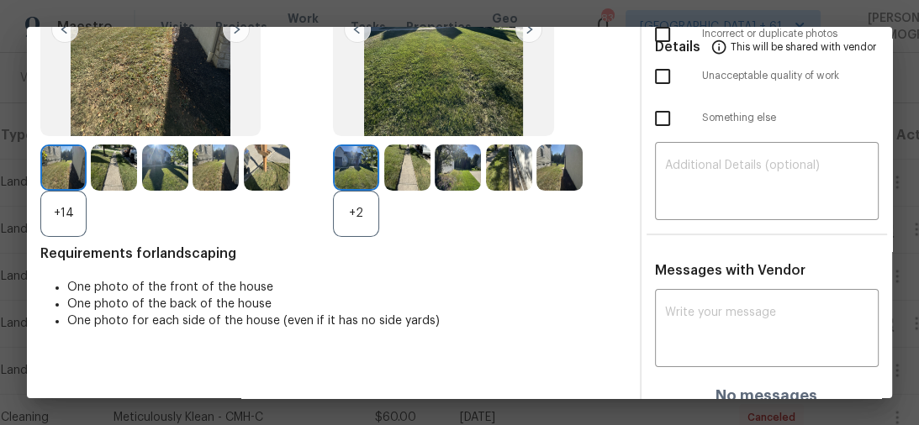
click at [50, 219] on div "+14" at bounding box center [63, 214] width 46 height 46
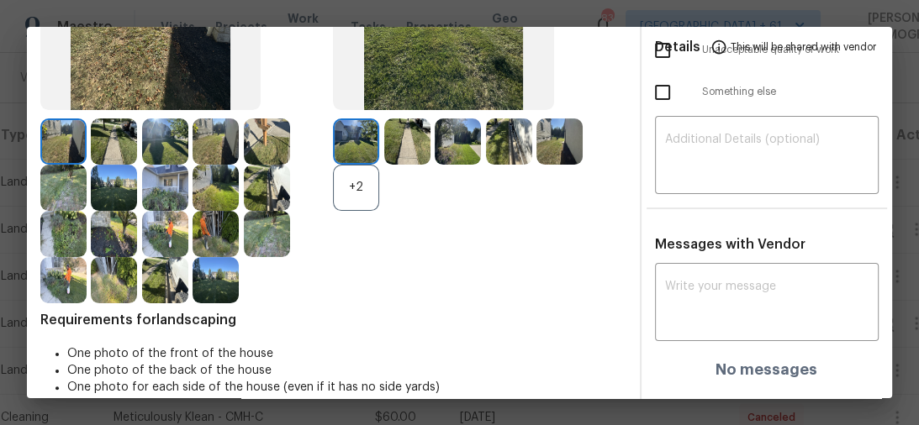
scroll to position [242, 0]
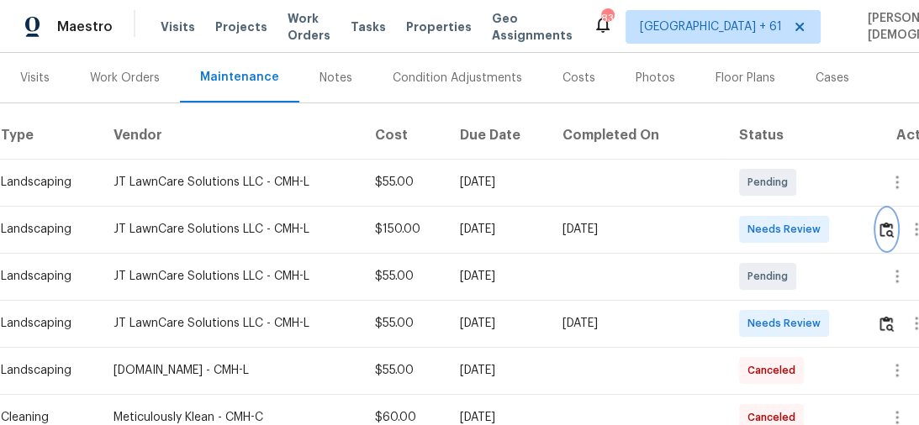
click at [887, 222] on img "button" at bounding box center [886, 230] width 14 height 16
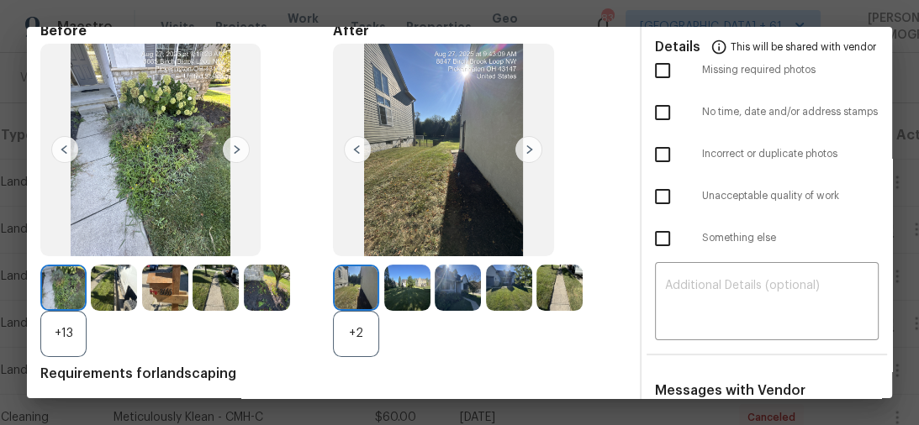
scroll to position [0, 0]
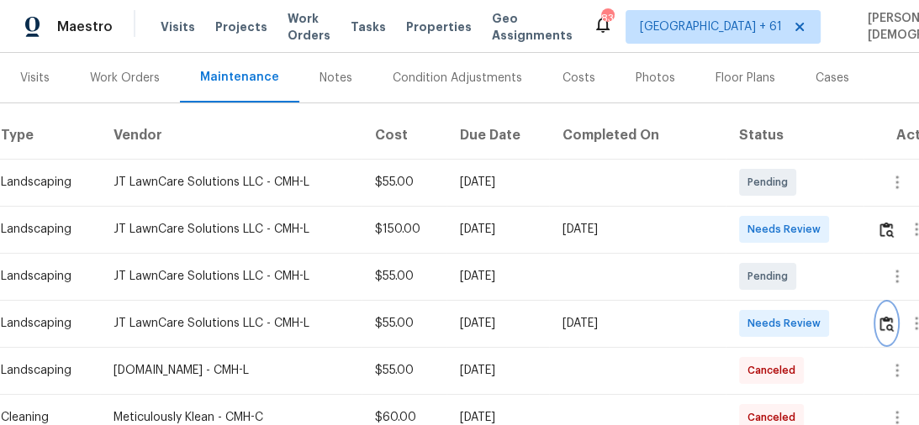
click at [888, 316] on img "button" at bounding box center [886, 324] width 14 height 16
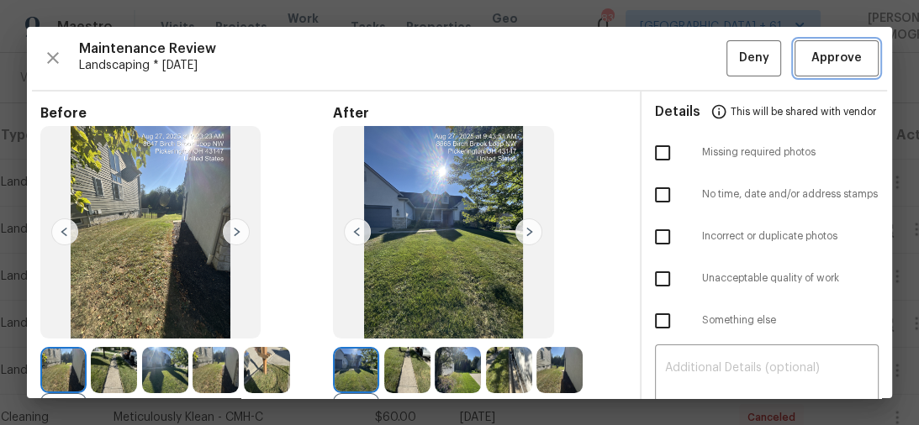
click at [849, 55] on span "Approve" at bounding box center [836, 58] width 50 height 21
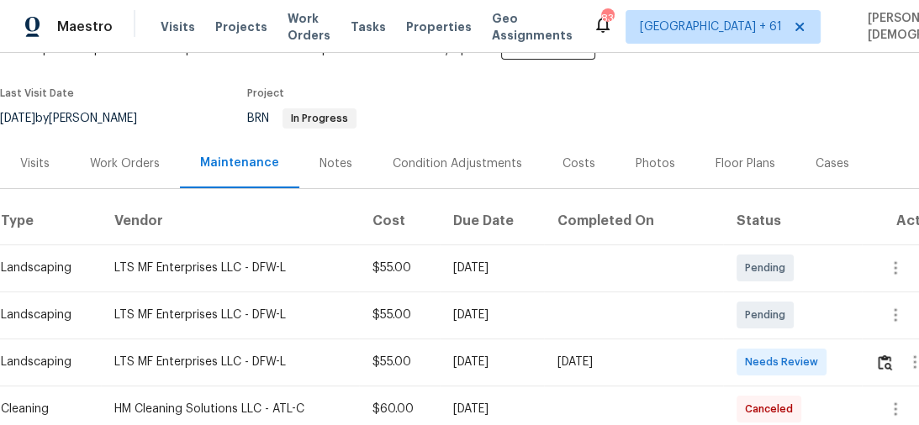
scroll to position [202, 0]
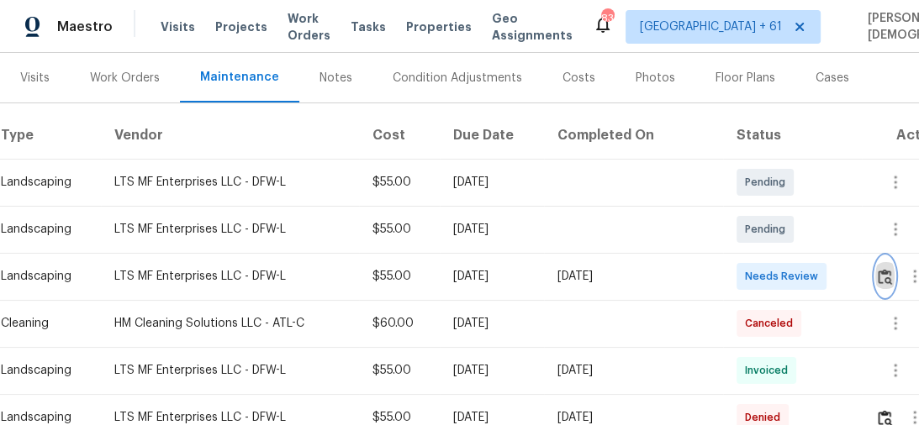
click at [883, 270] on img "button" at bounding box center [884, 277] width 14 height 16
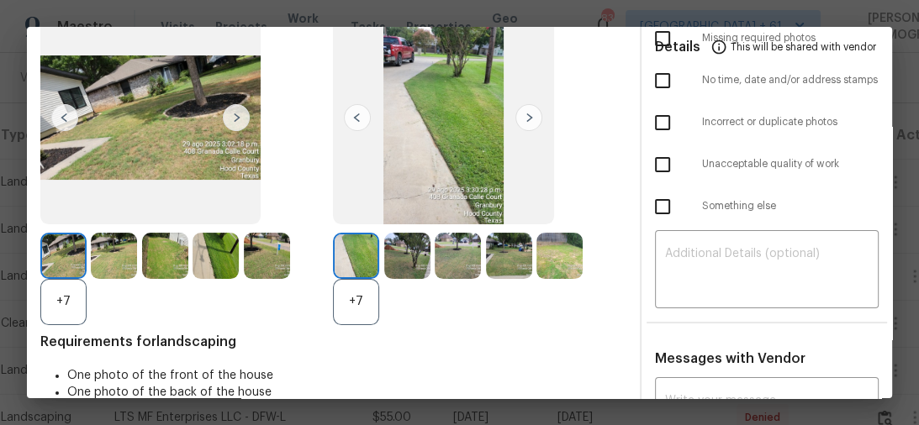
scroll to position [0, 0]
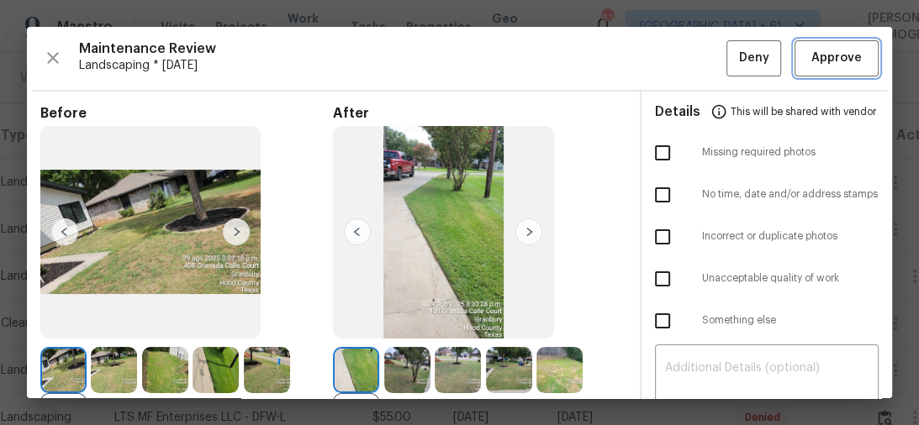
click at [825, 57] on span "Approve" at bounding box center [836, 58] width 50 height 21
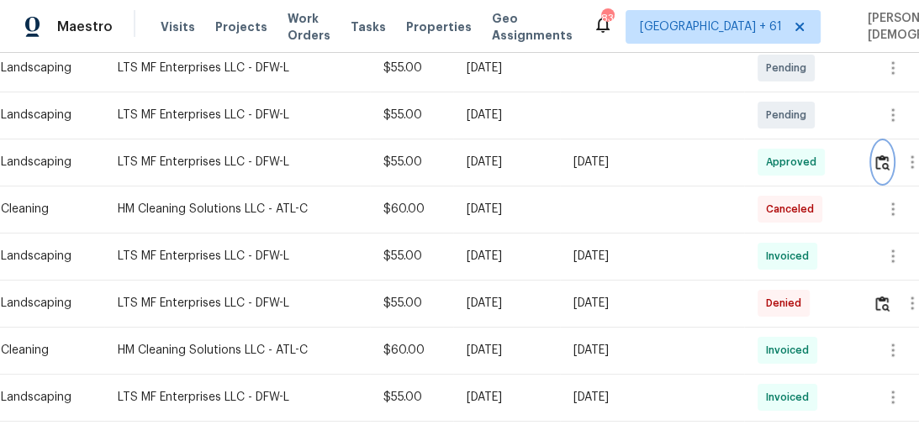
scroll to position [134, 0]
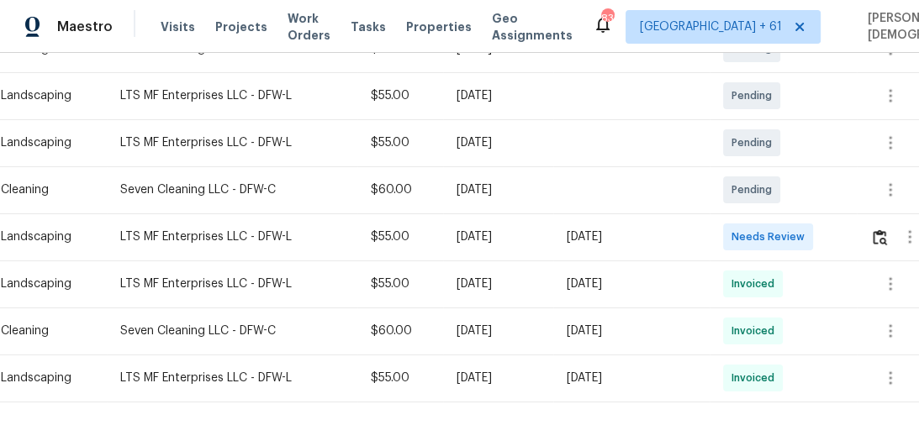
scroll to position [336, 0]
click at [875, 219] on button "button" at bounding box center [879, 236] width 19 height 40
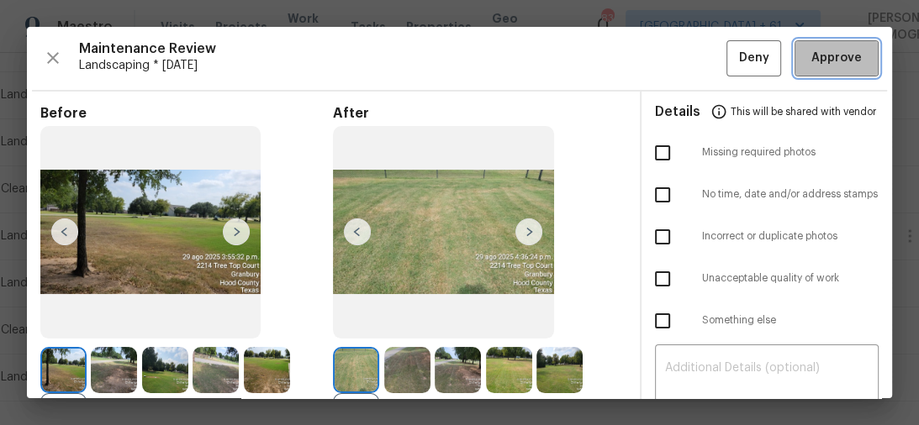
click at [837, 55] on span "Approve" at bounding box center [836, 58] width 50 height 21
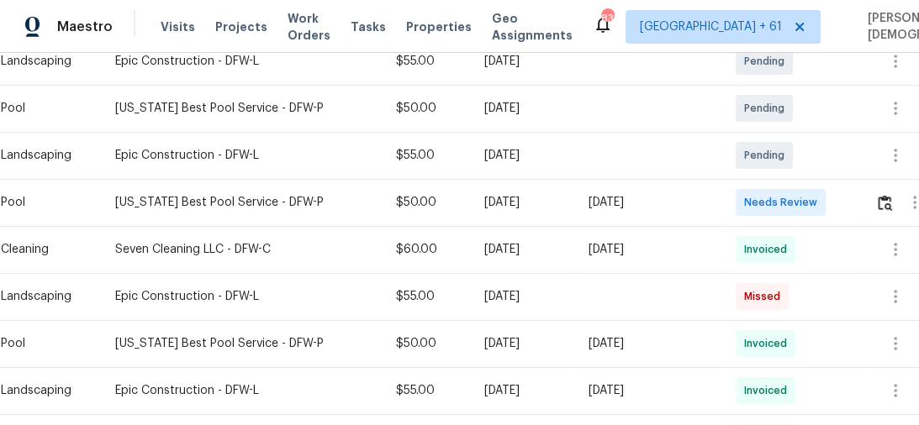
scroll to position [538, 0]
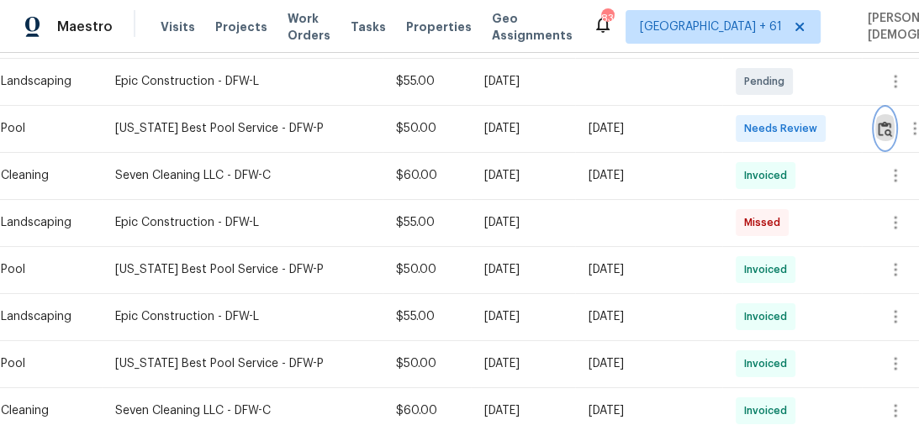
click at [883, 121] on img "button" at bounding box center [884, 129] width 14 height 16
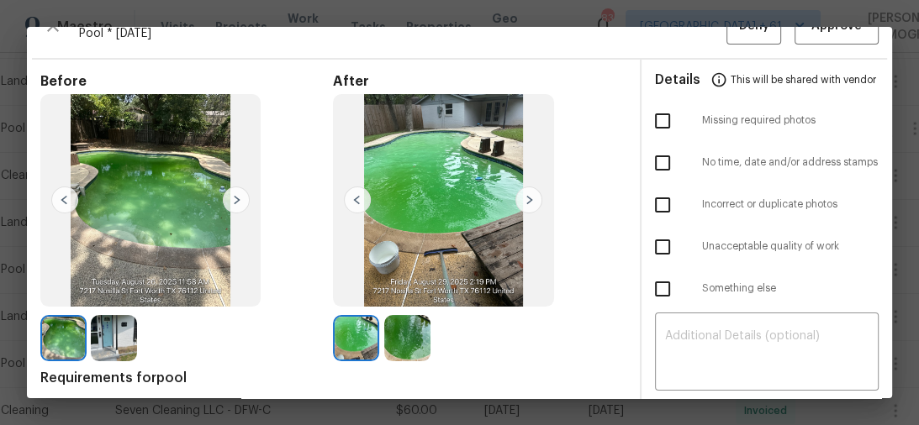
scroll to position [0, 0]
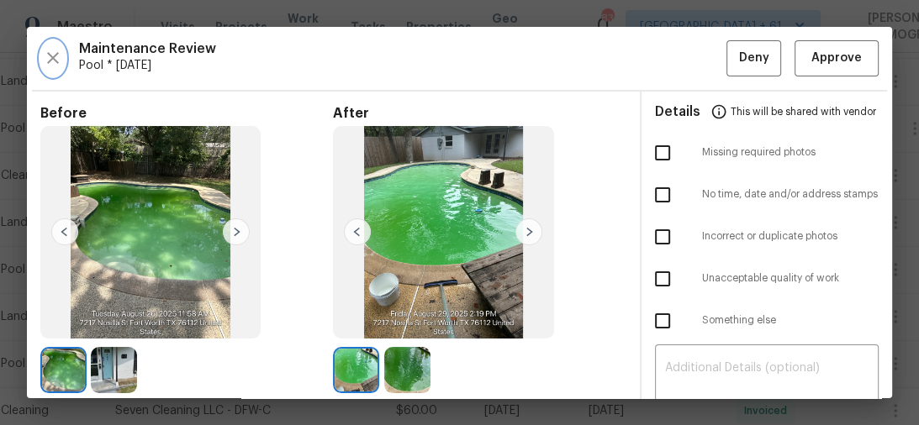
click at [45, 61] on icon "button" at bounding box center [53, 58] width 20 height 20
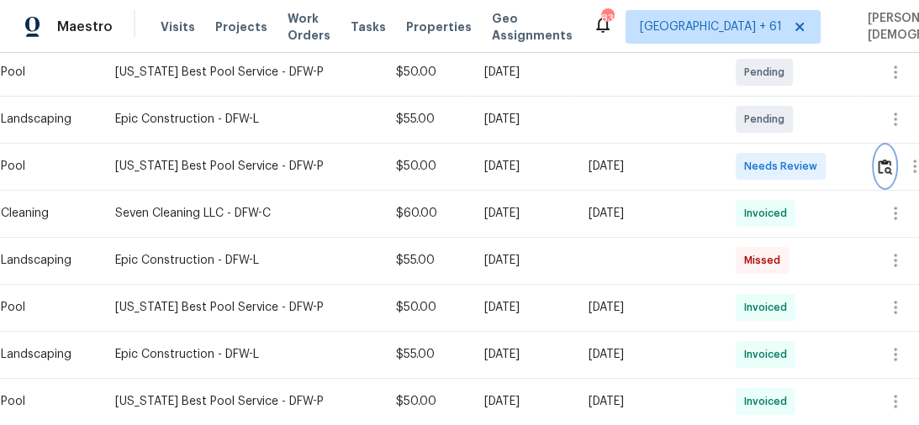
scroll to position [471, 0]
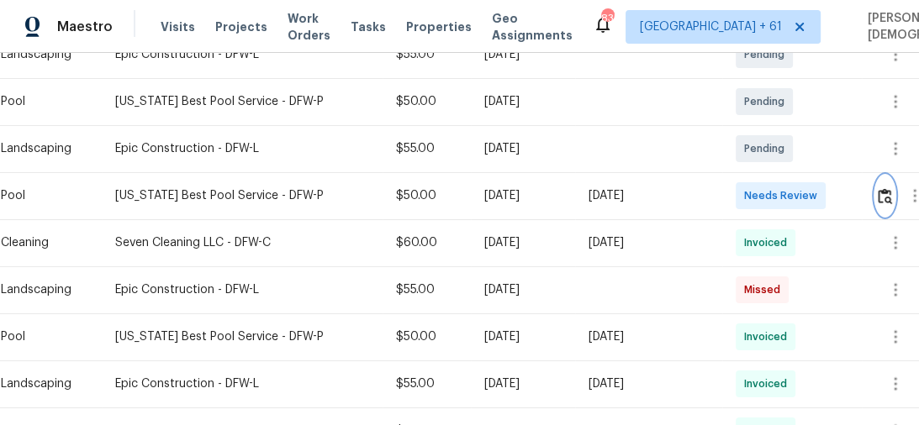
click at [885, 188] on img "button" at bounding box center [884, 196] width 14 height 16
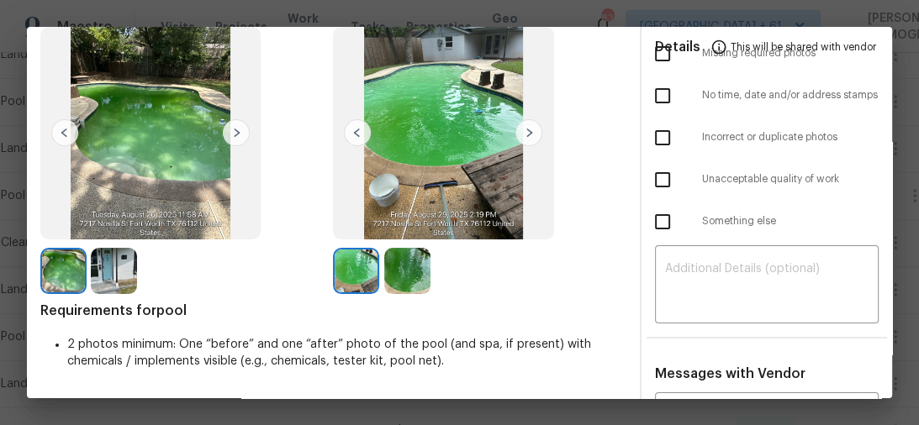
scroll to position [202, 0]
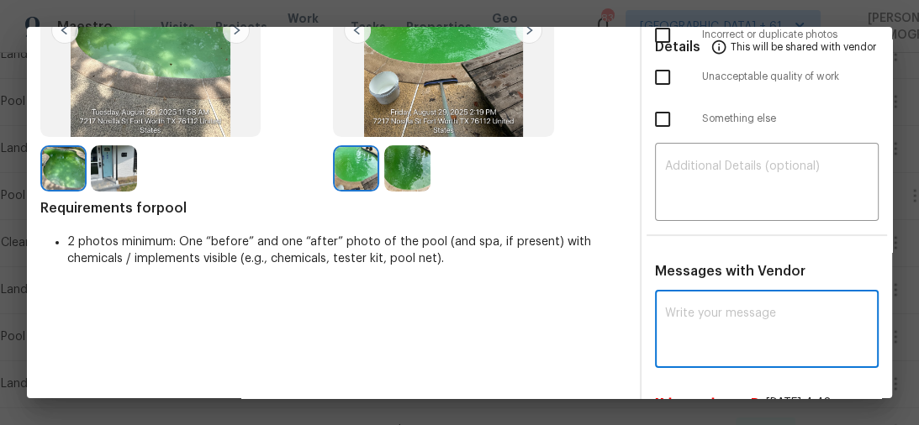
click at [720, 308] on textarea at bounding box center [767, 331] width 204 height 47
paste textarea "Maintenance Audit Team: Hello! Unfortunately, this pool visit completed on 08/2…"
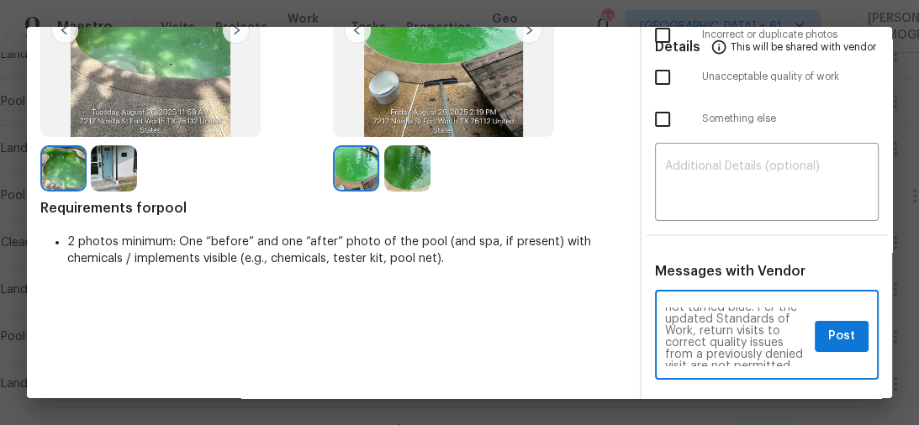
scroll to position [0, 0]
type textarea "Maintenance Audit Team: Hello! Unfortunately, this pool visit completed on 08/2…"
click at [688, 161] on textarea at bounding box center [767, 184] width 204 height 47
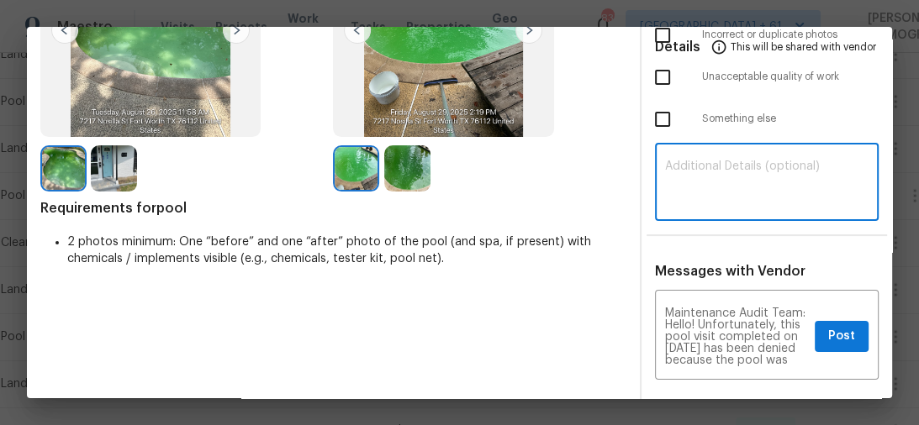
paste textarea "Maintenance Audit Team: Hello! Unfortunately, this pool visit completed on 08/2…"
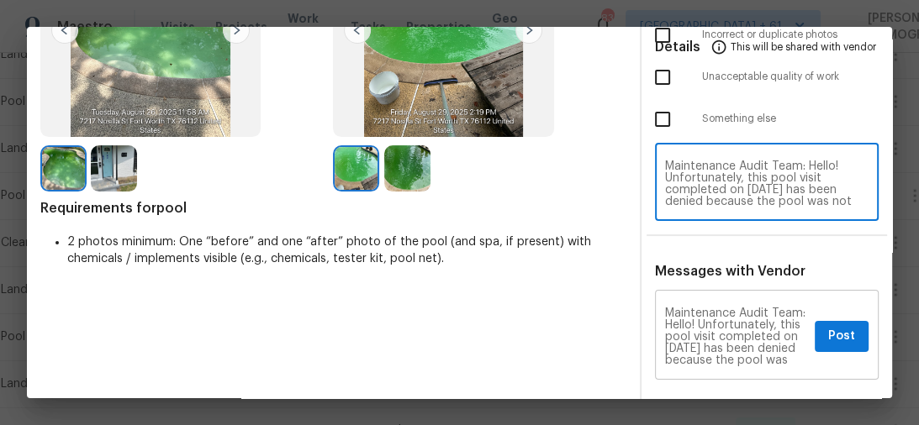
type textarea "Maintenance Audit Team: Hello! Unfortunately, this pool visit completed on 08/2…"
click at [828, 326] on span "Post" at bounding box center [841, 336] width 27 height 21
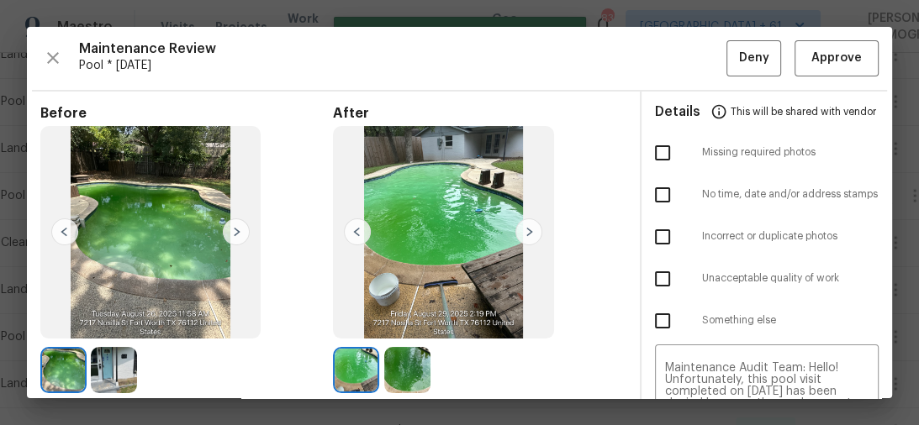
click at [651, 277] on input "checkbox" at bounding box center [662, 278] width 35 height 35
checkbox input "true"
click at [756, 57] on span "Deny" at bounding box center [754, 58] width 30 height 21
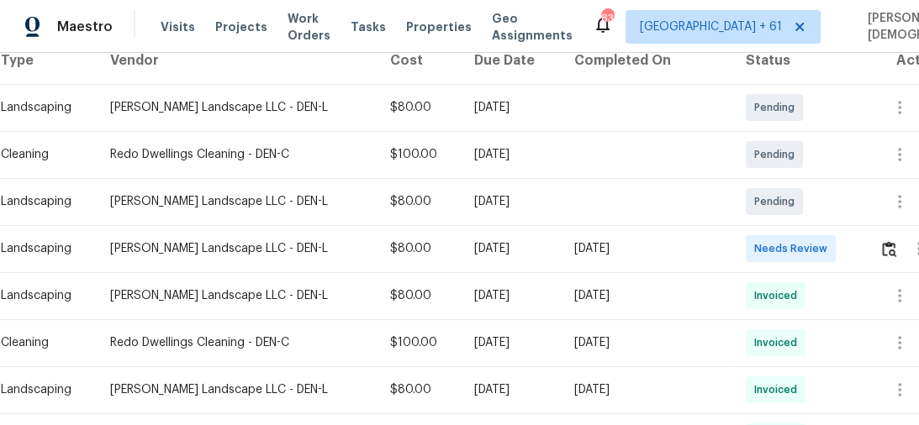
scroll to position [336, 0]
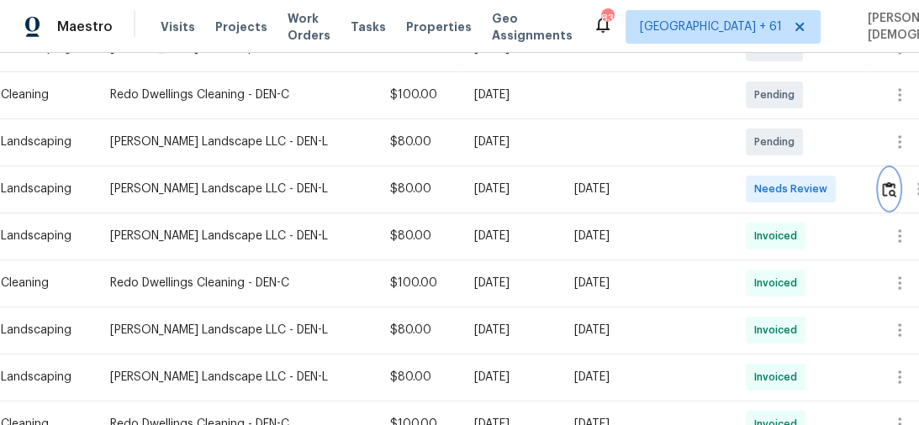
click at [882, 182] on img "button" at bounding box center [889, 190] width 14 height 16
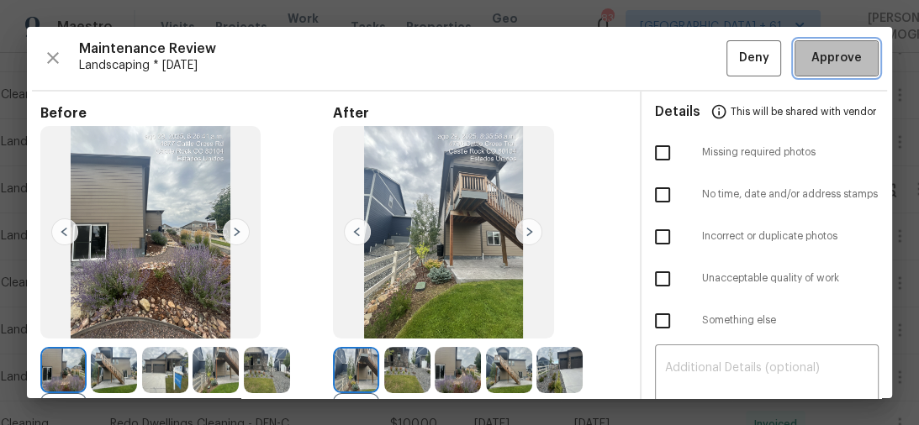
click at [808, 59] on span "Approve" at bounding box center [836, 58] width 57 height 21
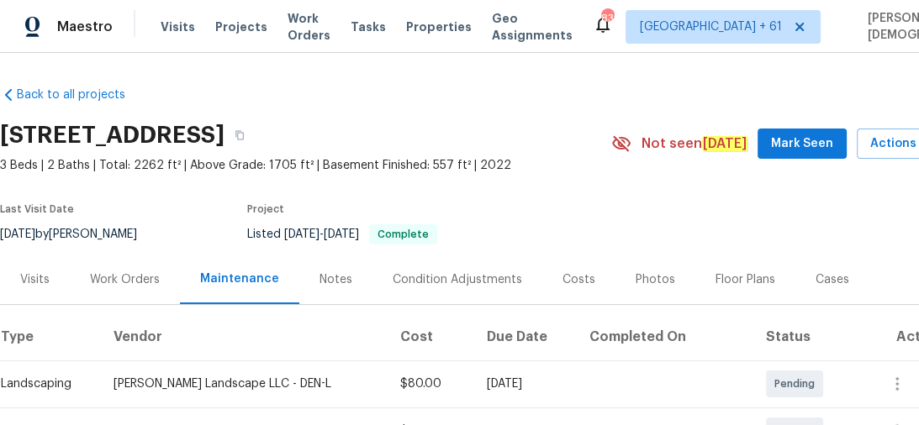
scroll to position [202, 0]
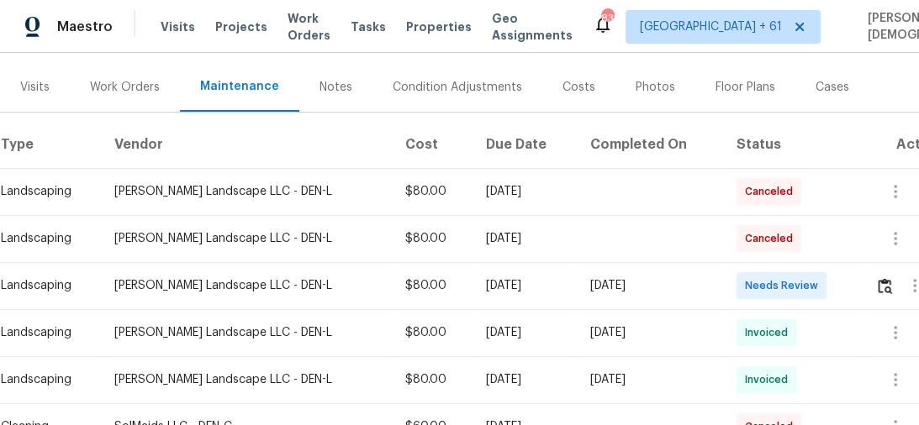
scroll to position [202, 0]
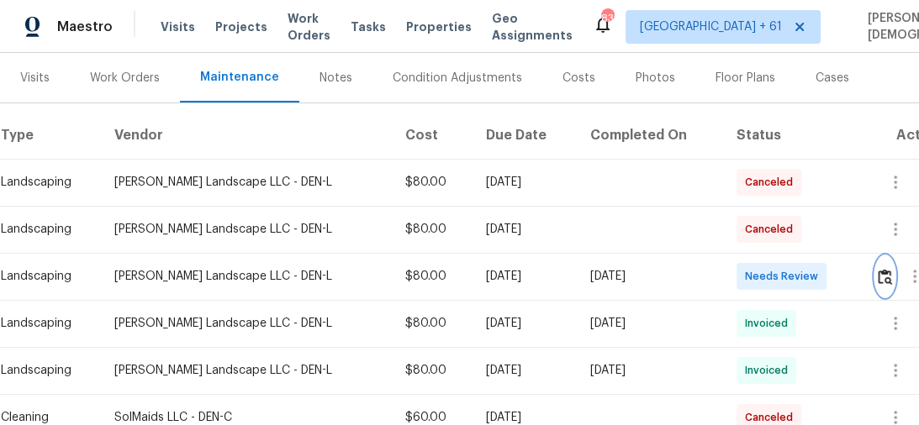
click at [883, 269] on img "button" at bounding box center [884, 277] width 14 height 16
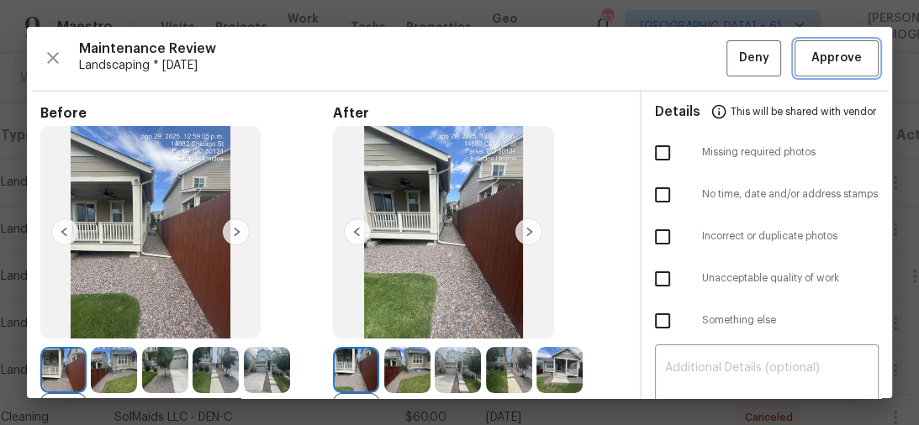
click at [804, 45] on button "Approve" at bounding box center [836, 58] width 84 height 36
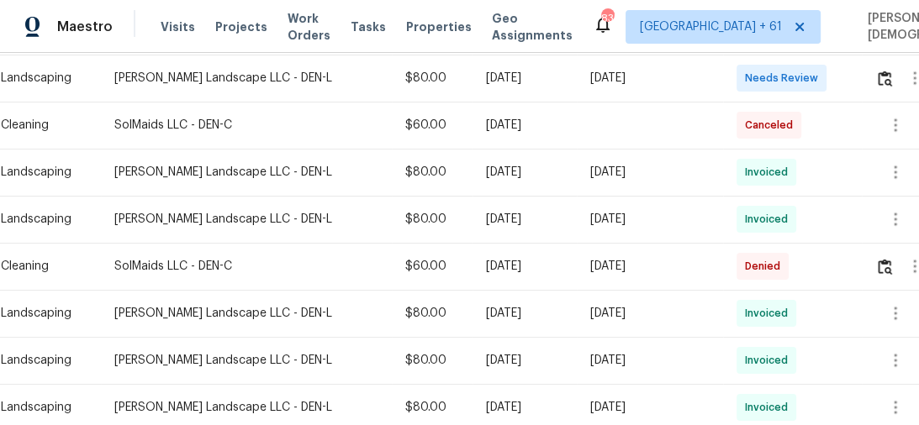
scroll to position [336, 0]
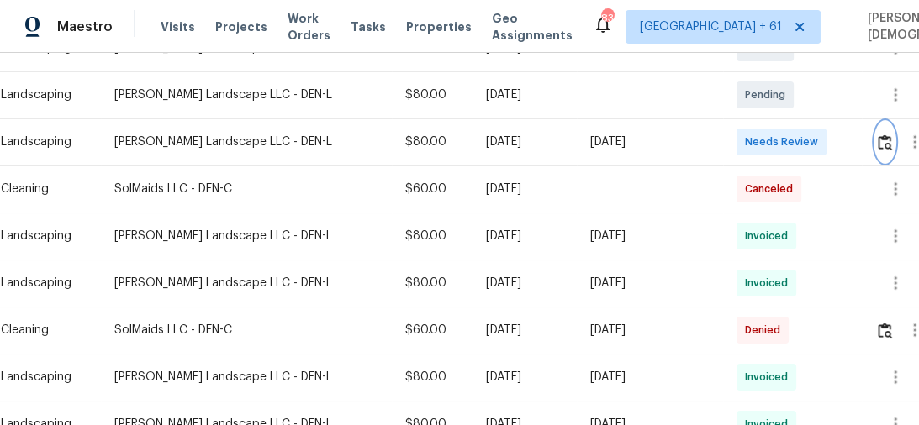
click at [878, 145] on button "button" at bounding box center [884, 142] width 19 height 40
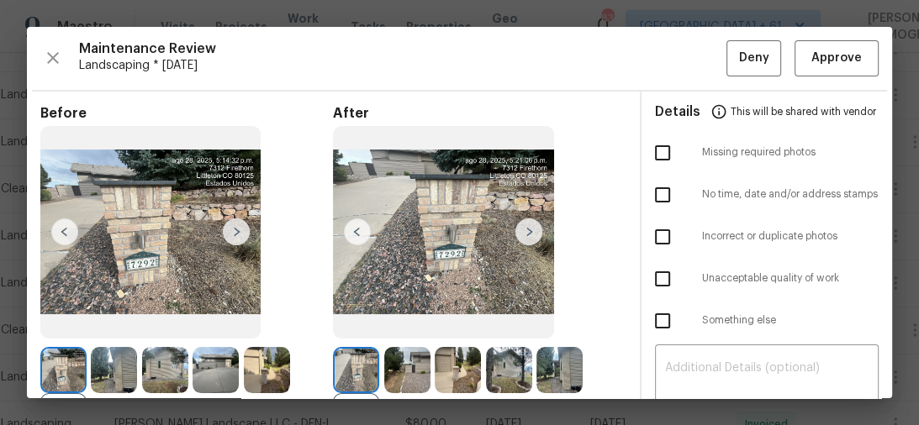
click at [545, 223] on img at bounding box center [443, 232] width 220 height 213
click at [530, 225] on img at bounding box center [528, 232] width 27 height 27
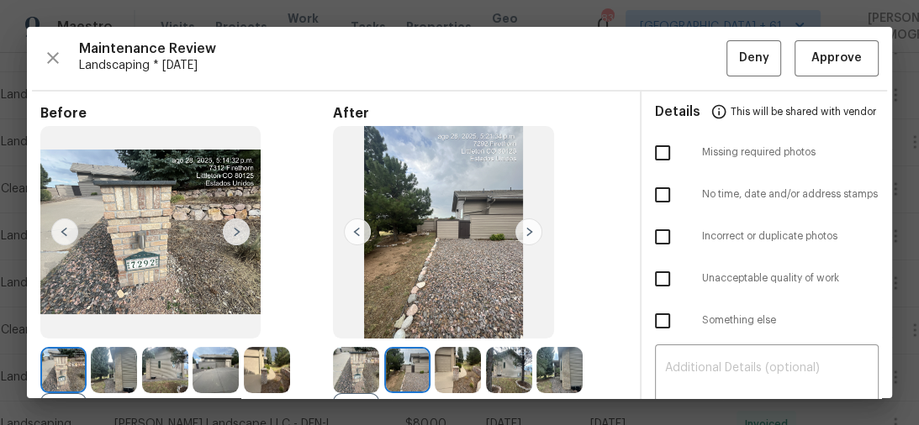
click at [530, 225] on img at bounding box center [528, 232] width 27 height 27
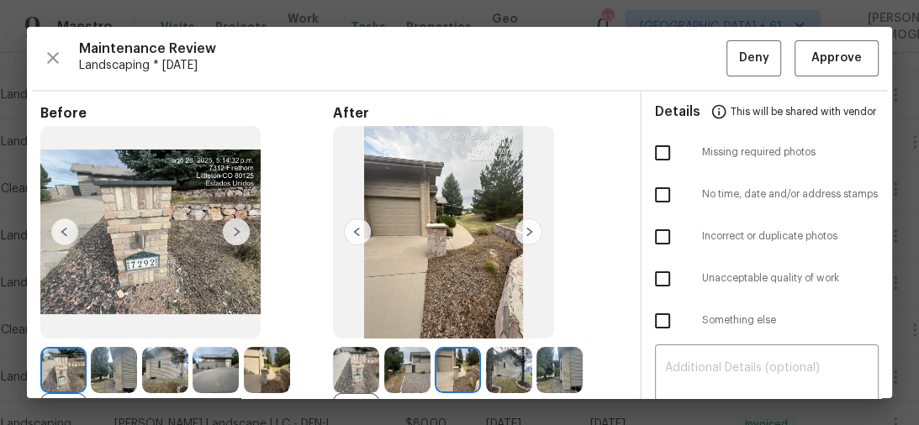
click at [530, 226] on img at bounding box center [528, 232] width 27 height 27
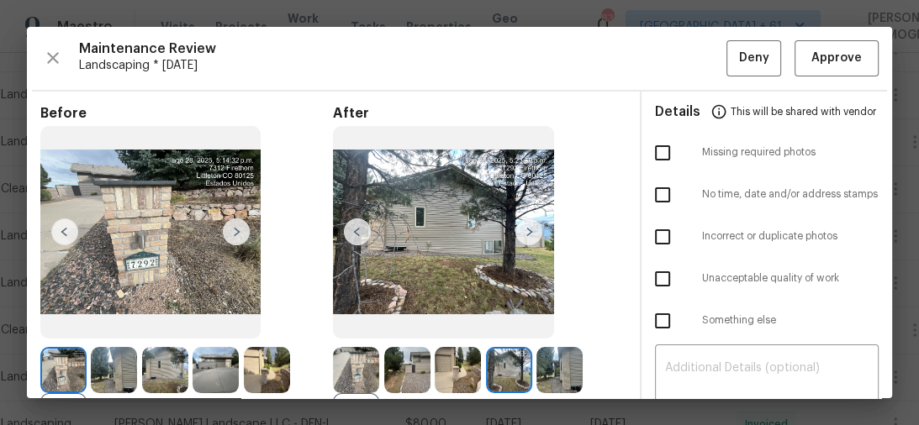
scroll to position [0, 0]
click at [813, 55] on span "Approve" at bounding box center [836, 58] width 50 height 21
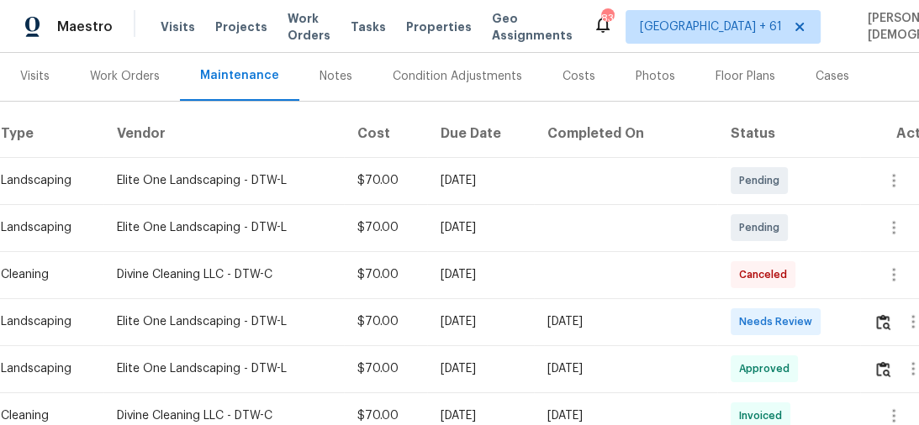
scroll to position [269, 0]
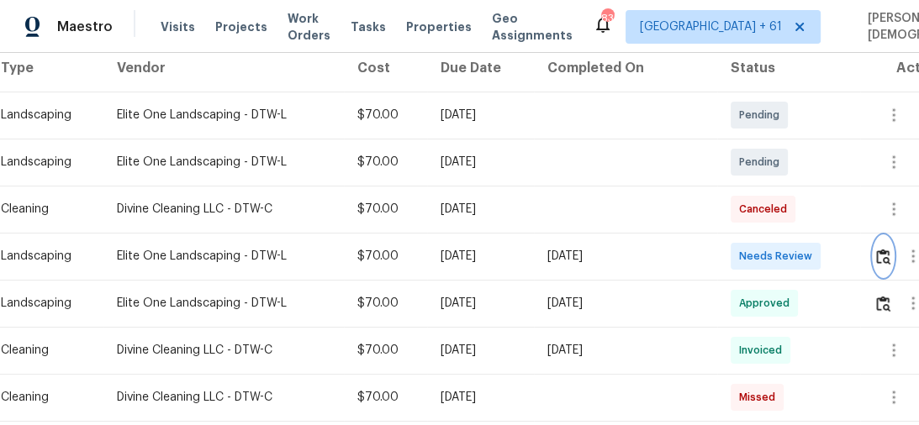
click at [876, 253] on button "button" at bounding box center [882, 256] width 19 height 40
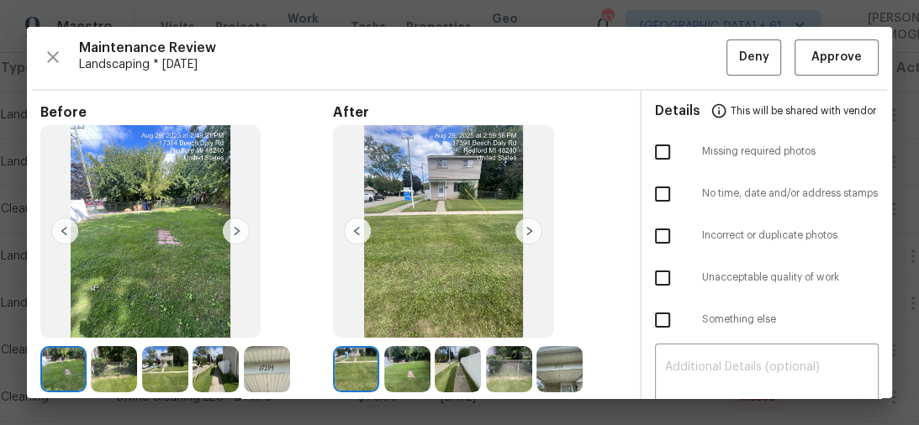
scroll to position [0, 0]
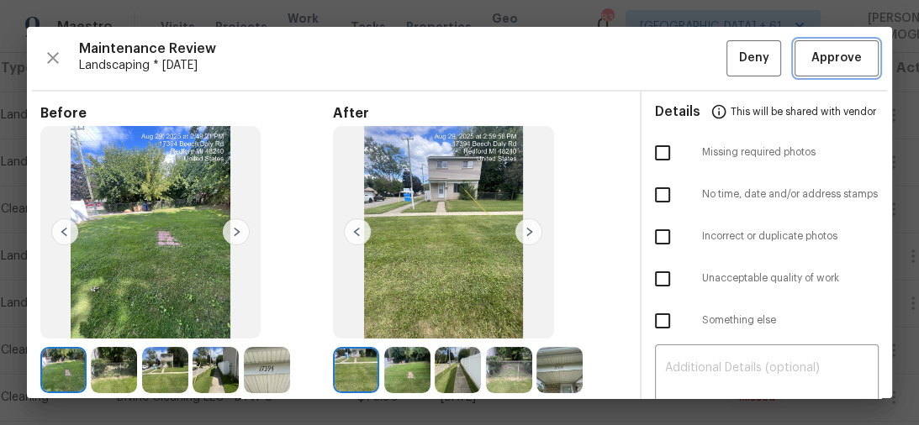
click at [811, 61] on span "Approve" at bounding box center [836, 58] width 50 height 21
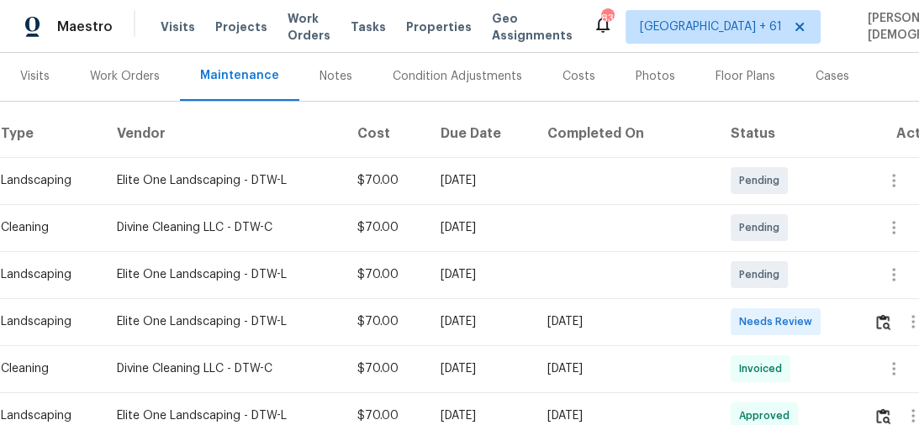
scroll to position [269, 0]
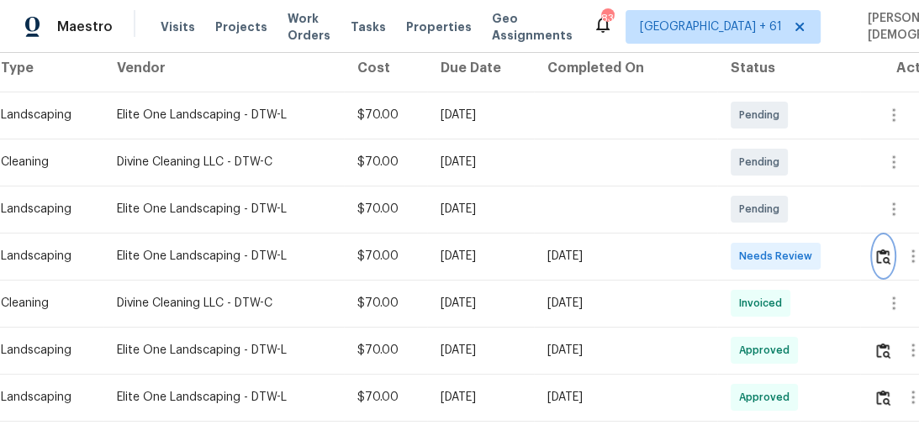
click at [881, 261] on button "button" at bounding box center [882, 256] width 19 height 40
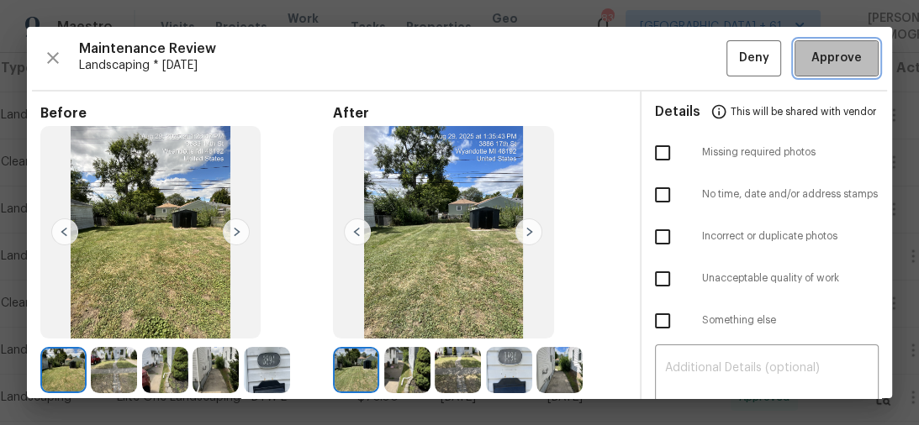
click at [831, 64] on span "Approve" at bounding box center [836, 58] width 50 height 21
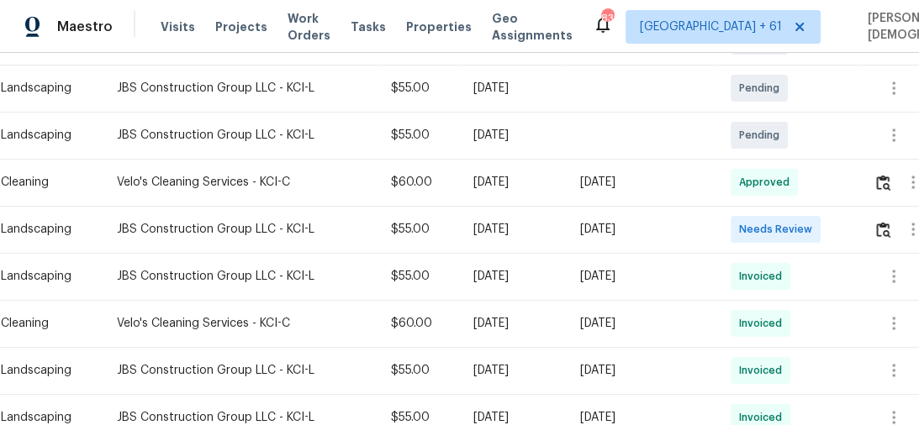
scroll to position [403, 0]
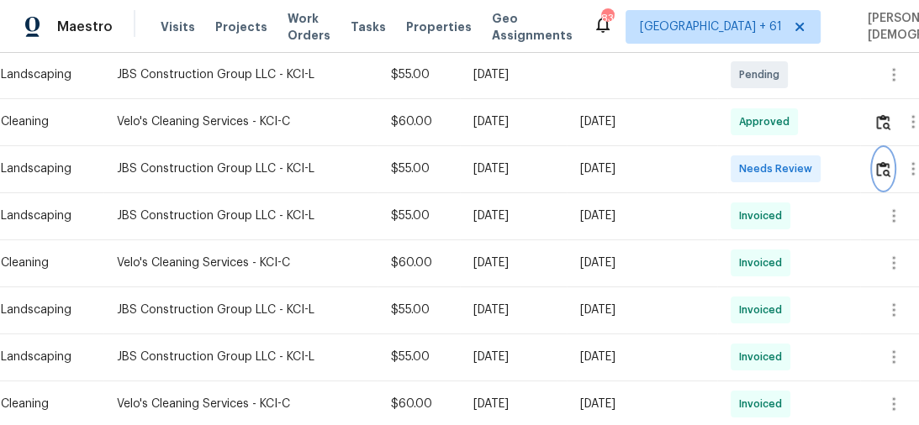
click at [884, 162] on img "button" at bounding box center [883, 169] width 14 height 16
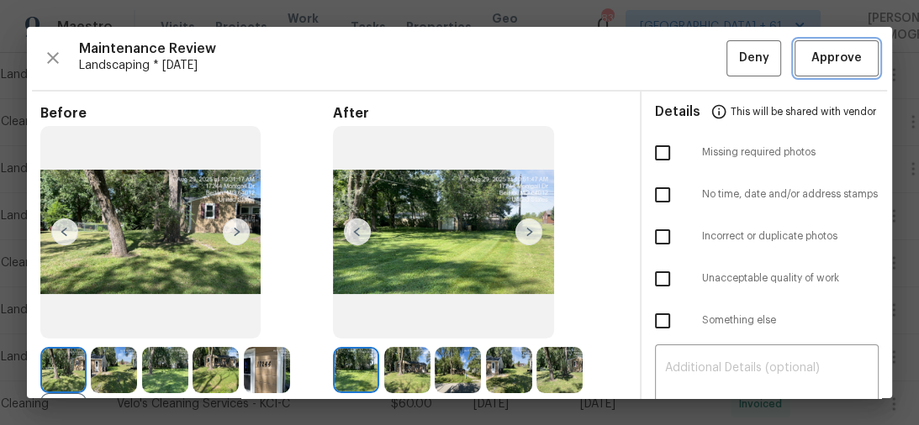
click at [829, 61] on span "Approve" at bounding box center [836, 58] width 50 height 21
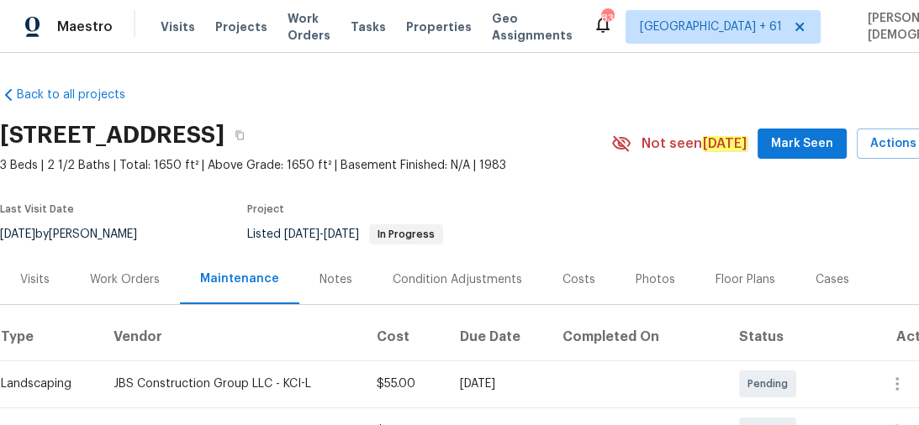
scroll to position [269, 0]
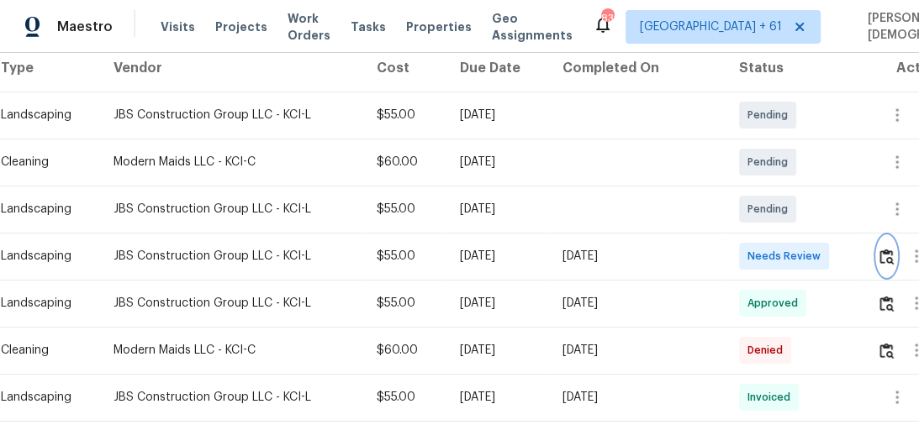
click at [883, 249] on img "button" at bounding box center [886, 257] width 14 height 16
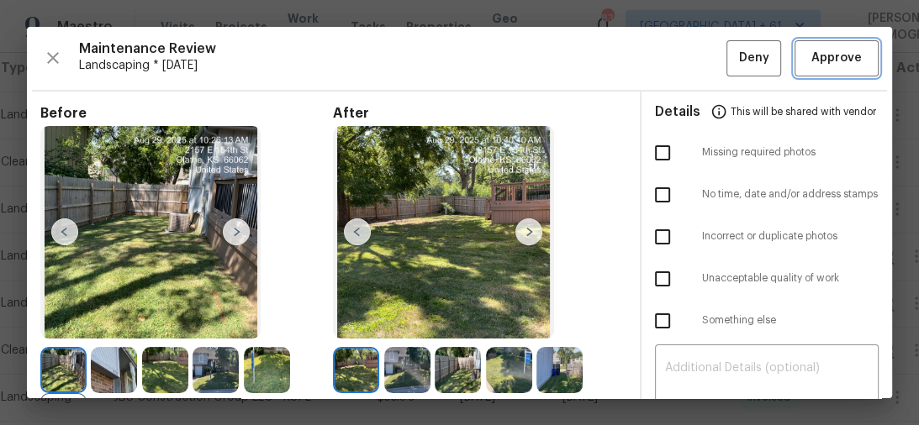
click at [835, 64] on span "Approve" at bounding box center [836, 58] width 50 height 21
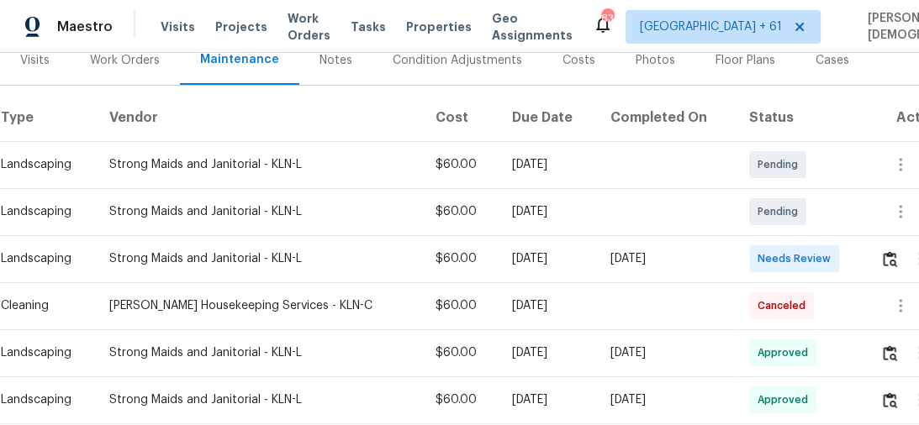
scroll to position [269, 0]
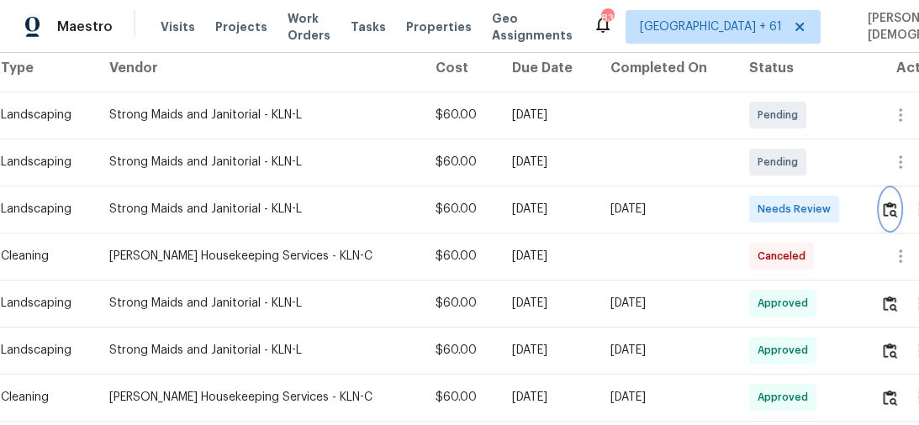
click at [883, 205] on img "button" at bounding box center [890, 210] width 14 height 16
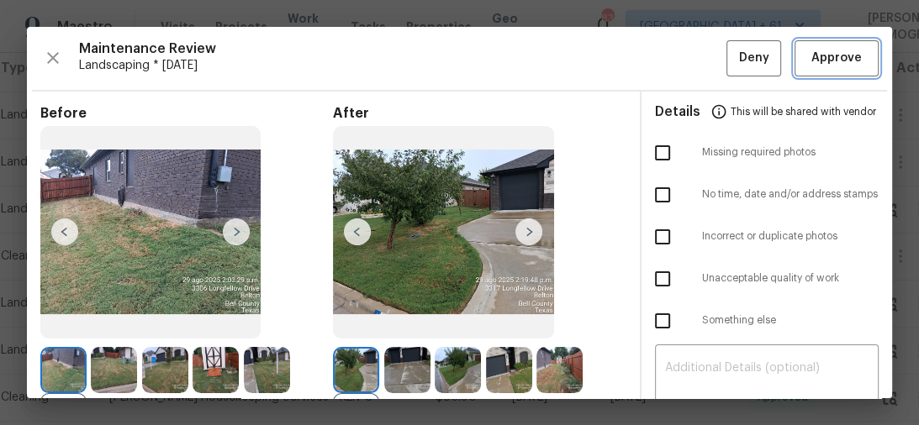
click at [808, 55] on span "Approve" at bounding box center [836, 58] width 57 height 21
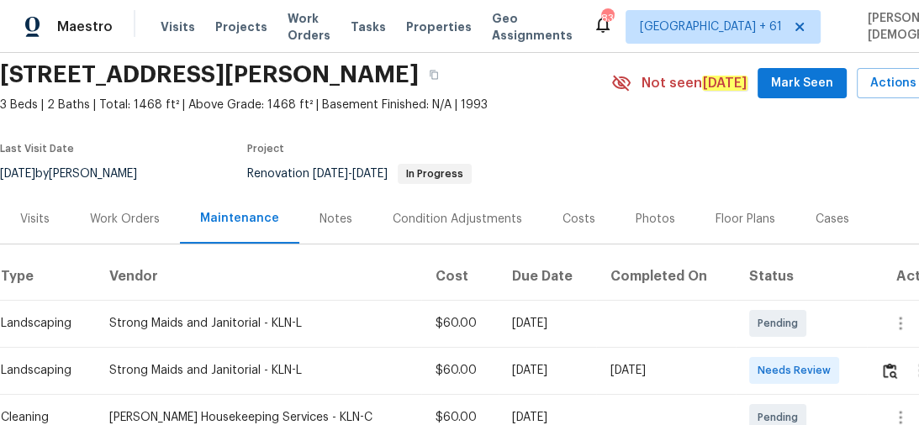
scroll to position [134, 0]
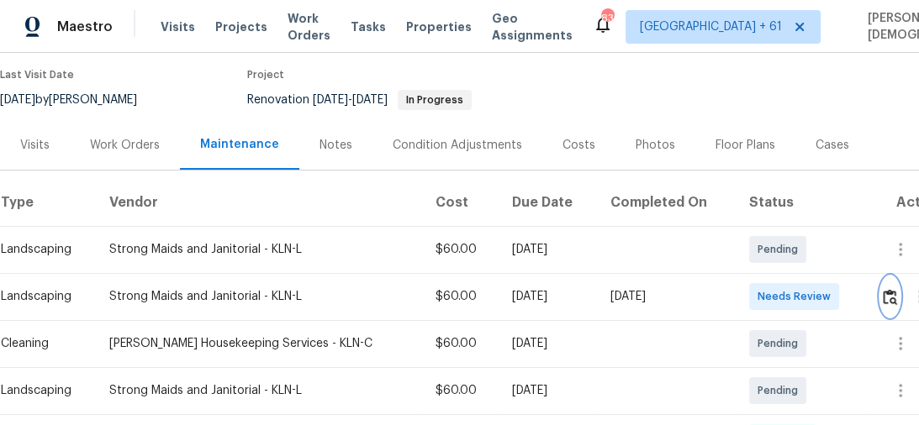
click at [884, 292] on img "button" at bounding box center [890, 297] width 14 height 16
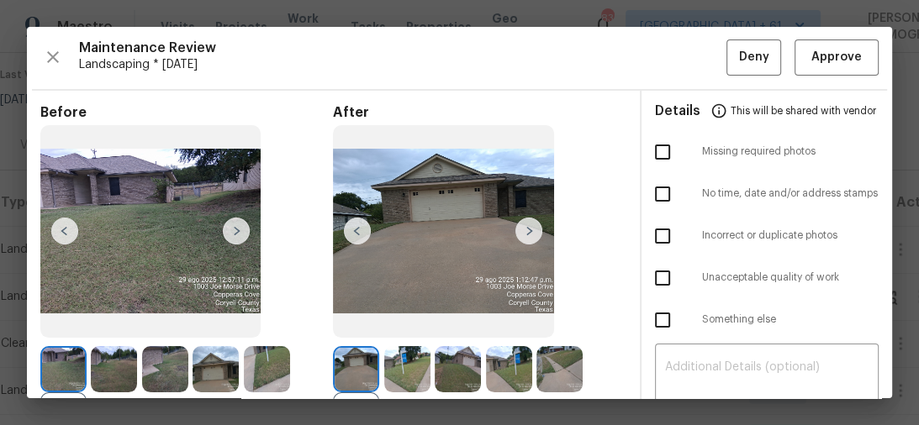
scroll to position [0, 0]
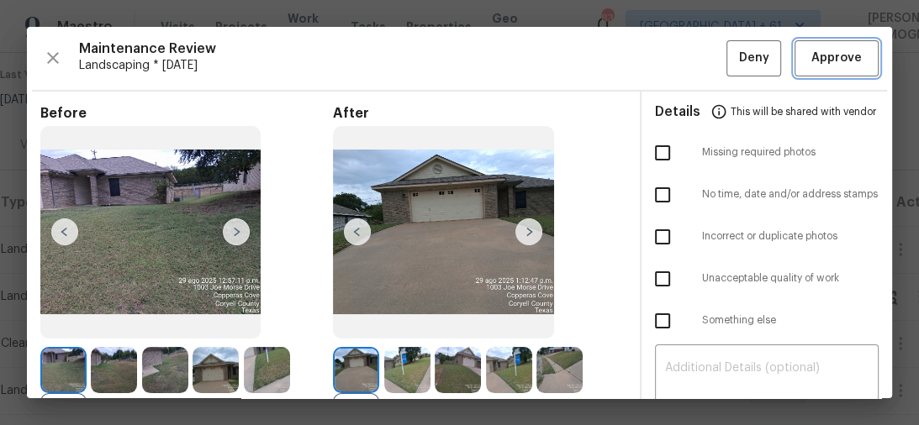
click at [811, 61] on span "Approve" at bounding box center [836, 58] width 50 height 21
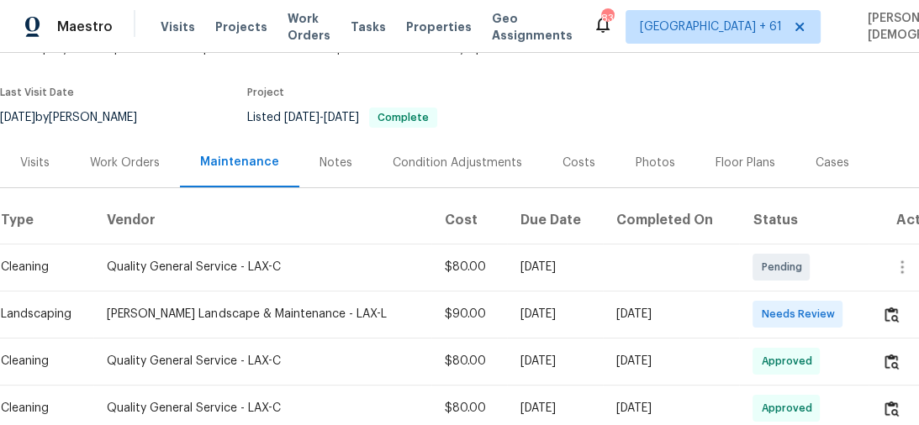
scroll to position [269, 0]
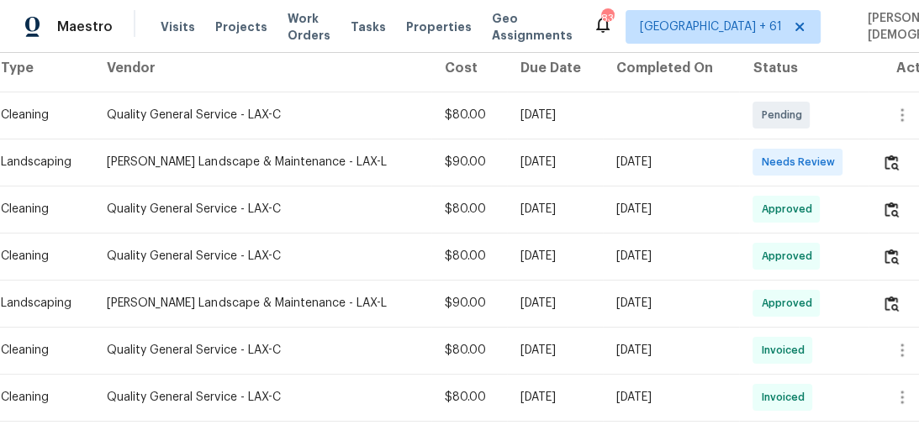
click at [882, 159] on div at bounding box center [915, 162] width 67 height 40
click at [882, 159] on button "button" at bounding box center [891, 162] width 19 height 40
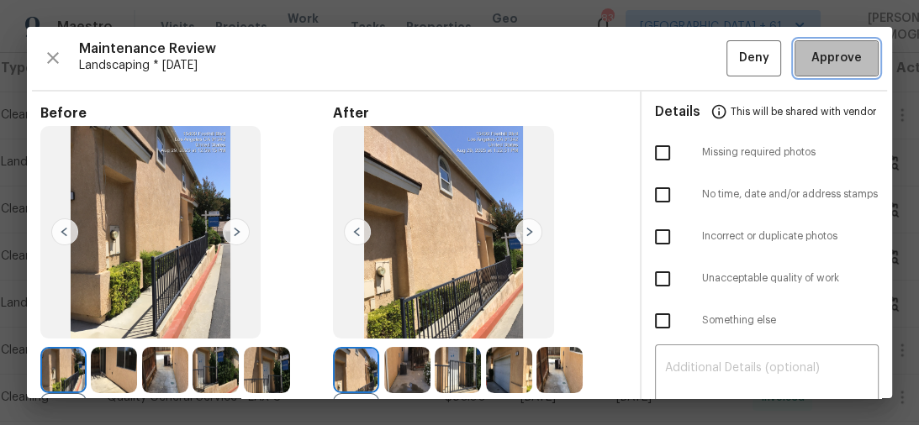
click at [841, 63] on span "Approve" at bounding box center [836, 58] width 50 height 21
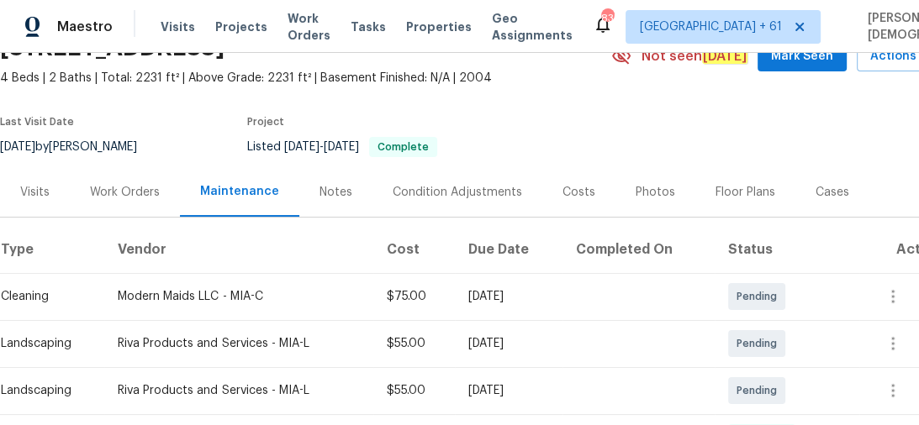
scroll to position [269, 0]
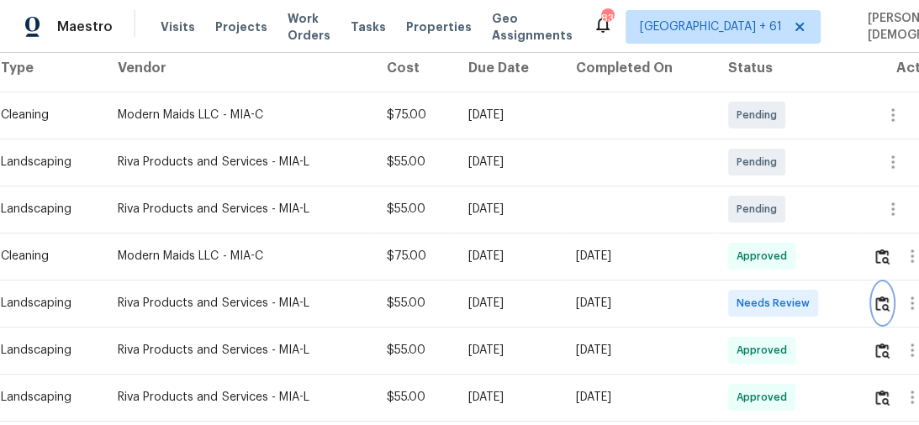
click at [879, 296] on img "button" at bounding box center [882, 304] width 14 height 16
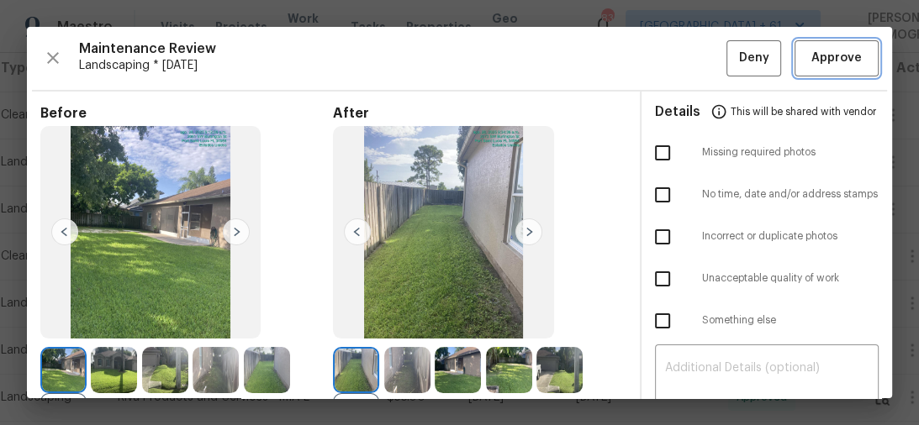
click at [811, 59] on span "Approve" at bounding box center [836, 58] width 50 height 21
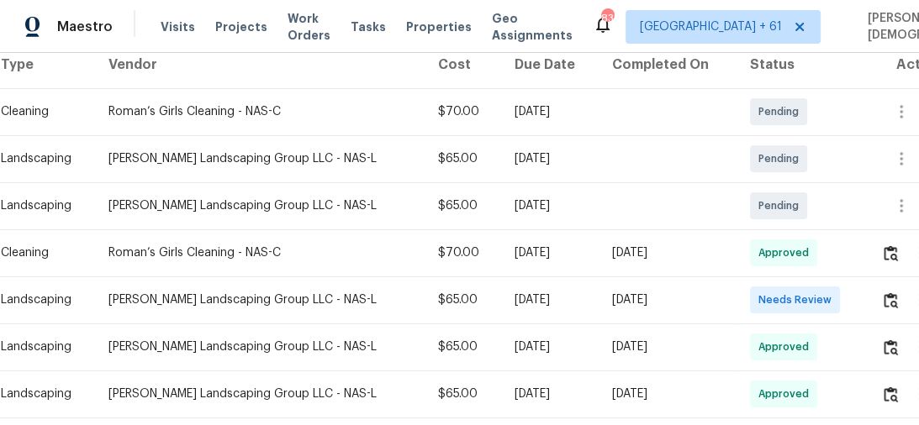
scroll to position [336, 0]
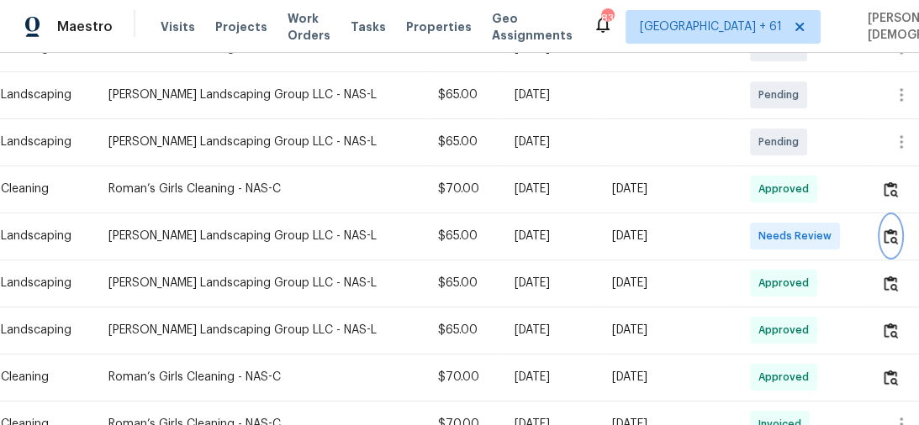
click at [884, 236] on button "button" at bounding box center [890, 236] width 19 height 40
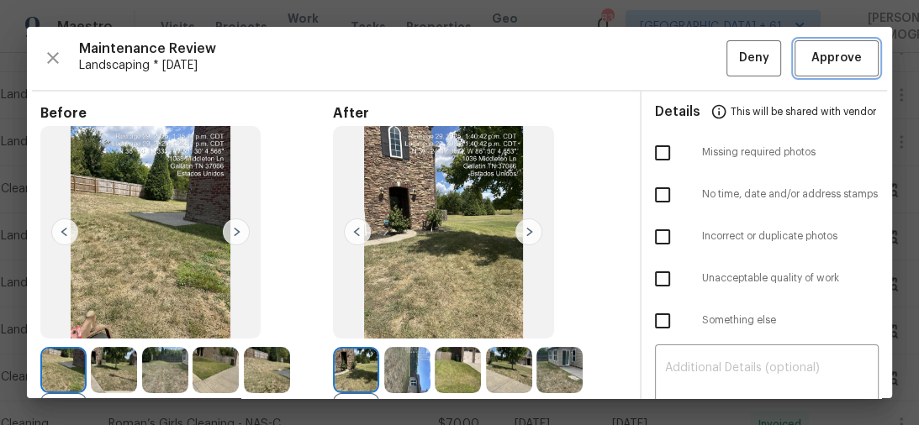
click at [841, 58] on span "Approve" at bounding box center [836, 58] width 50 height 21
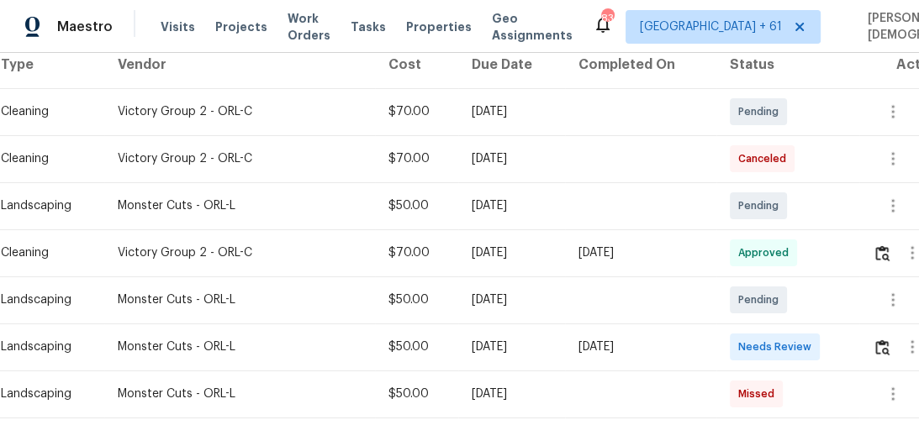
scroll to position [336, 0]
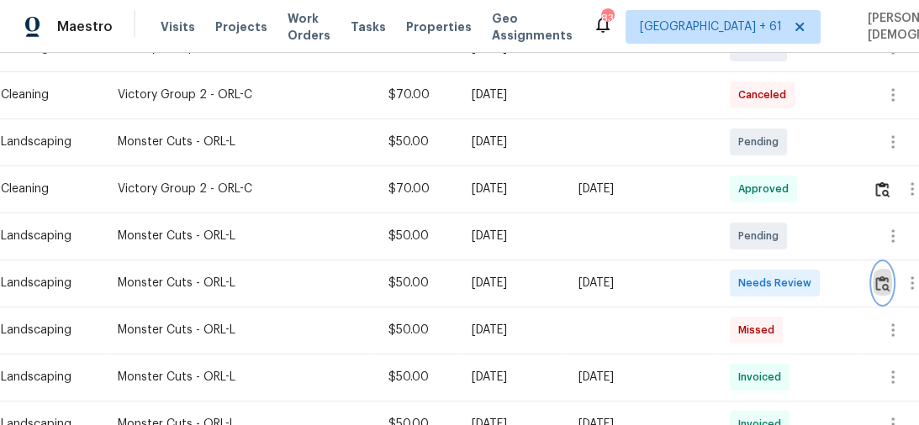
click at [887, 286] on button "button" at bounding box center [881, 283] width 19 height 40
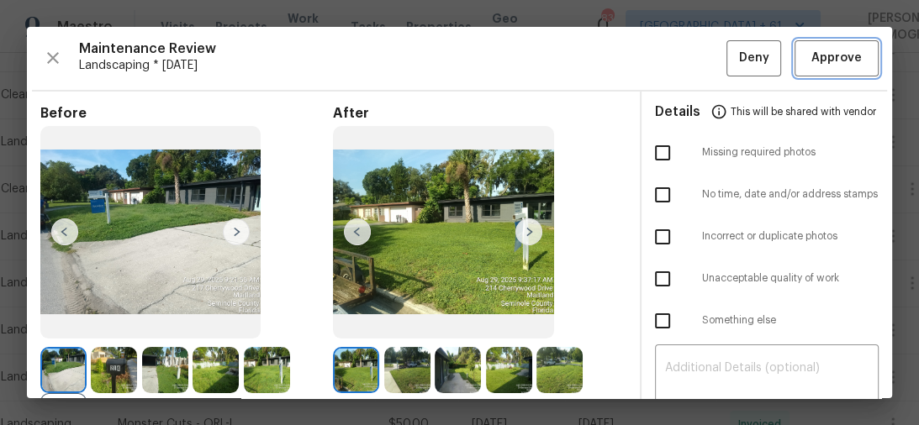
click at [811, 65] on span "Approve" at bounding box center [836, 58] width 50 height 21
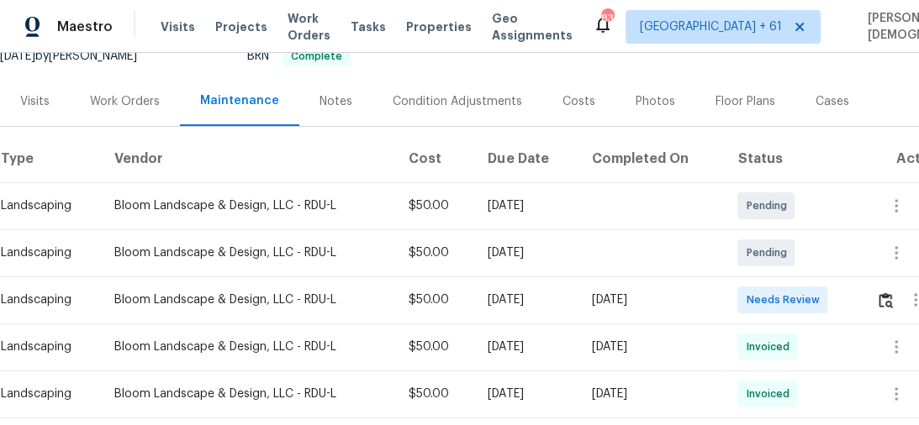
scroll to position [202, 0]
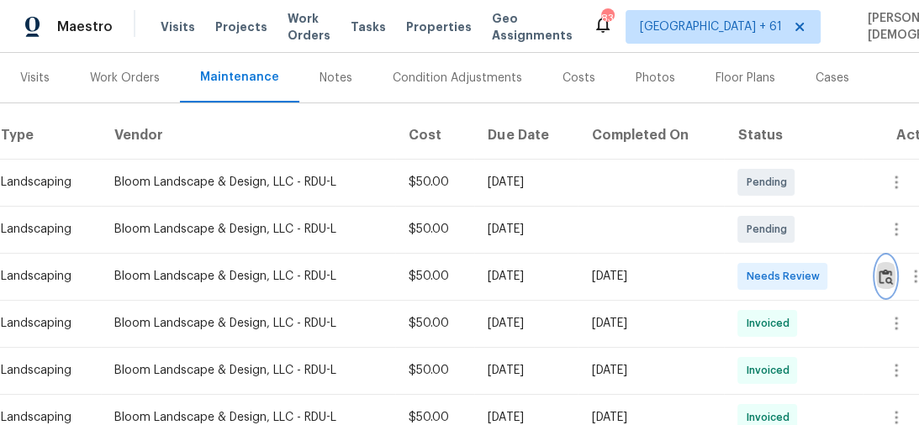
click at [891, 269] on img "button" at bounding box center [885, 277] width 14 height 16
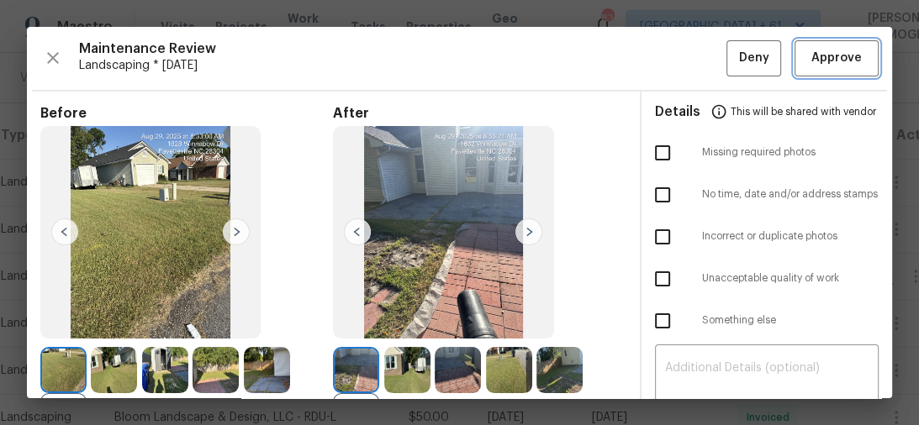
click at [840, 64] on span "Approve" at bounding box center [836, 58] width 50 height 21
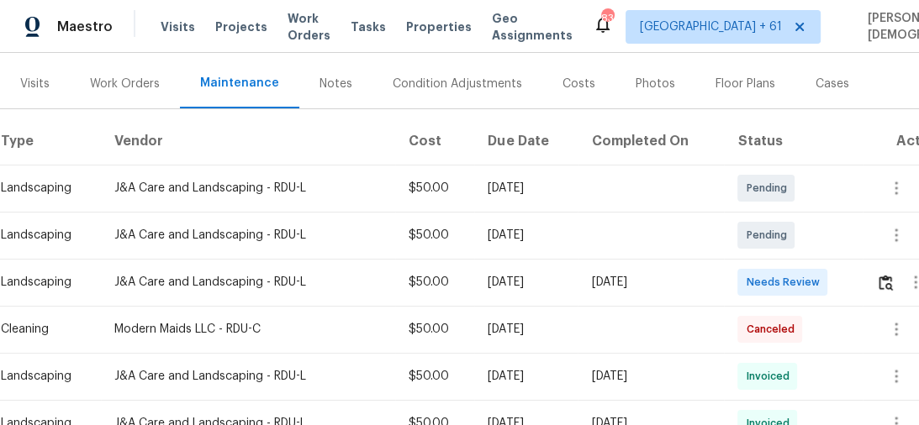
scroll to position [202, 0]
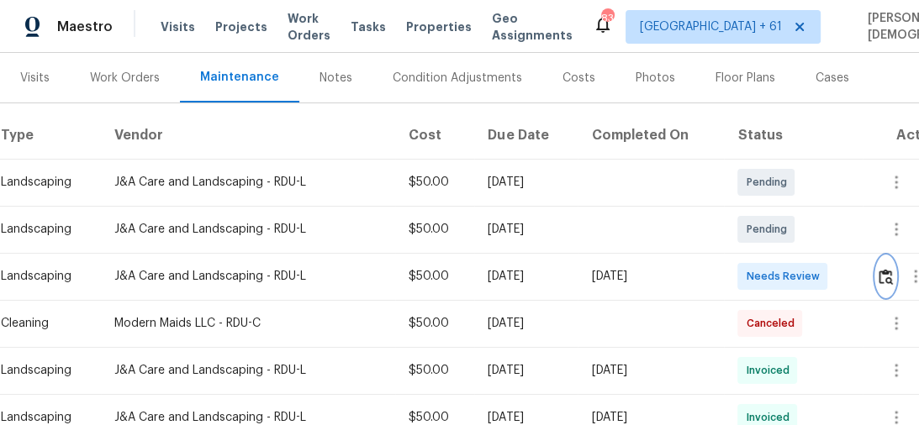
click at [893, 269] on img "button" at bounding box center [885, 277] width 14 height 16
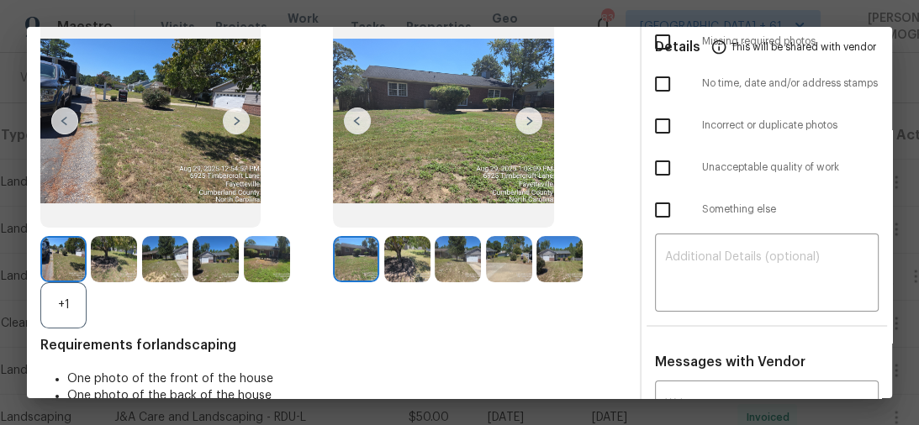
scroll to position [0, 0]
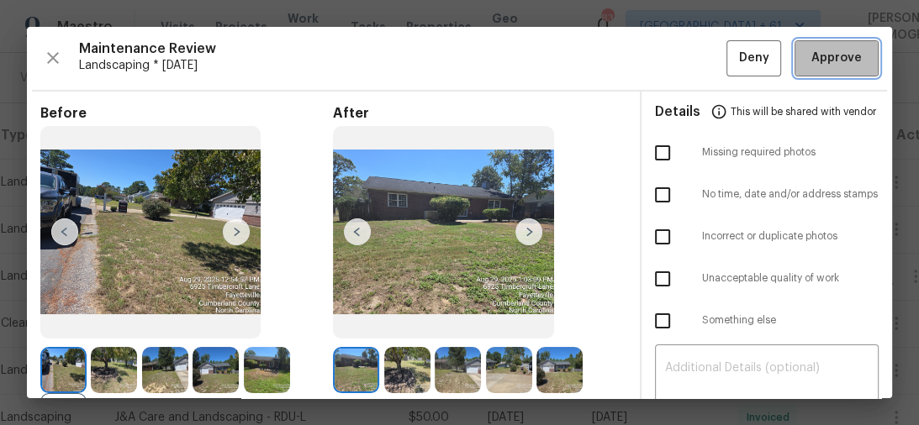
click at [811, 64] on span "Approve" at bounding box center [836, 58] width 50 height 21
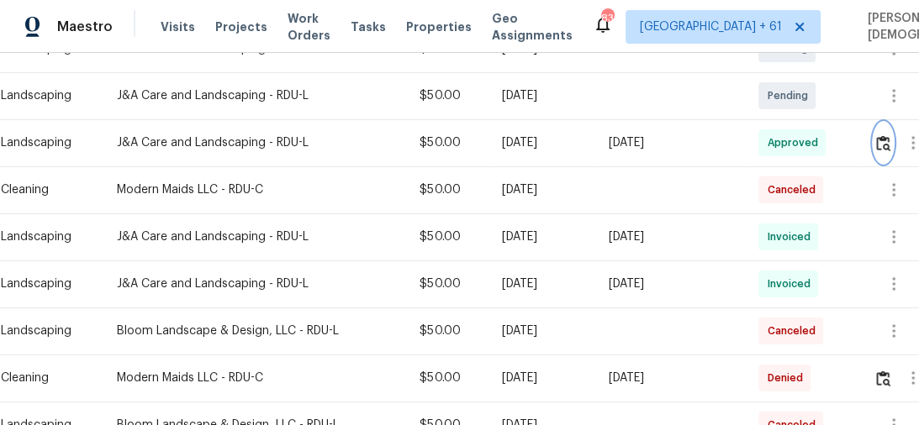
scroll to position [336, 0]
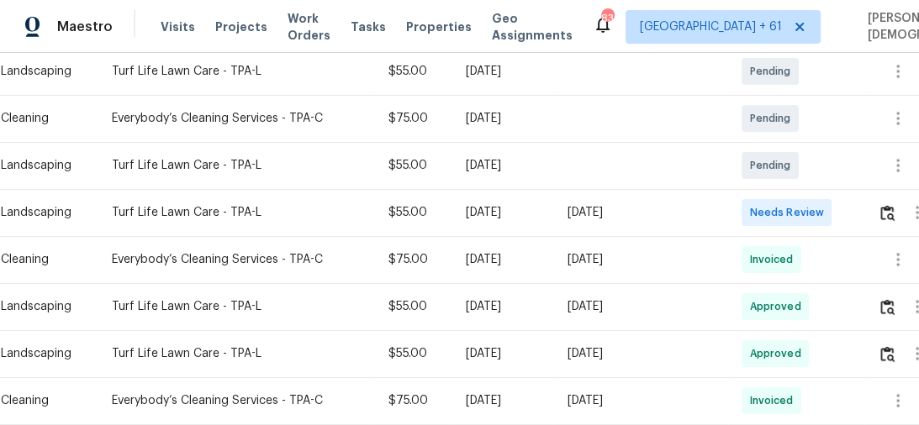
scroll to position [336, 0]
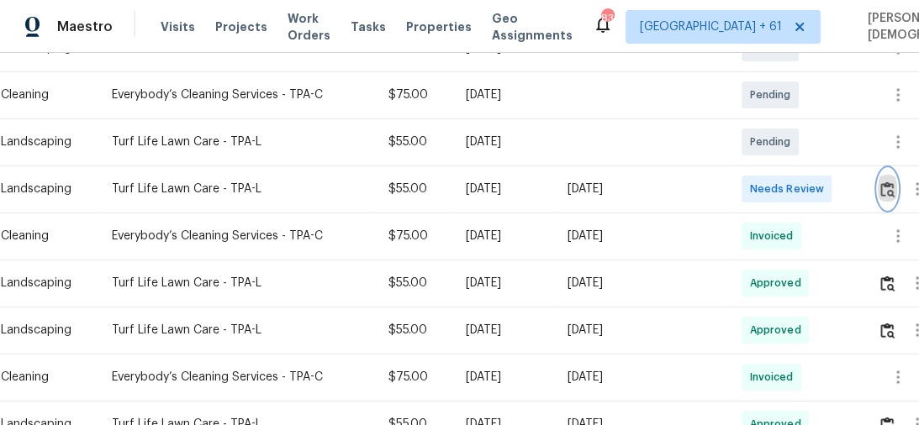
click at [891, 182] on img "button" at bounding box center [887, 190] width 14 height 16
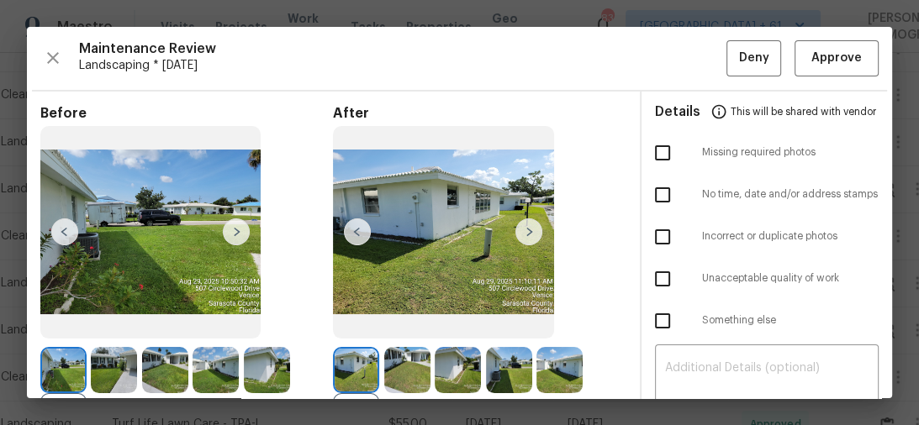
click at [527, 237] on img at bounding box center [528, 232] width 27 height 27
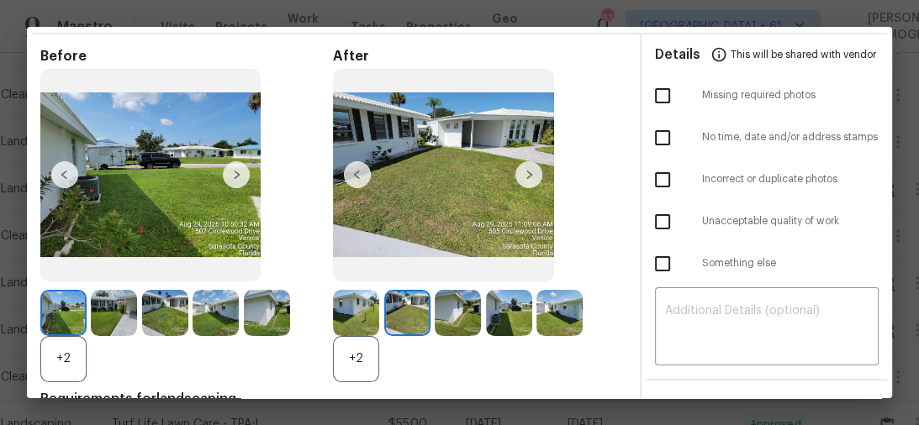
scroll to position [0, 0]
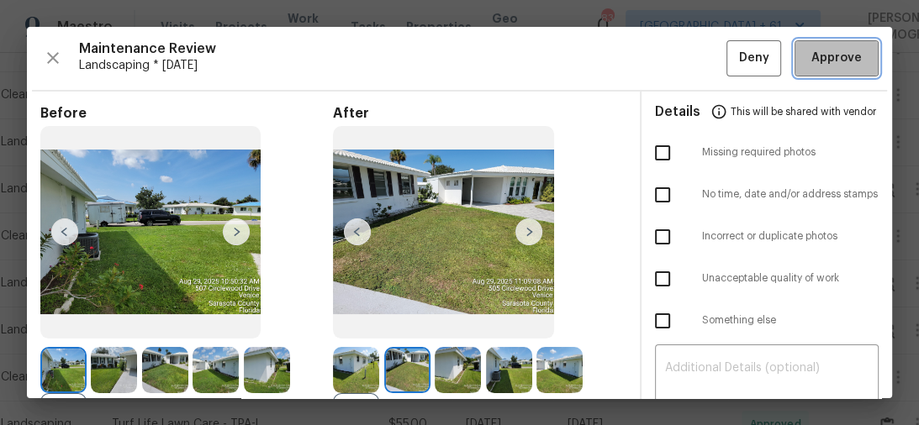
click at [816, 60] on span "Approve" at bounding box center [836, 58] width 50 height 21
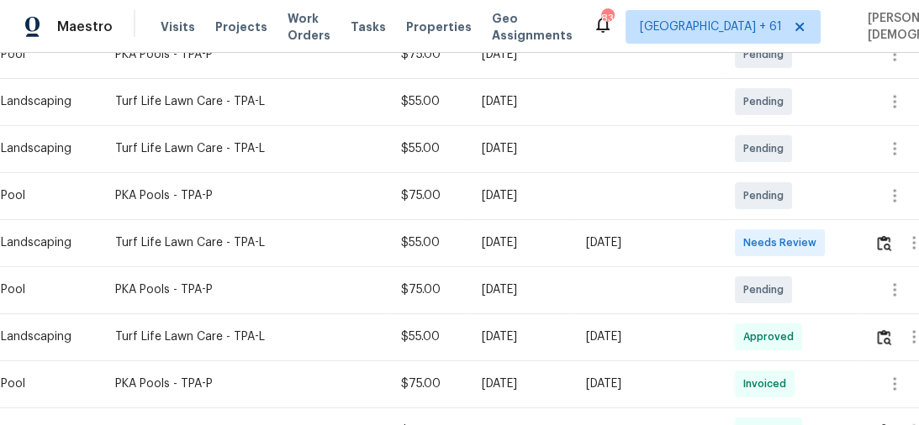
scroll to position [336, 0]
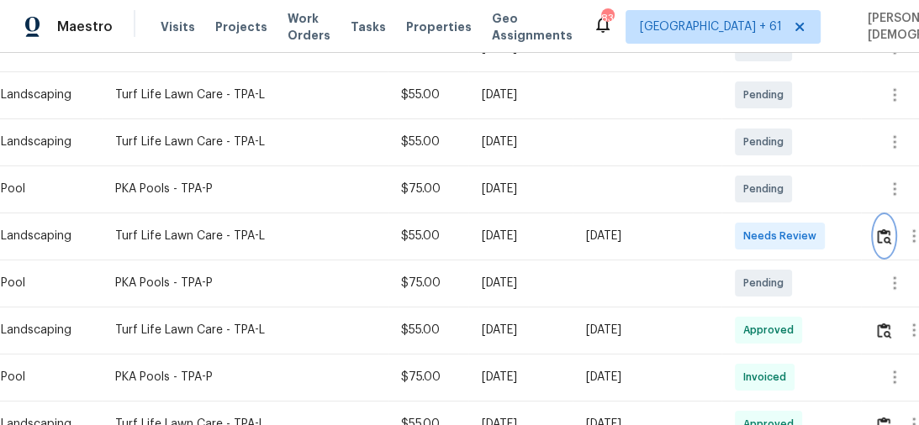
click at [884, 235] on img "button" at bounding box center [884, 237] width 14 height 16
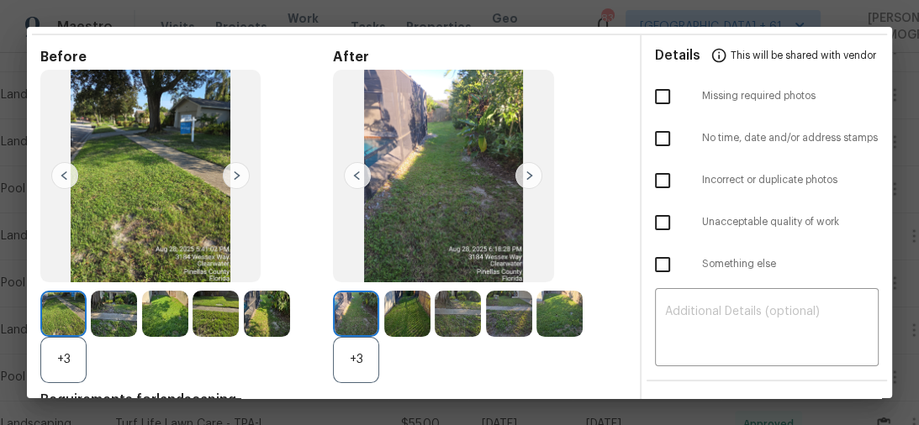
scroll to position [0, 0]
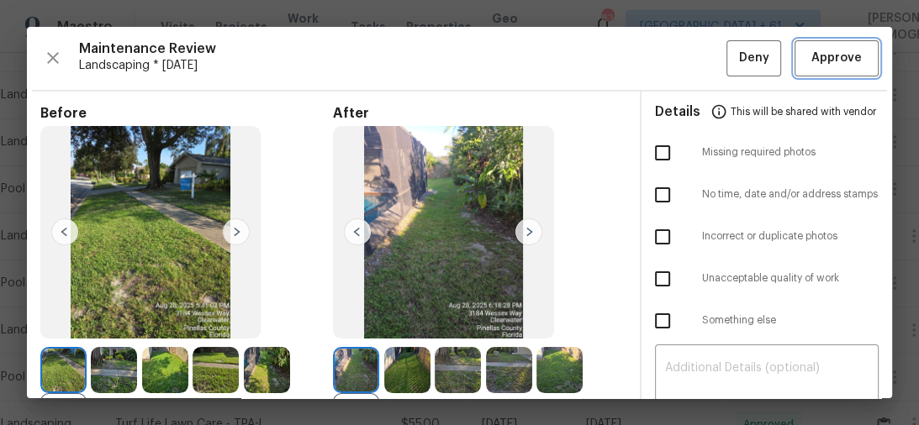
click at [820, 53] on span "Approve" at bounding box center [836, 58] width 50 height 21
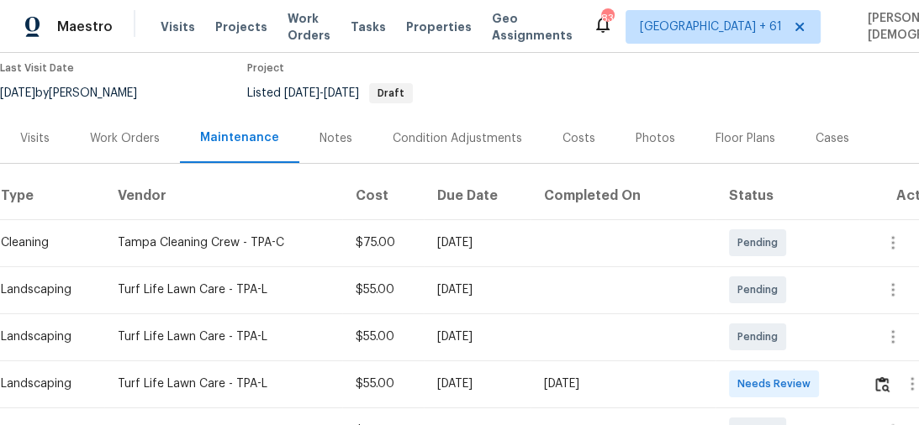
scroll to position [202, 0]
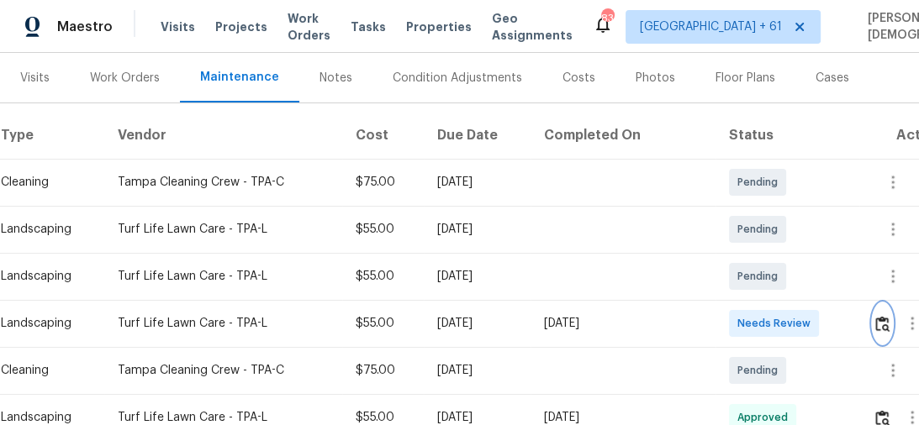
click at [891, 323] on button "button" at bounding box center [881, 323] width 19 height 40
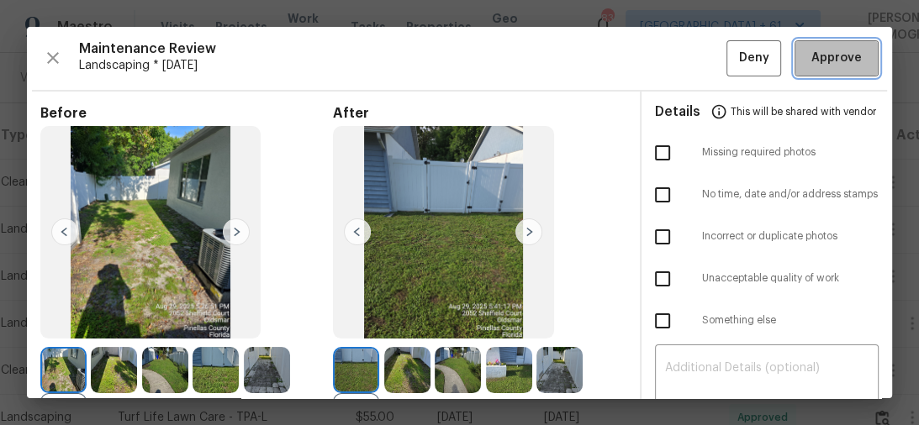
click at [817, 58] on span "Approve" at bounding box center [836, 58] width 50 height 21
